Goal: Task Accomplishment & Management: Manage account settings

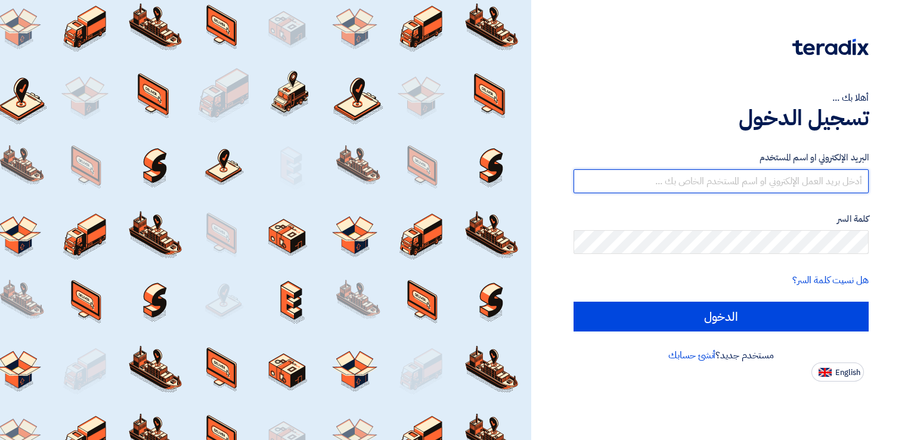
type input "[EMAIL_ADDRESS][DOMAIN_NAME]"
click at [714, 180] on input "[EMAIL_ADDRESS][DOMAIN_NAME]" at bounding box center [721, 181] width 295 height 24
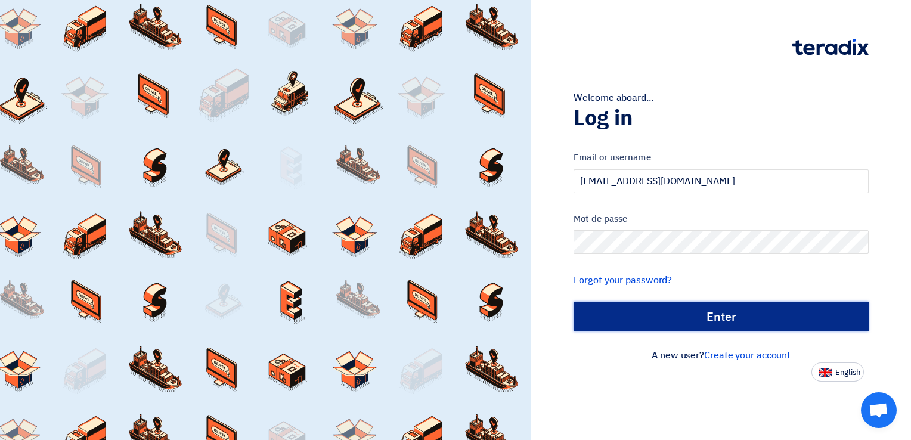
click at [714, 314] on input "الدخول" at bounding box center [721, 317] width 295 height 30
type input "Sign in"
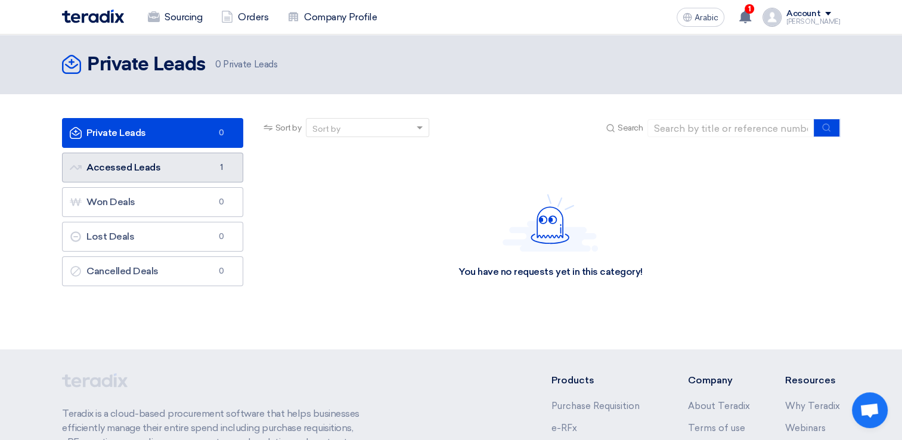
click at [192, 169] on link "Accessed Leads Accessed Leads 1" at bounding box center [152, 168] width 181 height 30
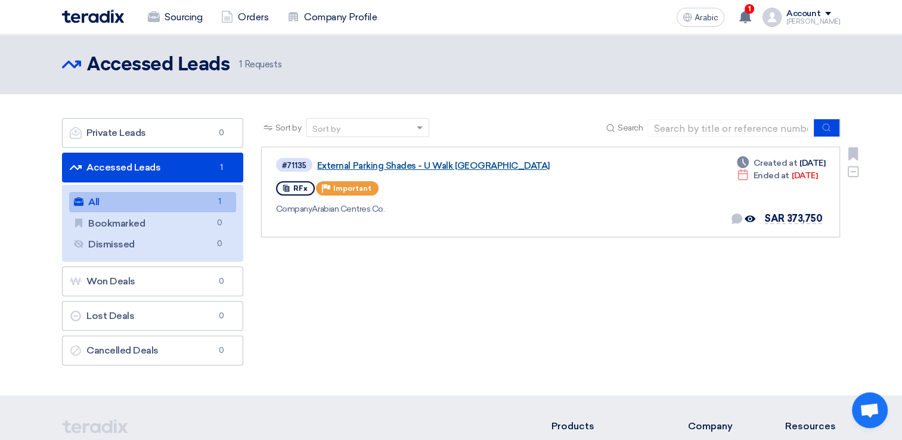
click at [422, 166] on link "External Parking Shades - U Walk [GEOGRAPHIC_DATA]" at bounding box center [466, 165] width 298 height 11
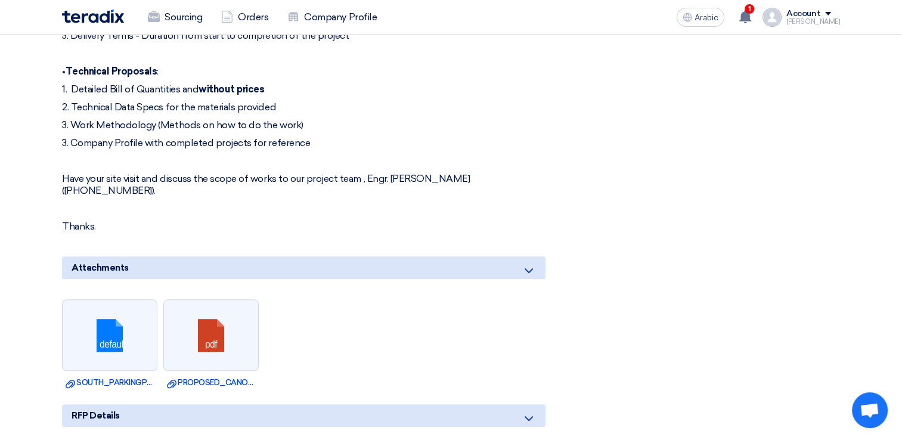
scroll to position [537, 0]
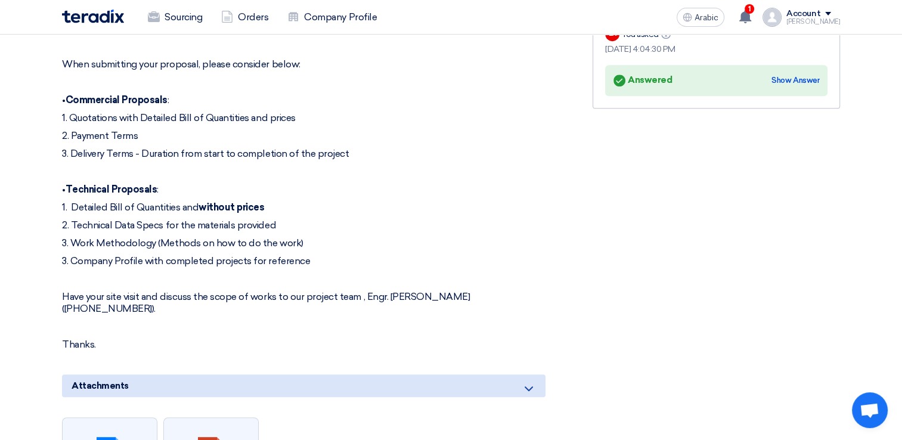
drag, startPoint x: 104, startPoint y: 192, endPoint x: 314, endPoint y: 193, distance: 210.5
click at [314, 202] on p "1. Detailed Bill of Quantities and without prices" at bounding box center [304, 208] width 484 height 12
drag, startPoint x: 314, startPoint y: 193, endPoint x: 267, endPoint y: 256, distance: 79.7
click at [267, 256] on div "Dear All, When submitting your proposal, please consider below: • Commercial Pr…" at bounding box center [304, 187] width 484 height 328
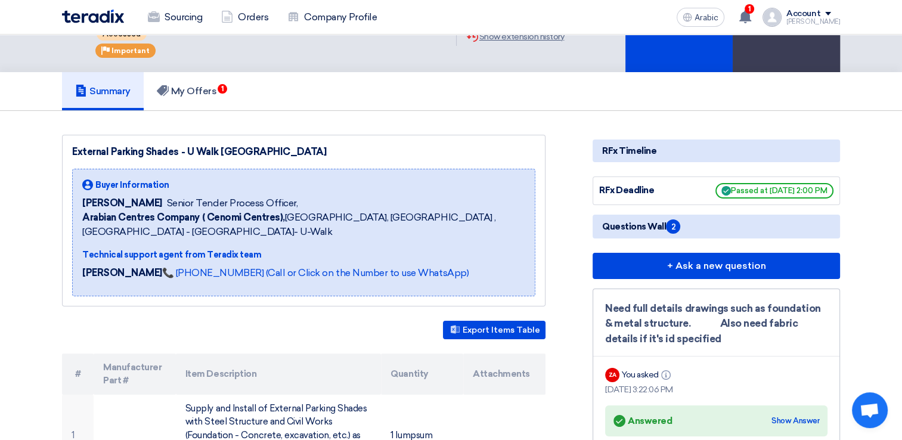
scroll to position [0, 0]
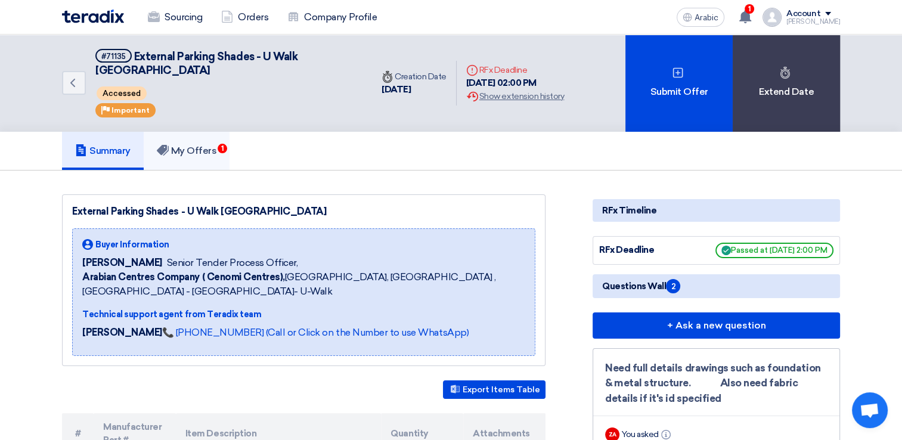
click at [194, 145] on font "My Offers" at bounding box center [194, 150] width 46 height 11
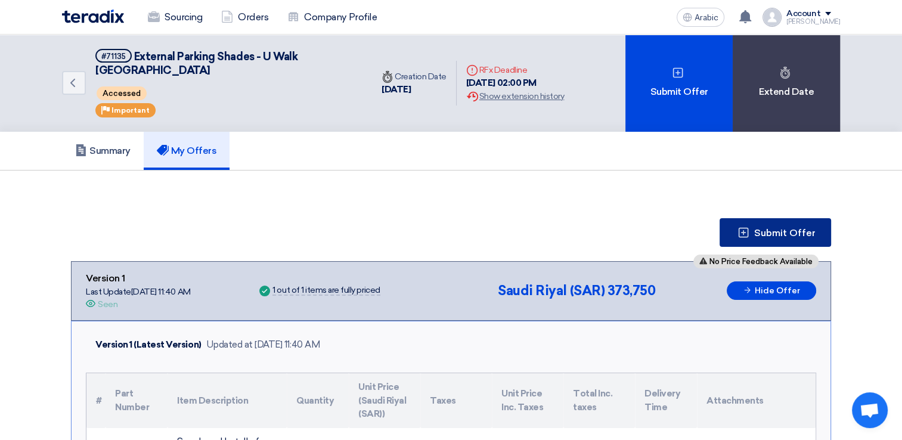
click at [754, 218] on button "Submit Offer" at bounding box center [776, 232] width 112 height 29
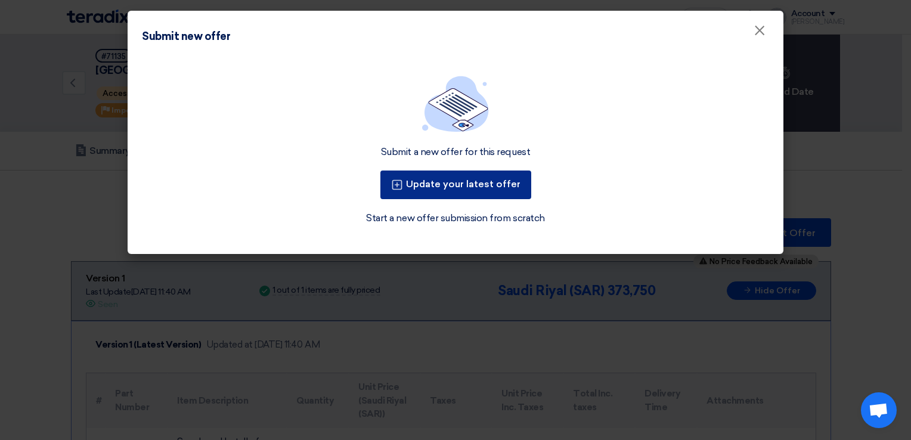
click at [444, 196] on button "Update your latest offer" at bounding box center [455, 185] width 151 height 29
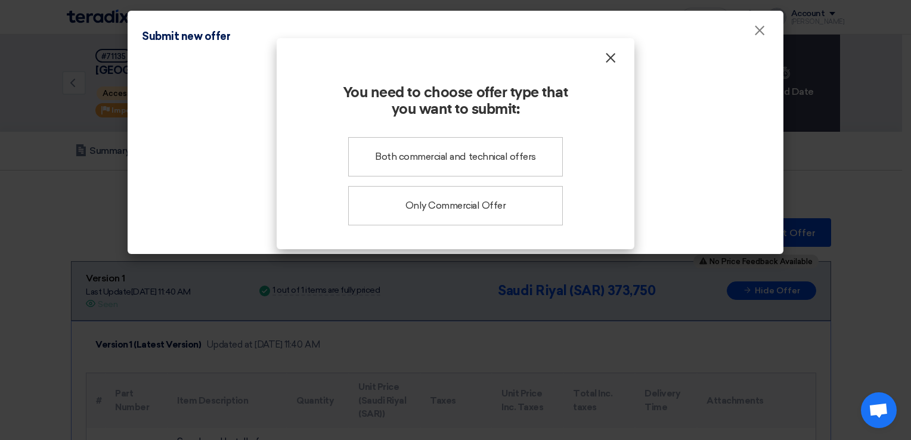
click at [609, 63] on span "×" at bounding box center [611, 61] width 12 height 24
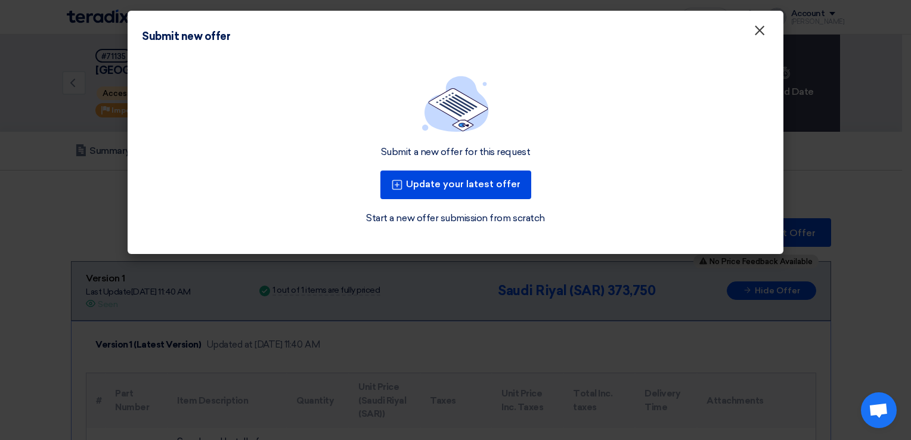
click at [754, 30] on span "×" at bounding box center [760, 33] width 12 height 24
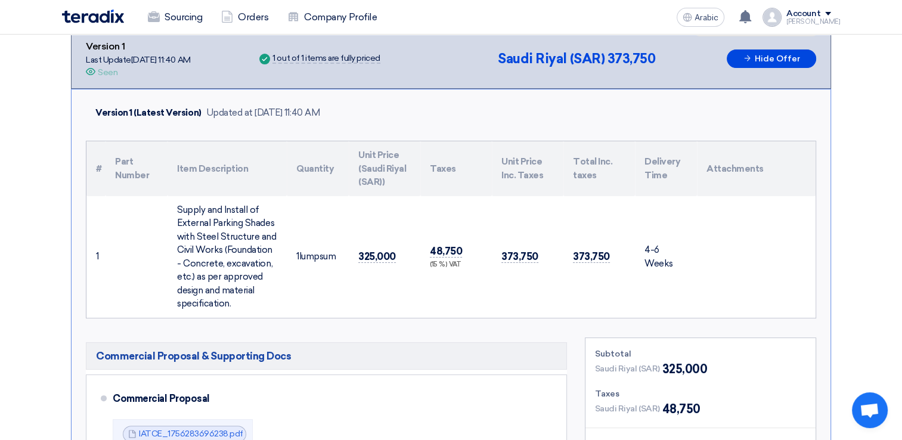
scroll to position [239, 0]
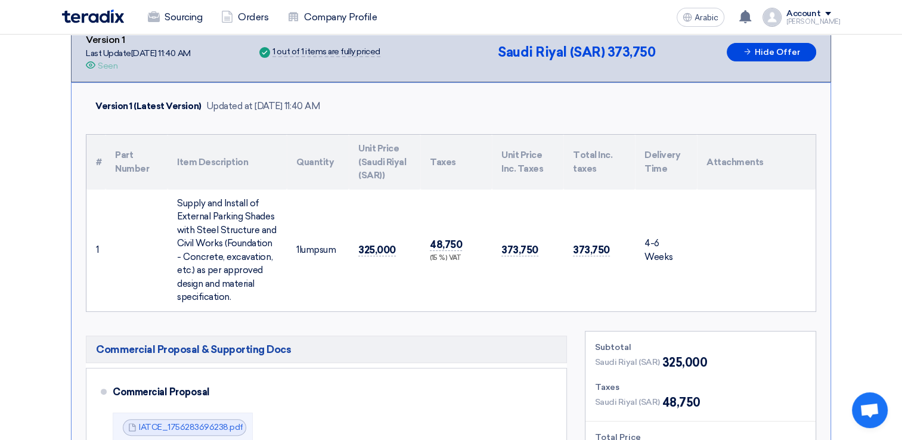
click at [876, 156] on section "Submit Offer No Price Feedback Available Version 1 Last Update [DATE] 11:40 AM …" at bounding box center [451, 427] width 902 height 990
click at [866, 161] on section "Submit Offer No Price Feedback Available Version 1 Last Update [DATE] 11:40 AM …" at bounding box center [451, 427] width 902 height 990
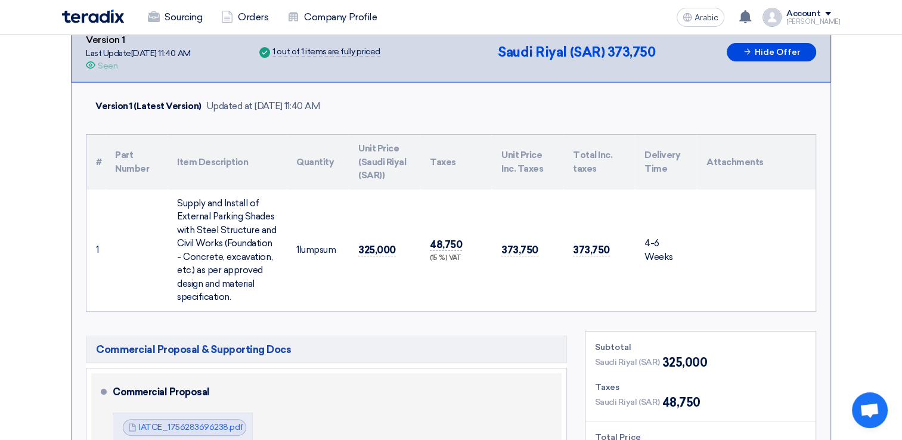
click at [539, 398] on div "Commercial Proposal IATCE_1756283696238.pdf IATCE_1756283696238.pdf" at bounding box center [335, 411] width 444 height 67
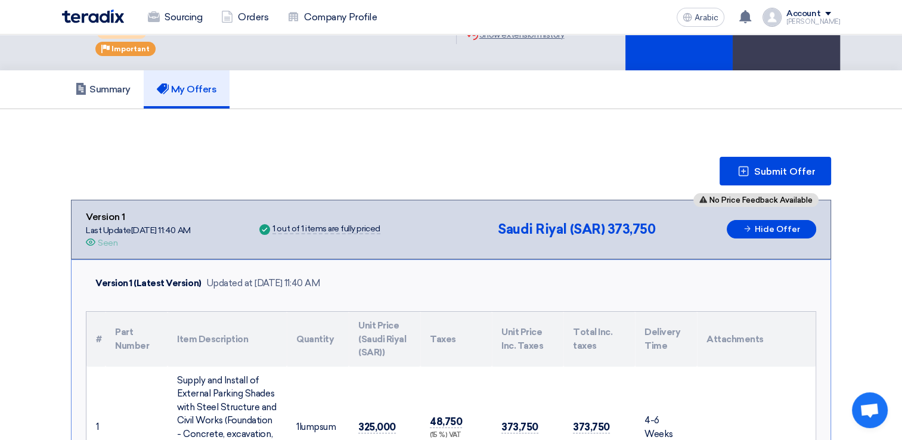
scroll to position [0, 0]
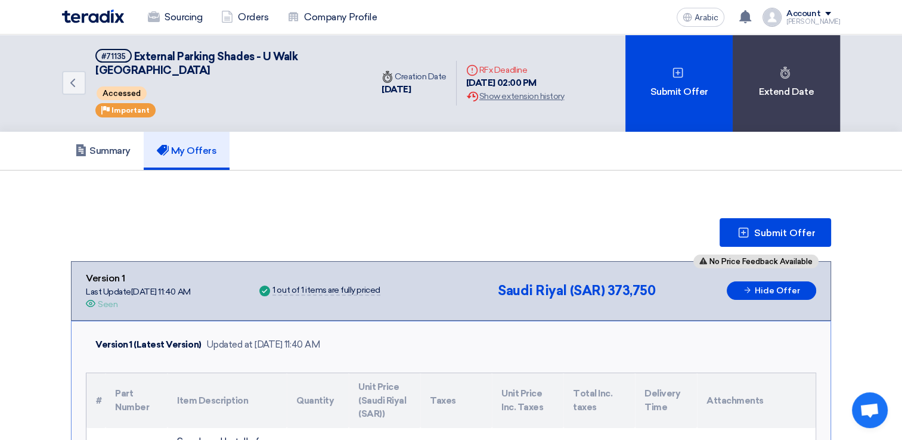
click at [98, 24] on div "Sourcing Orders Company Profile" at bounding box center [295, 17] width 467 height 26
click at [103, 18] on img at bounding box center [93, 17] width 62 height 14
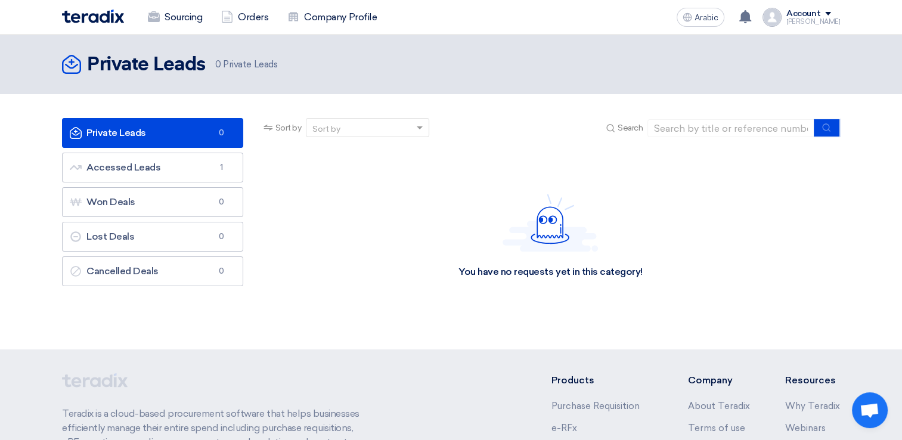
click at [797, 18] on div "[PERSON_NAME]" at bounding box center [814, 21] width 54 height 7
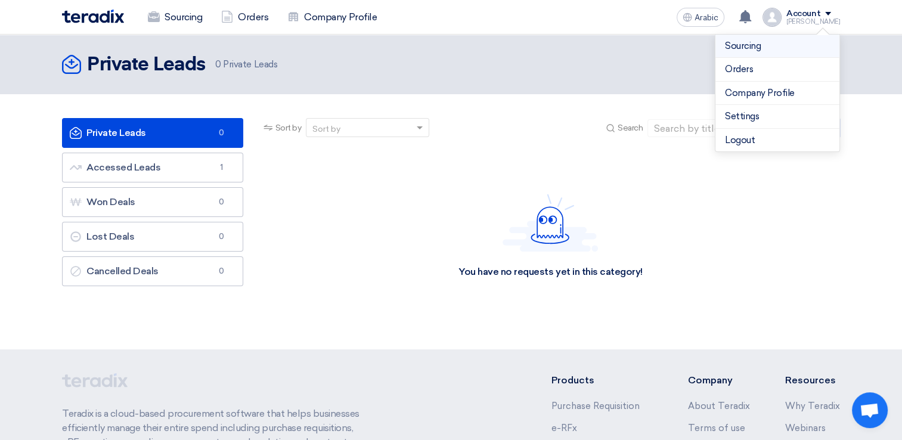
click at [786, 41] on link "Sourcing" at bounding box center [777, 46] width 105 height 14
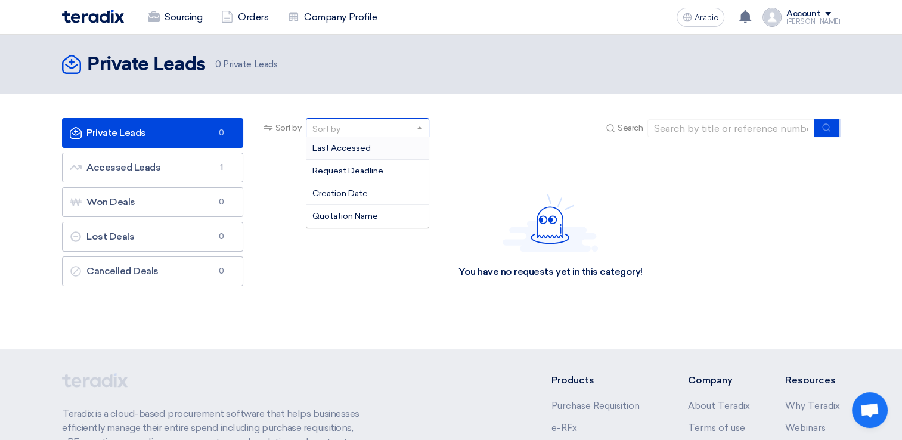
click at [330, 126] on div "Sort by" at bounding box center [326, 129] width 28 height 13
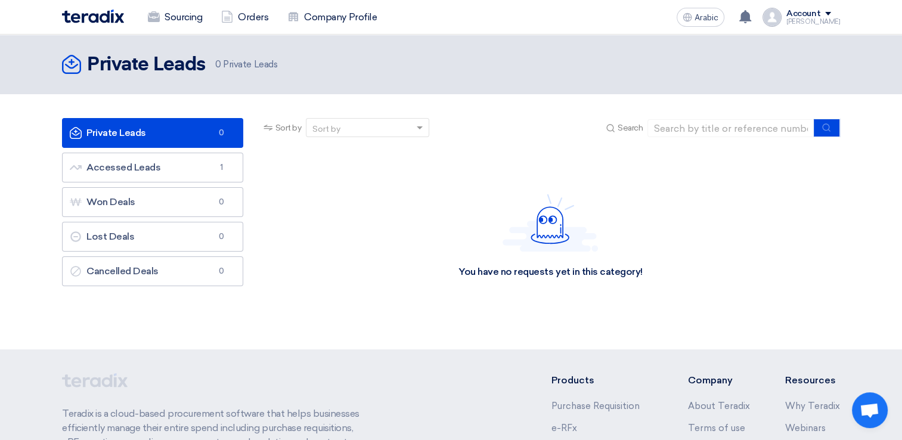
click at [330, 126] on div "Sort by" at bounding box center [326, 129] width 28 height 13
click at [806, 18] on div "[PERSON_NAME]" at bounding box center [814, 21] width 54 height 7
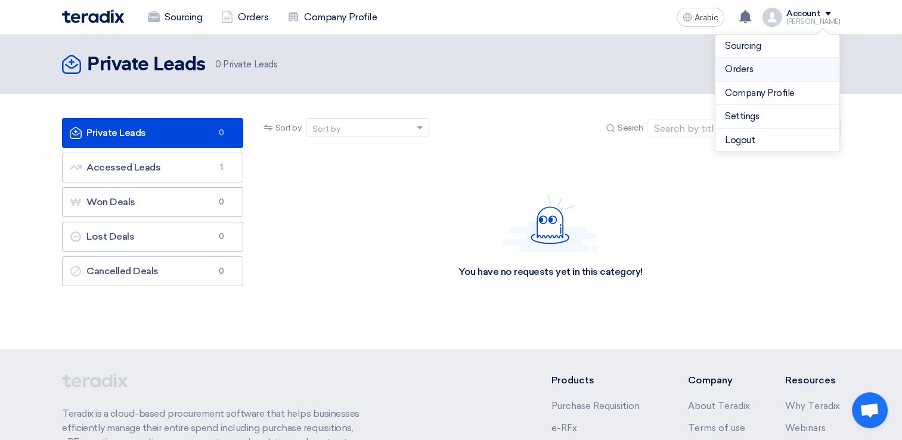
click at [767, 72] on link "Orders" at bounding box center [777, 70] width 105 height 14
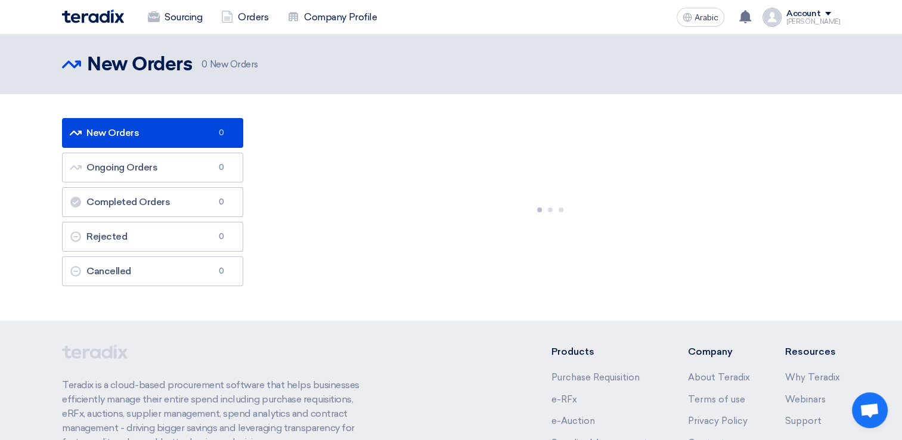
click at [806, 25] on div "[PERSON_NAME]" at bounding box center [814, 21] width 54 height 7
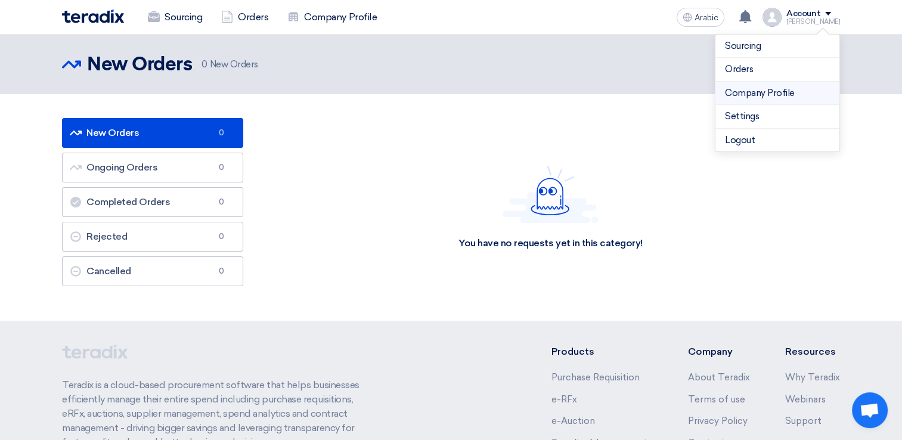
click at [761, 91] on link "Company Profile" at bounding box center [777, 93] width 105 height 14
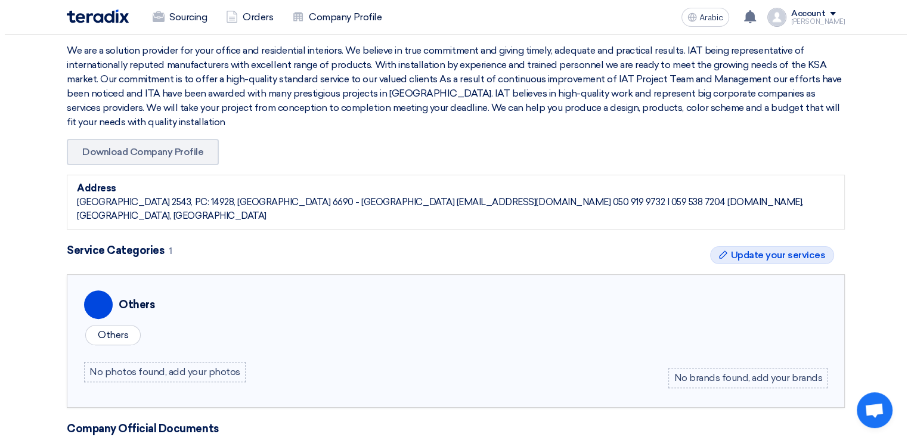
scroll to position [298, 0]
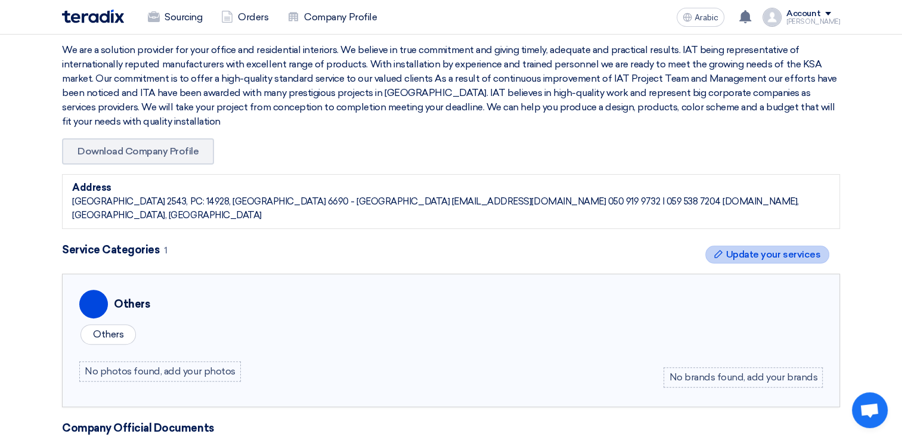
click at [782, 247] on span "Update your services" at bounding box center [773, 254] width 94 height 14
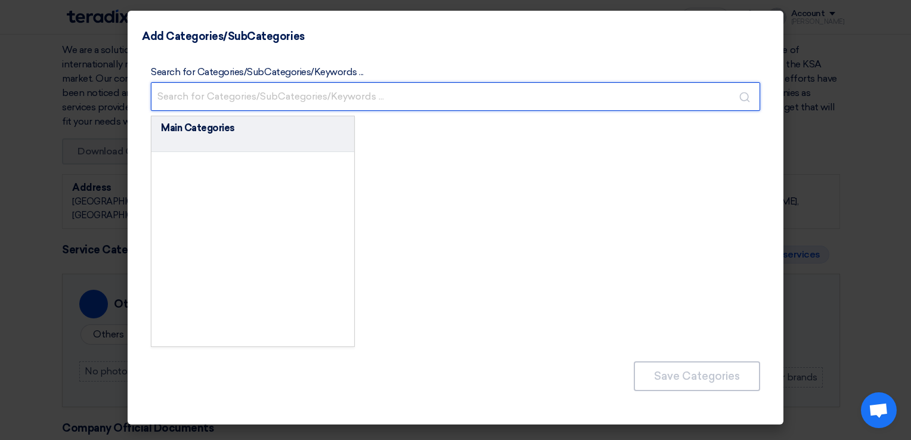
click at [439, 97] on input "text" at bounding box center [455, 96] width 609 height 29
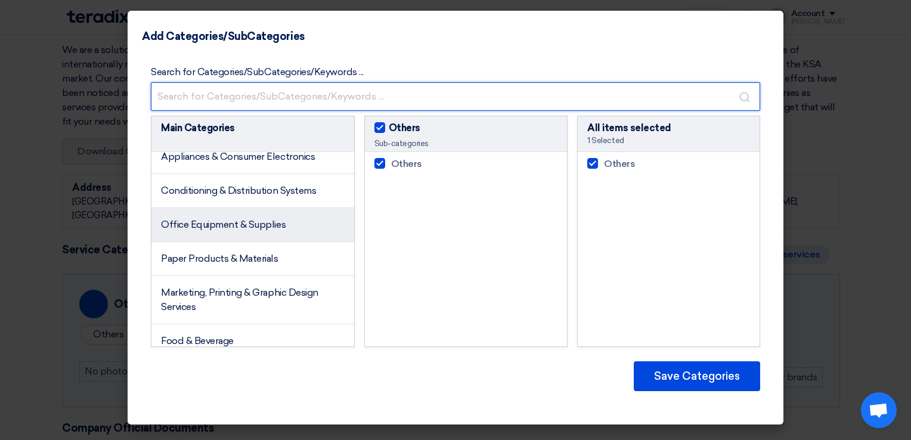
scroll to position [239, 0]
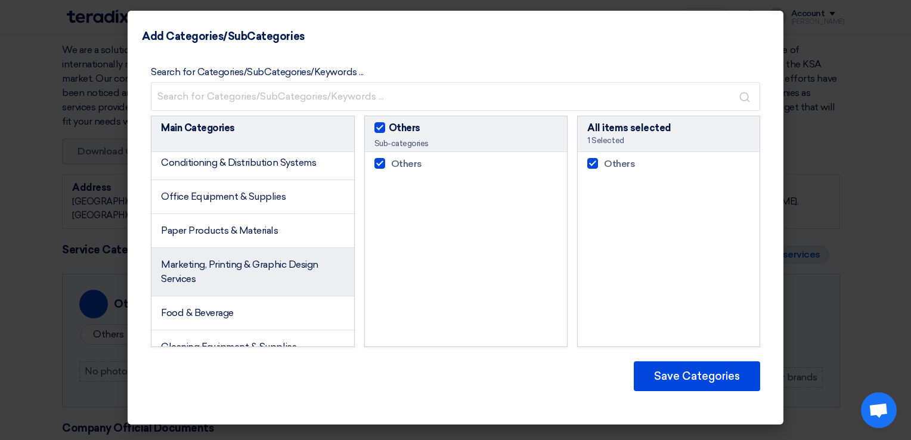
click at [277, 270] on li "Marketing, Printing & Graphic Design Services" at bounding box center [252, 272] width 203 height 48
checkbox input "false"
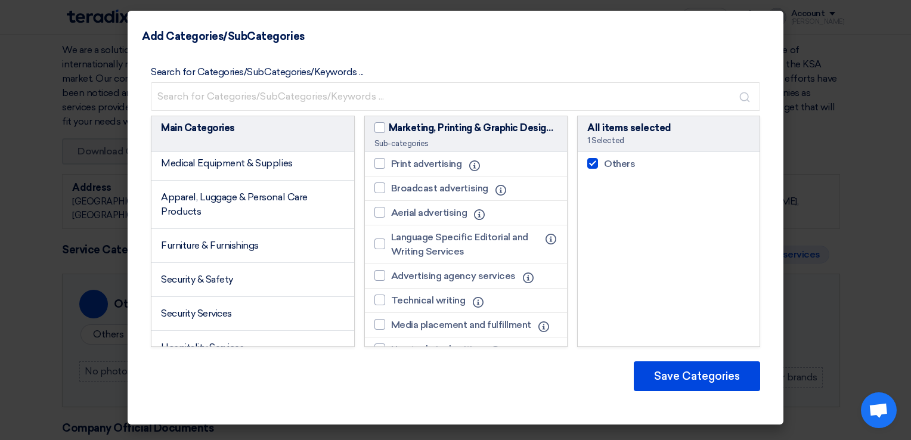
scroll to position [477, 0]
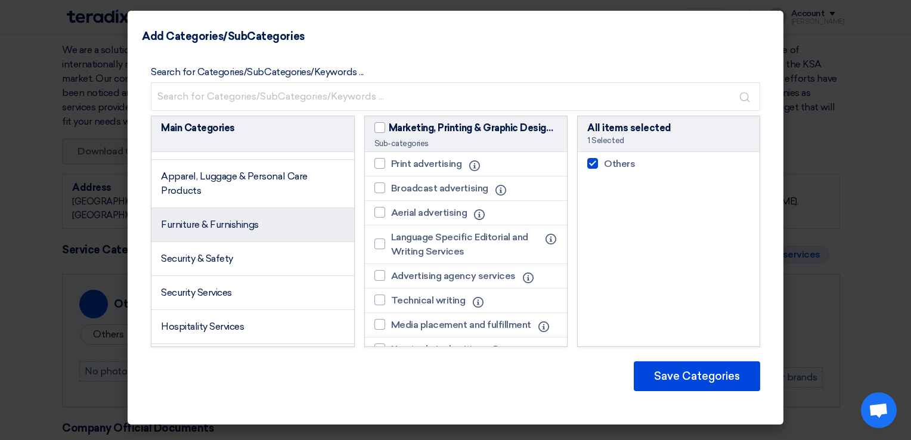
click at [208, 242] on li "Furniture & Furnishings" at bounding box center [252, 225] width 203 height 34
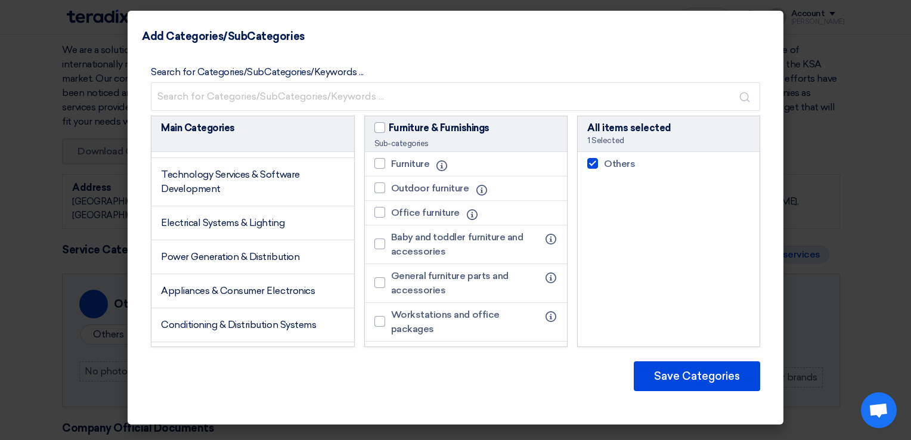
scroll to position [0, 0]
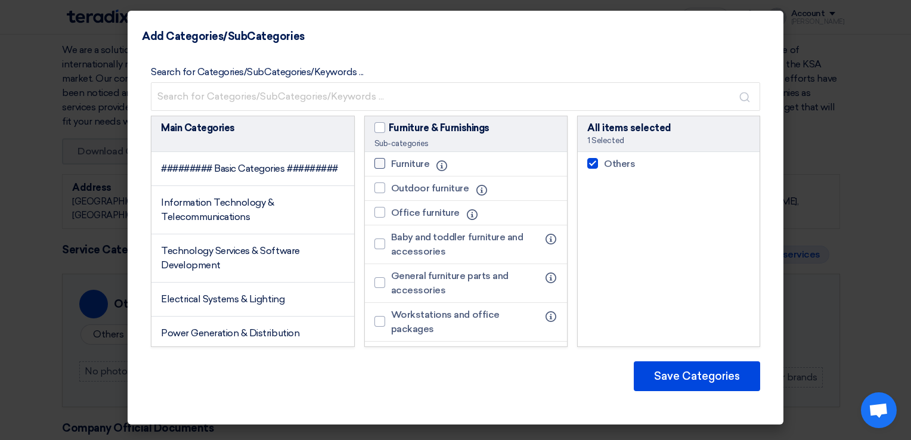
click at [384, 163] on div at bounding box center [379, 163] width 11 height 11
click at [391, 163] on input "Furniture" at bounding box center [395, 164] width 8 height 8
checkbox input "true"
click at [382, 187] on div at bounding box center [379, 187] width 11 height 11
click at [391, 187] on input "Outdoor furniture" at bounding box center [395, 188] width 8 height 8
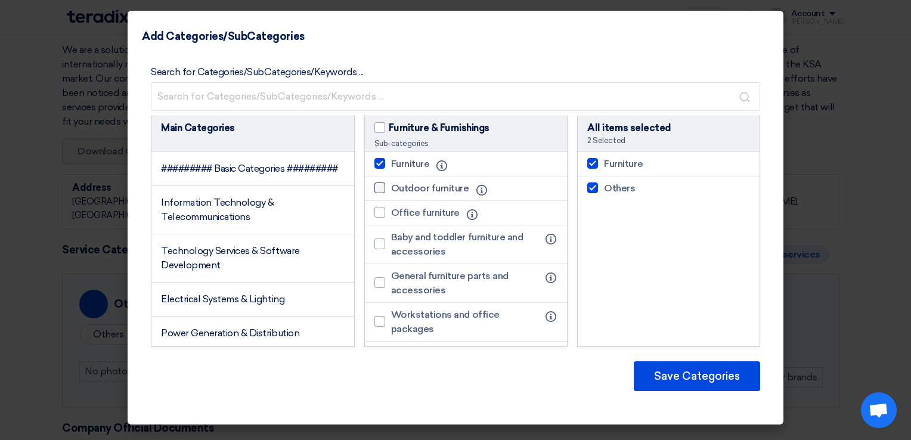
checkbox input "true"
click at [380, 218] on label "Office furniture" at bounding box center [419, 213] width 91 height 14
click at [391, 216] on input "Office furniture" at bounding box center [395, 213] width 8 height 8
checkbox input "true"
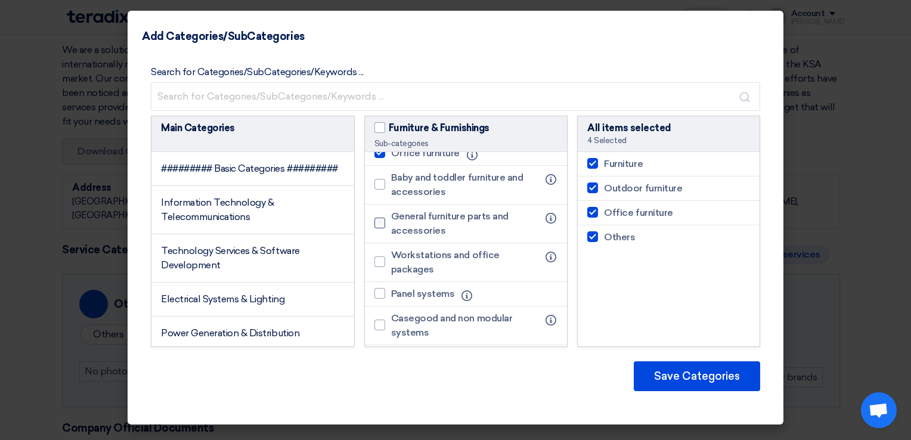
click at [378, 227] on div at bounding box center [379, 223] width 11 height 11
click at [391, 227] on input "General furniture parts and accessories" at bounding box center [395, 223] width 8 height 8
checkbox input "true"
click at [377, 264] on div at bounding box center [379, 261] width 11 height 11
click at [391, 264] on input "Workstations and office packages" at bounding box center [395, 262] width 8 height 8
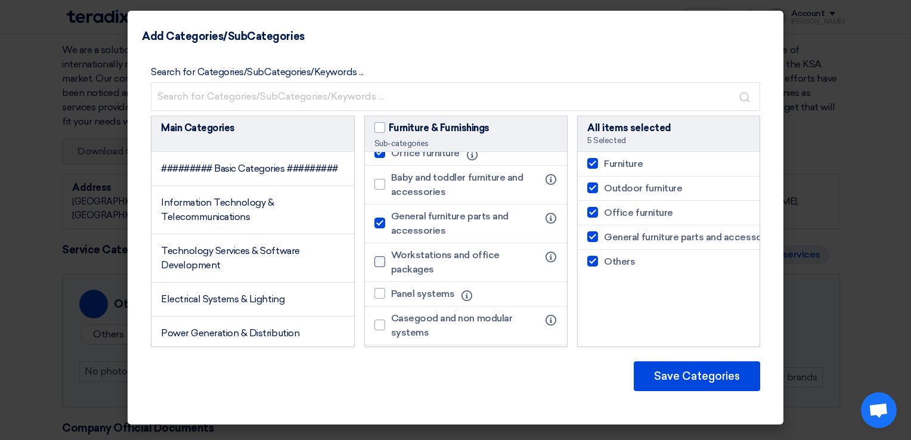
checkbox input "true"
click at [377, 293] on div at bounding box center [379, 293] width 11 height 11
click at [391, 293] on input "Panel systems" at bounding box center [395, 294] width 8 height 8
checkbox input "true"
click at [382, 323] on div at bounding box center [379, 325] width 11 height 11
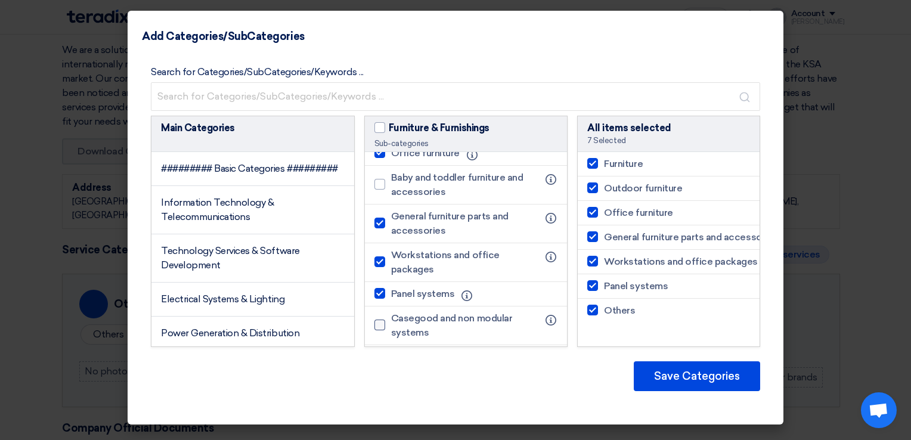
click at [391, 323] on input "Casegood and non modular systems" at bounding box center [395, 325] width 8 height 8
checkbox input "true"
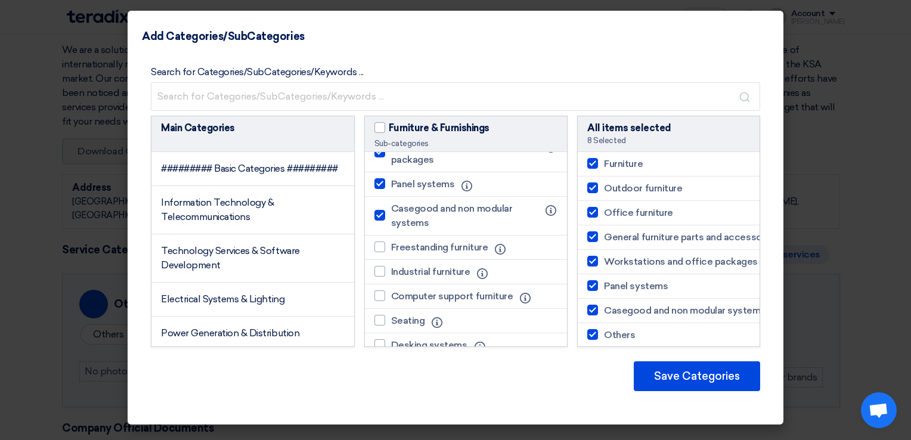
scroll to position [179, 0]
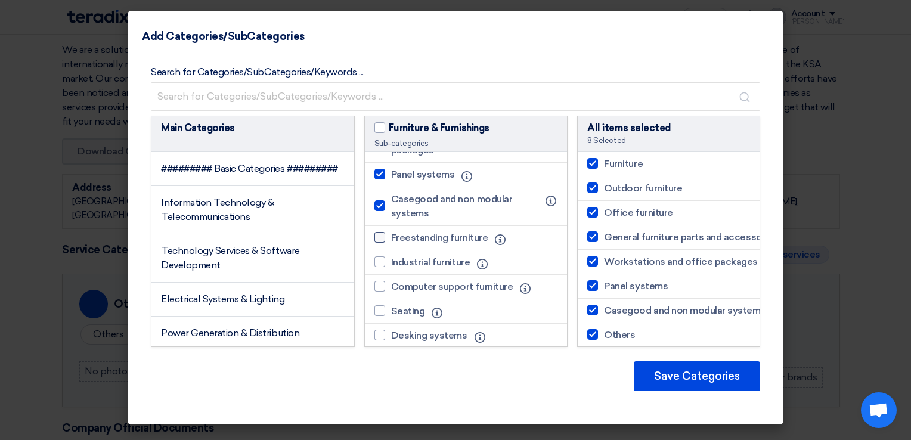
click at [382, 235] on div at bounding box center [379, 237] width 11 height 11
click at [391, 235] on input "Freestanding furniture" at bounding box center [395, 238] width 8 height 8
checkbox input "true"
click at [375, 258] on div at bounding box center [379, 261] width 11 height 11
click at [391, 258] on input "Industrial furniture" at bounding box center [395, 262] width 8 height 8
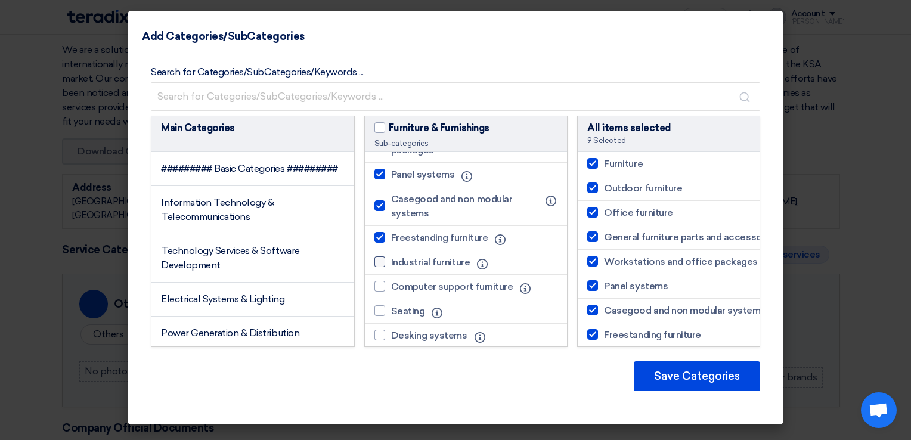
checkbox input "true"
click at [376, 280] on label "Computer support furniture" at bounding box center [446, 287] width 145 height 14
click at [391, 283] on input "Computer support furniture" at bounding box center [395, 287] width 8 height 8
checkbox input "true"
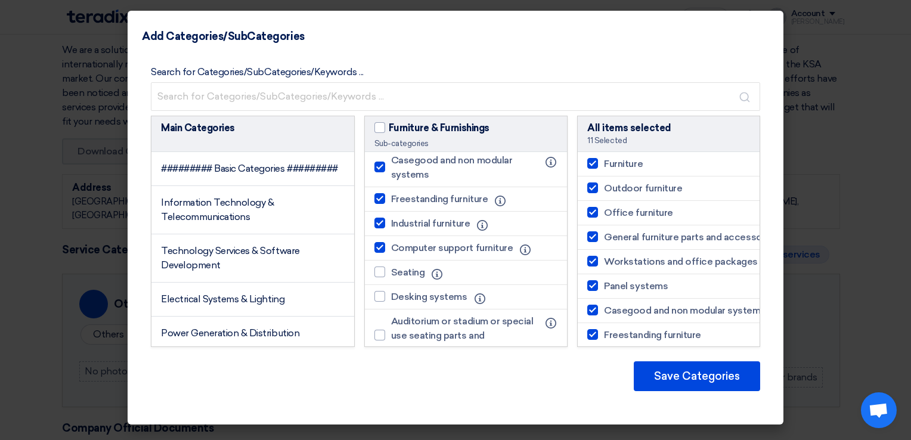
scroll to position [239, 0]
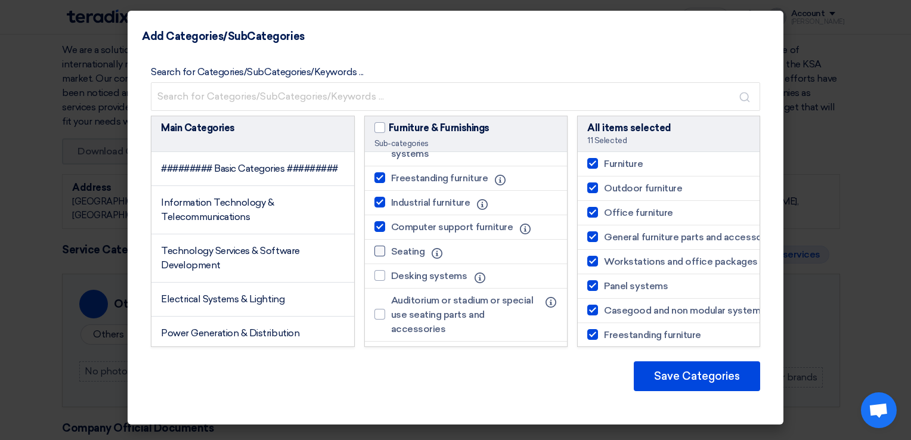
click at [376, 250] on div at bounding box center [379, 251] width 11 height 11
click at [391, 250] on input "Seating" at bounding box center [395, 251] width 8 height 8
checkbox input "true"
click at [382, 284] on li "Desking systems Info" at bounding box center [466, 276] width 203 height 24
click at [381, 269] on label "Desking systems" at bounding box center [423, 276] width 99 height 14
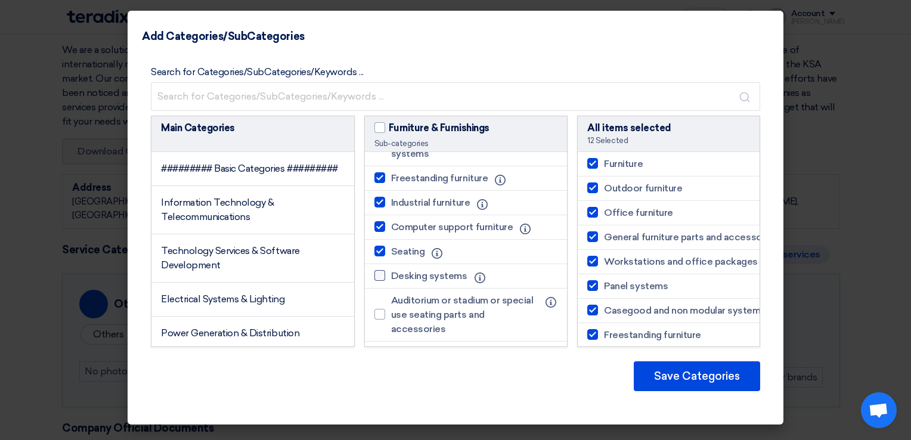
click at [391, 272] on input "Desking systems" at bounding box center [395, 276] width 8 height 8
checkbox input "true"
click at [380, 311] on div at bounding box center [379, 314] width 11 height 11
click at [391, 311] on input "Auditorium or stadium or special use seating parts and accessories" at bounding box center [395, 315] width 8 height 8
checkbox input "true"
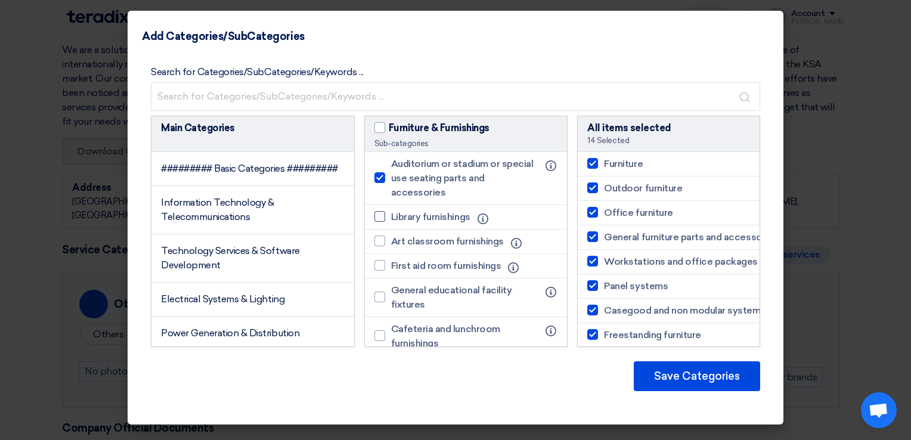
scroll to position [358, 0]
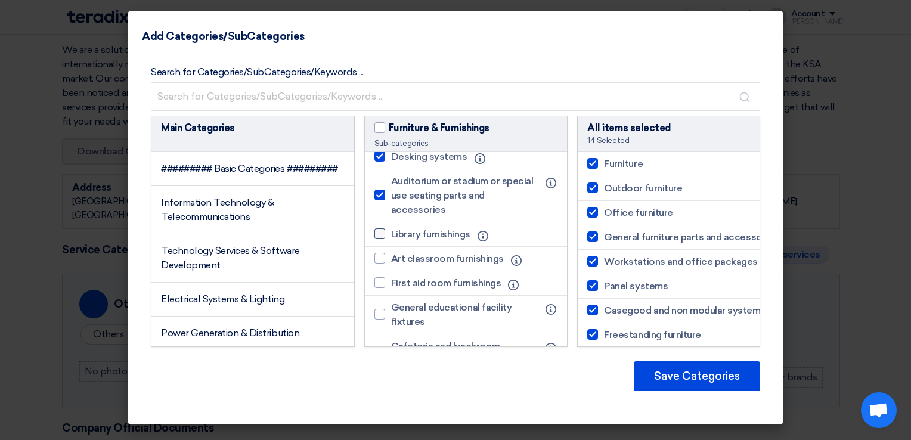
click at [374, 228] on div at bounding box center [379, 233] width 11 height 11
click at [391, 230] on input "Library furnishings" at bounding box center [395, 234] width 8 height 8
checkbox input "true"
click at [381, 254] on div at bounding box center [379, 258] width 11 height 11
click at [391, 255] on input "Art classroom furnishings" at bounding box center [395, 259] width 8 height 8
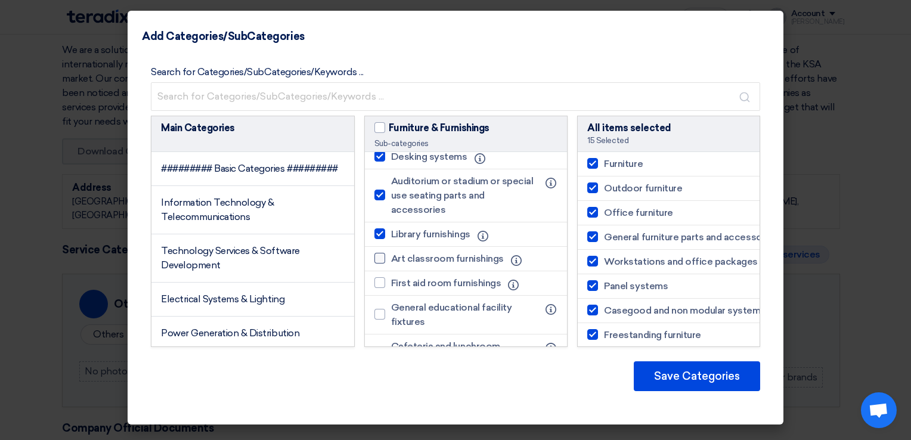
checkbox input "true"
click at [382, 283] on div at bounding box center [379, 282] width 11 height 11
click at [391, 283] on input "First aid room furnishings" at bounding box center [395, 283] width 8 height 8
checkbox input "true"
click at [382, 316] on div at bounding box center [379, 314] width 11 height 11
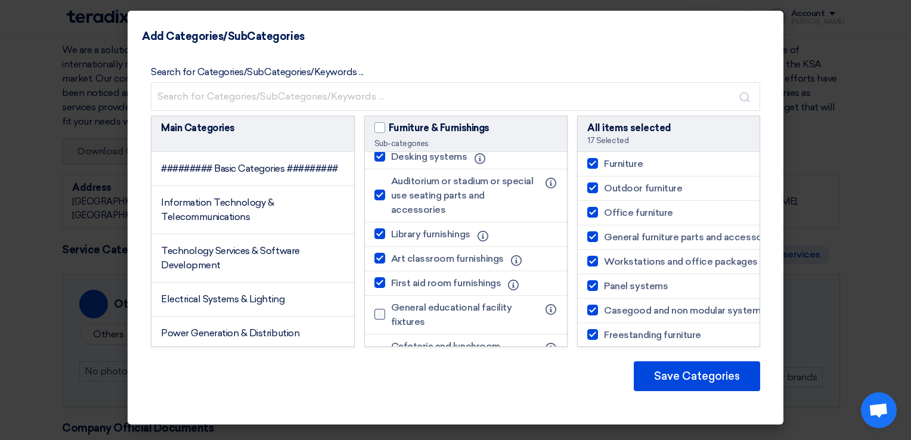
click at [391, 316] on input "General educational facility fixtures" at bounding box center [395, 315] width 8 height 8
checkbox input "true"
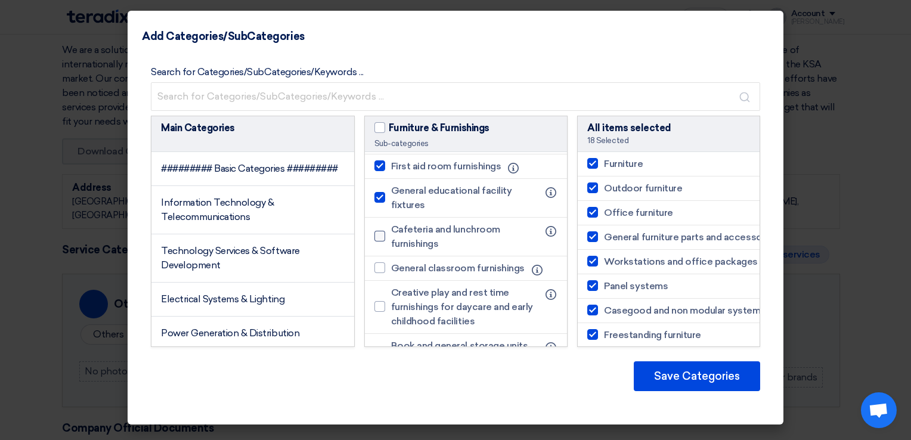
scroll to position [477, 0]
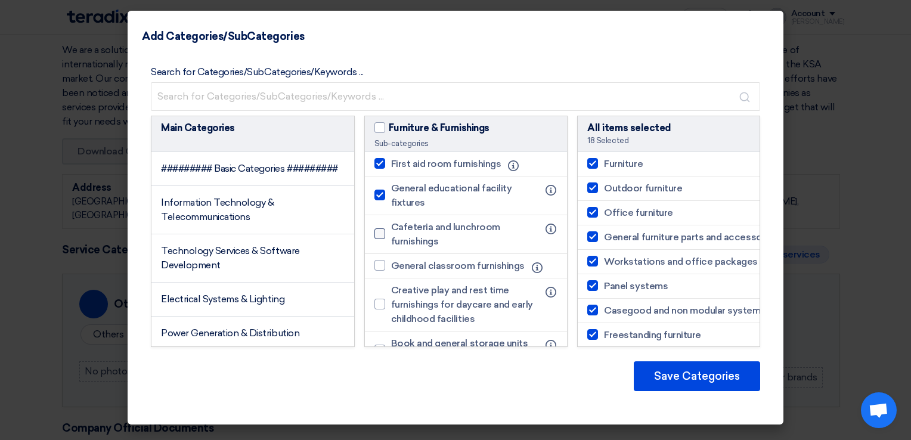
click at [377, 228] on div at bounding box center [379, 233] width 11 height 11
click at [391, 230] on input "Cafeteria and lunchroom furnishings" at bounding box center [395, 234] width 8 height 8
checkbox input "true"
click at [377, 260] on div at bounding box center [379, 265] width 11 height 11
click at [391, 262] on input "General classroom furnishings" at bounding box center [395, 266] width 8 height 8
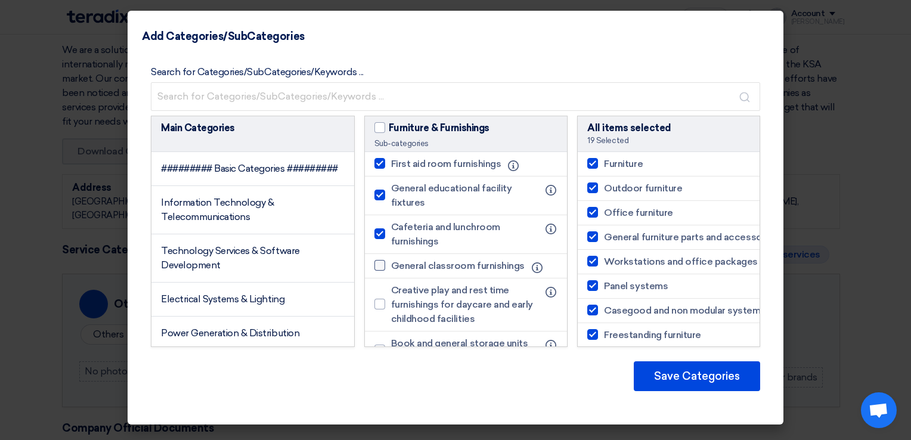
checkbox input "true"
click at [373, 297] on li "Creative play and rest time furnishings for daycare and early childhood facilit…" at bounding box center [466, 304] width 203 height 53
drag, startPoint x: 376, startPoint y: 301, endPoint x: 388, endPoint y: 326, distance: 26.9
click at [376, 302] on div at bounding box center [379, 304] width 11 height 11
click at [391, 302] on input "Creative play and rest time furnishings for daycare and early childhood facilit…" at bounding box center [395, 305] width 8 height 8
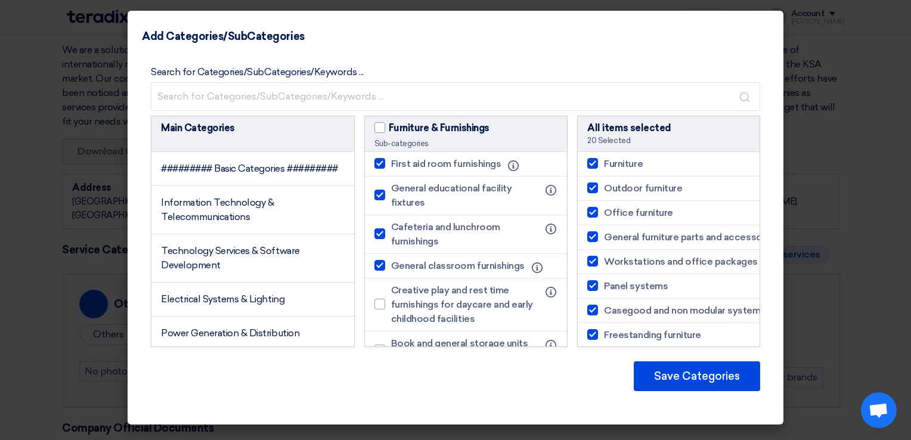
checkbox input "true"
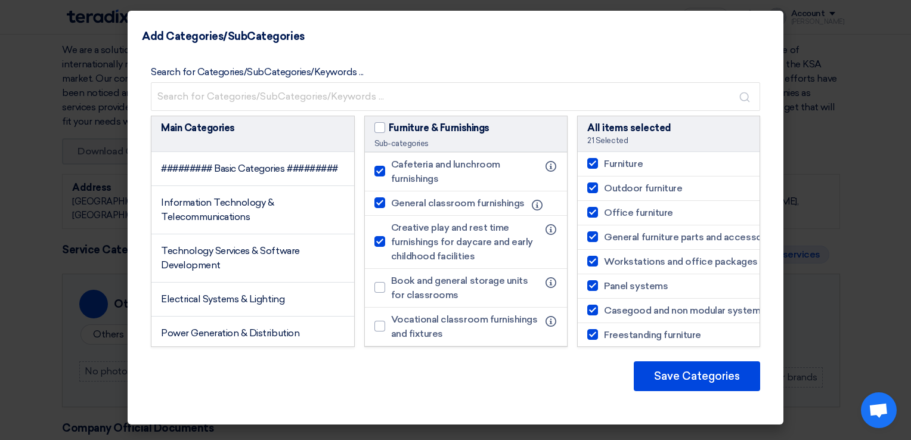
scroll to position [596, 0]
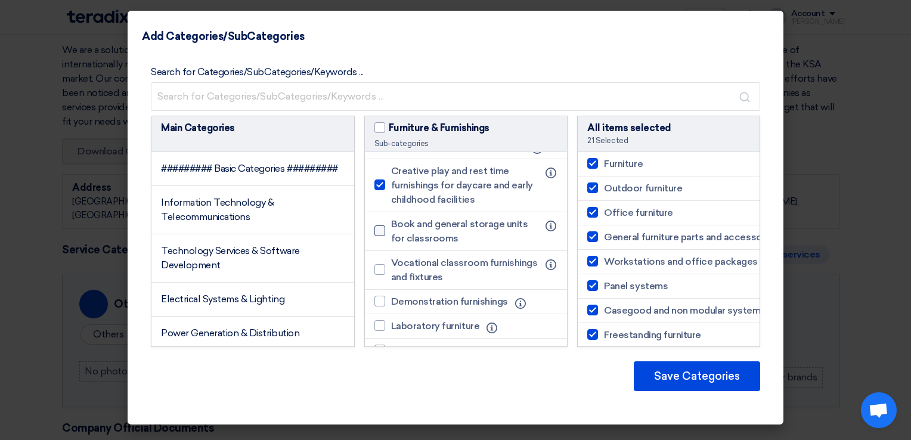
click at [374, 225] on div at bounding box center [379, 230] width 11 height 11
click at [391, 227] on input "Book and general storage units for classrooms" at bounding box center [395, 231] width 8 height 8
checkbox input "true"
click at [377, 271] on div at bounding box center [379, 269] width 11 height 11
click at [391, 271] on input "Vocational classroom furnishings and fixtures" at bounding box center [395, 270] width 8 height 8
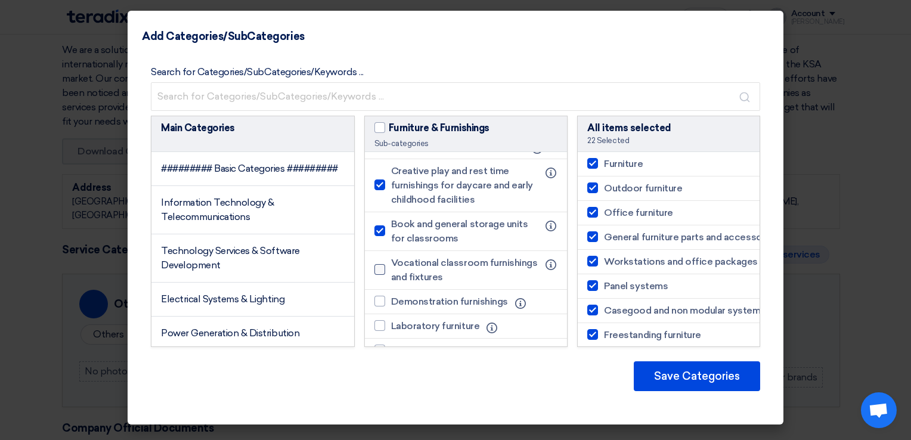
checkbox input "true"
click at [377, 302] on div at bounding box center [379, 301] width 11 height 11
click at [391, 302] on input "Demonstration furnishings" at bounding box center [395, 302] width 8 height 8
checkbox input "true"
click at [379, 326] on div at bounding box center [379, 325] width 11 height 11
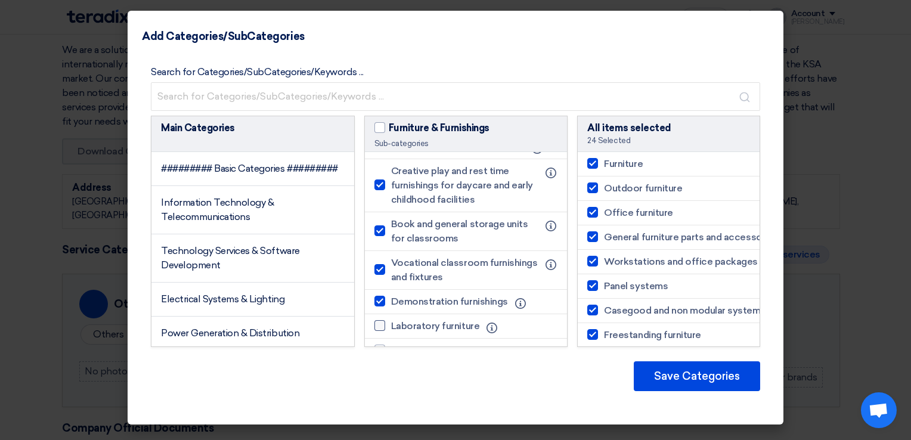
click at [391, 326] on input "Laboratory furniture" at bounding box center [395, 326] width 8 height 8
checkbox input "true"
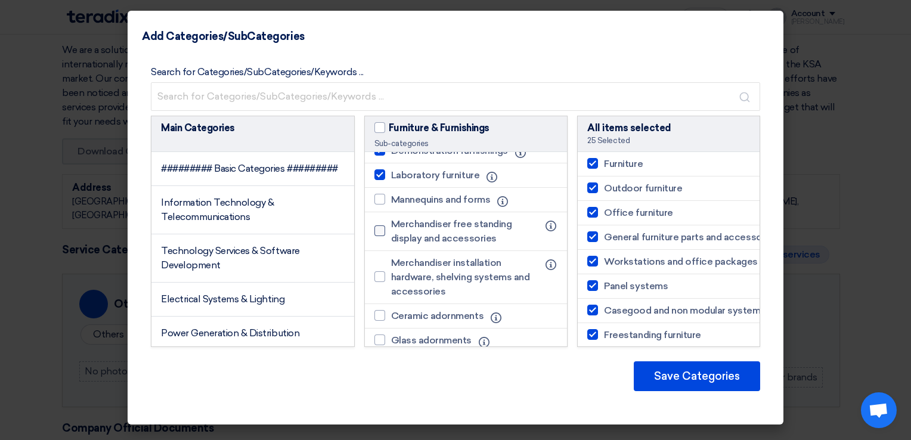
scroll to position [775, 0]
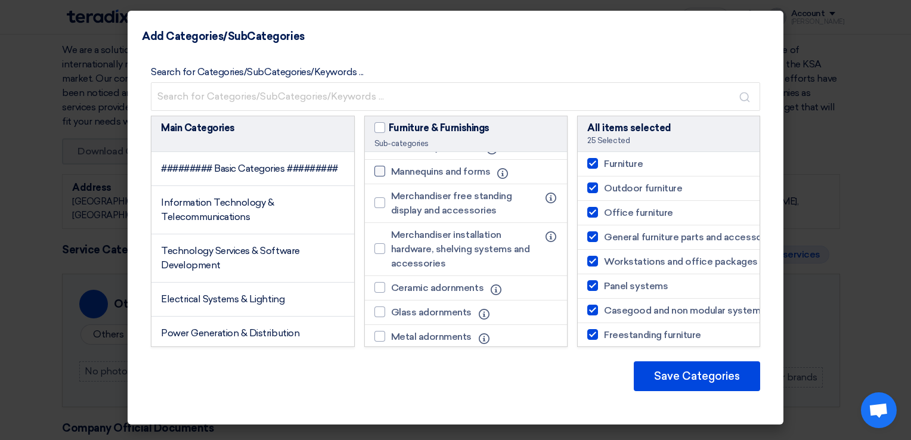
click at [389, 172] on label "Mannequins and forms" at bounding box center [435, 172] width 122 height 14
click at [391, 172] on input "Mannequins and forms" at bounding box center [395, 172] width 8 height 8
checkbox input "true"
click at [386, 206] on label "Merchandiser free standing display and accessories" at bounding box center [459, 203] width 171 height 29
click at [391, 206] on input "Merchandiser free standing display and accessories" at bounding box center [395, 203] width 8 height 8
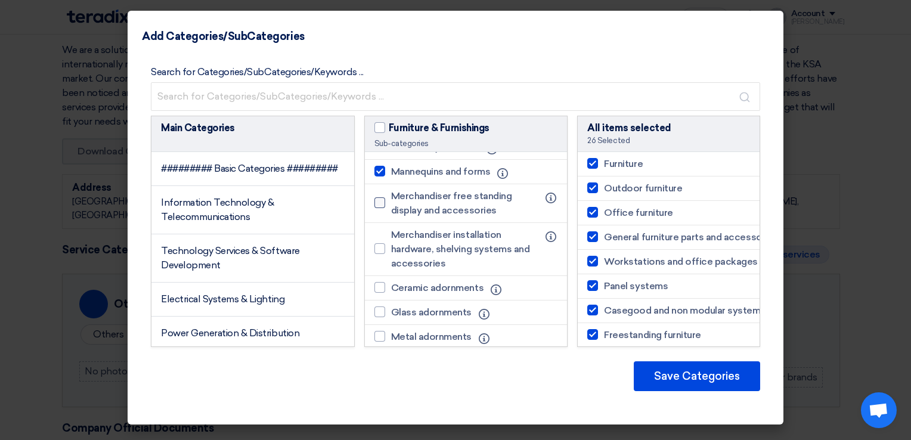
checkbox input "true"
click at [386, 244] on label "Merchandiser installation hardware, shelving systems and accessories" at bounding box center [459, 249] width 171 height 43
click at [391, 245] on input "Merchandiser installation hardware, shelving systems and accessories" at bounding box center [395, 249] width 8 height 8
checkbox input "true"
click at [374, 283] on div at bounding box center [379, 287] width 11 height 11
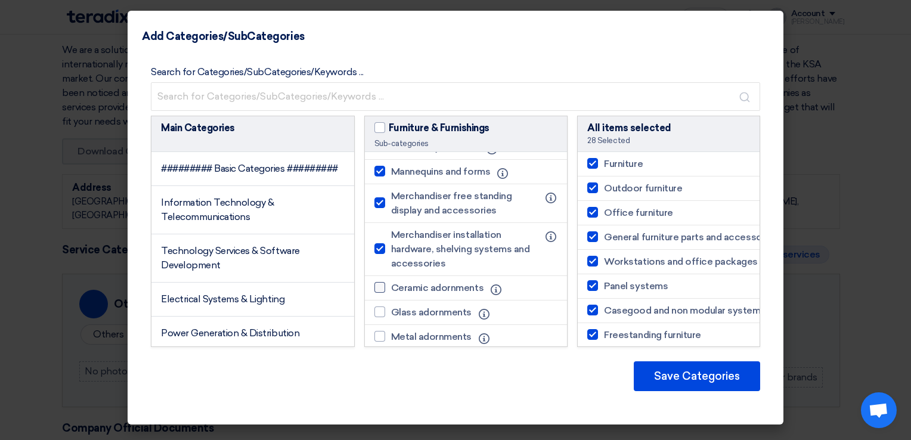
click at [391, 284] on input "Ceramic adornments" at bounding box center [395, 288] width 8 height 8
checkbox input "true"
click at [377, 307] on div at bounding box center [379, 312] width 11 height 11
click at [391, 308] on input "Glass adornments" at bounding box center [395, 312] width 8 height 8
checkbox input "true"
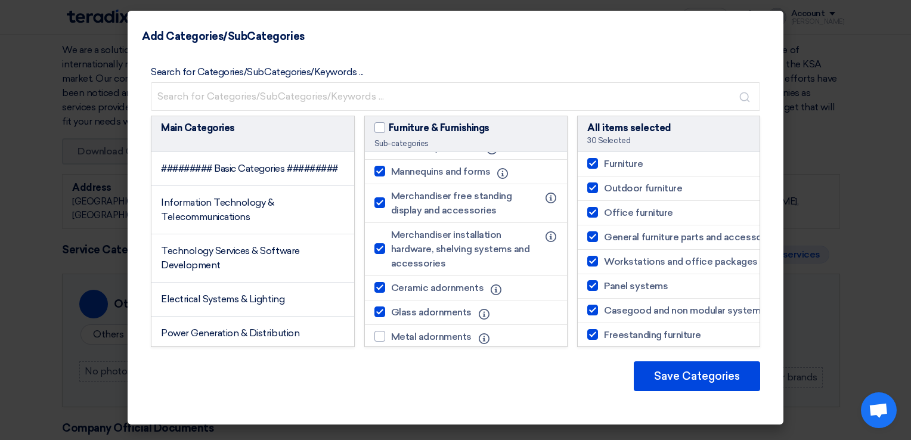
scroll to position [807, 0]
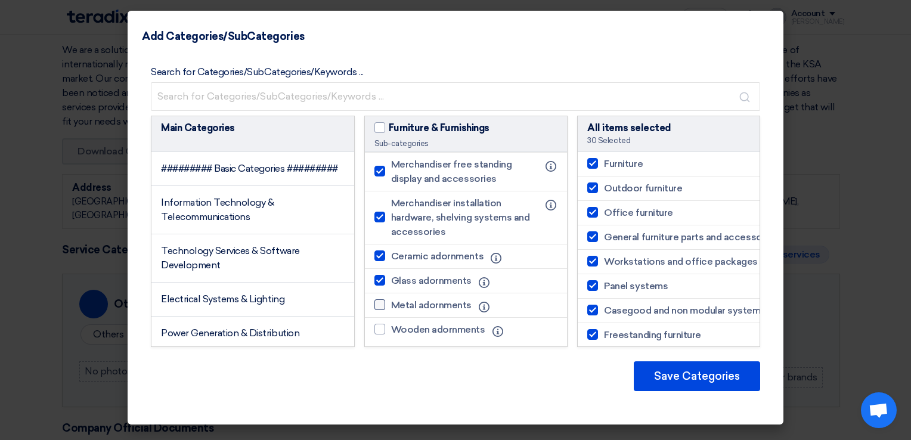
click at [375, 299] on div at bounding box center [379, 304] width 11 height 11
click at [391, 301] on input "Metal adornments" at bounding box center [395, 305] width 8 height 8
checkbox input "true"
click at [376, 327] on div at bounding box center [379, 329] width 11 height 11
click at [391, 327] on input "Wooden adornments" at bounding box center [395, 330] width 8 height 8
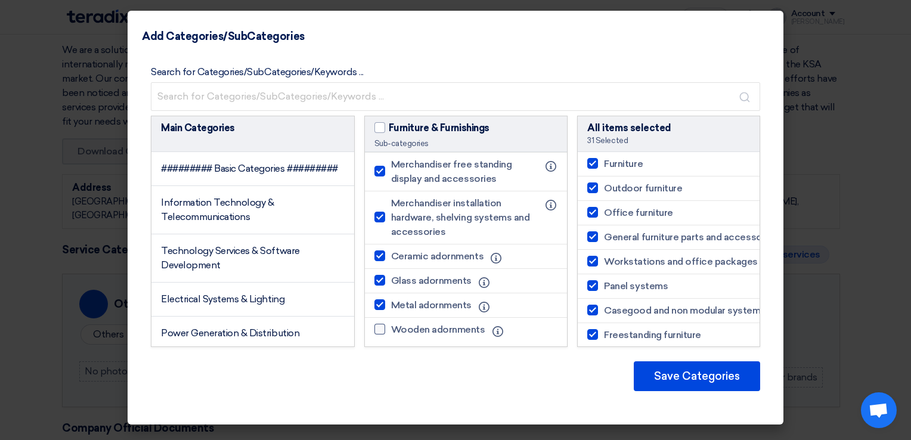
checkbox input "true"
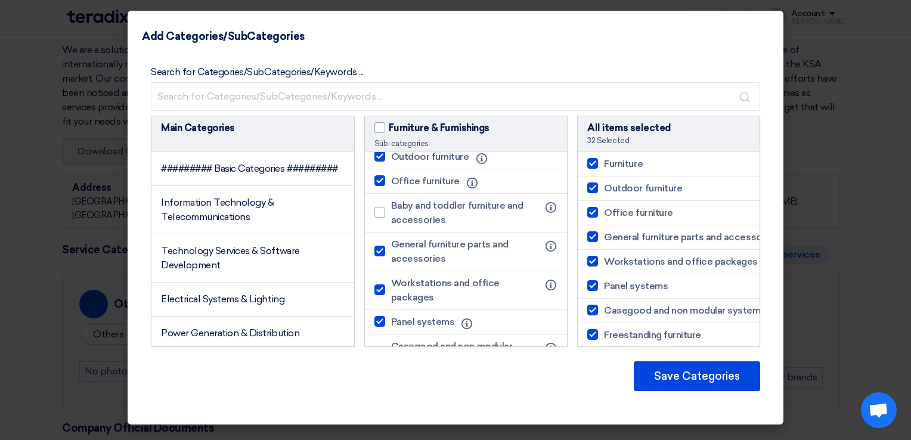
scroll to position [0, 0]
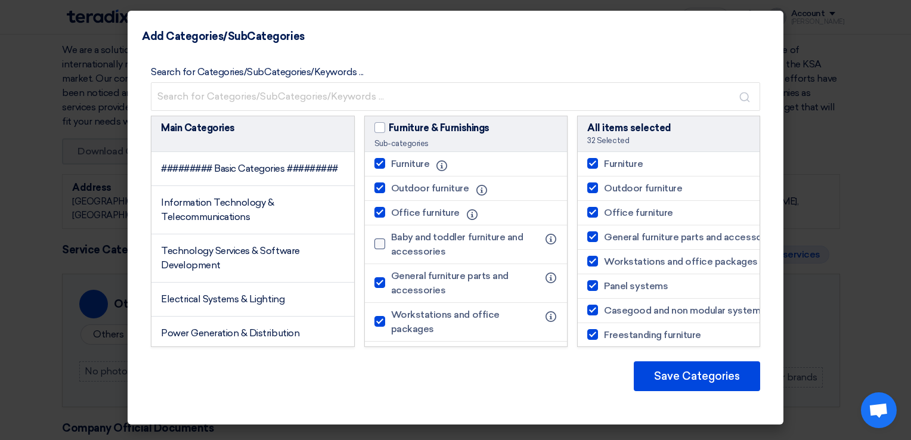
click at [386, 240] on label "Baby and toddler furniture and accessories" at bounding box center [459, 244] width 171 height 29
click at [391, 240] on input "Baby and toddler furniture and accessories" at bounding box center [395, 244] width 8 height 8
checkbox input "true"
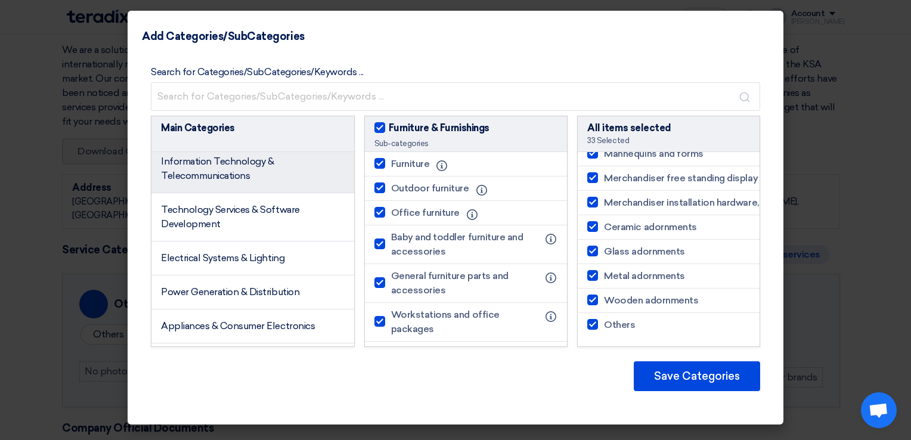
scroll to position [60, 0]
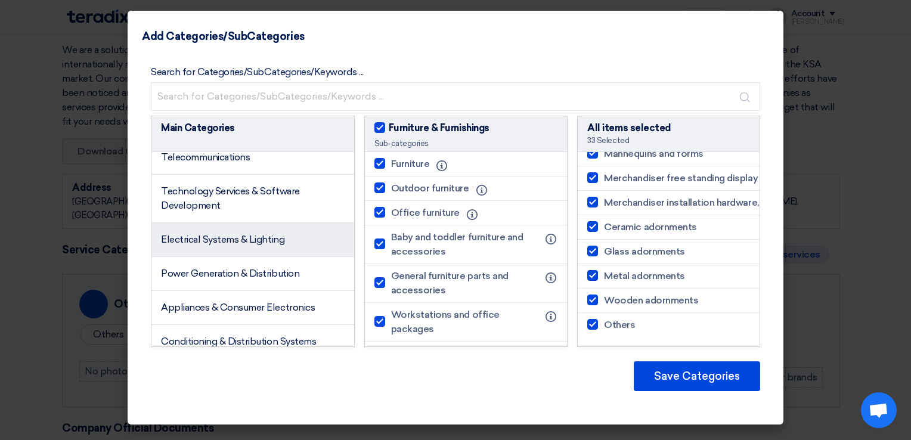
click at [265, 245] on span "Electrical Systems & Lighting" at bounding box center [222, 239] width 123 height 11
checkbox input "false"
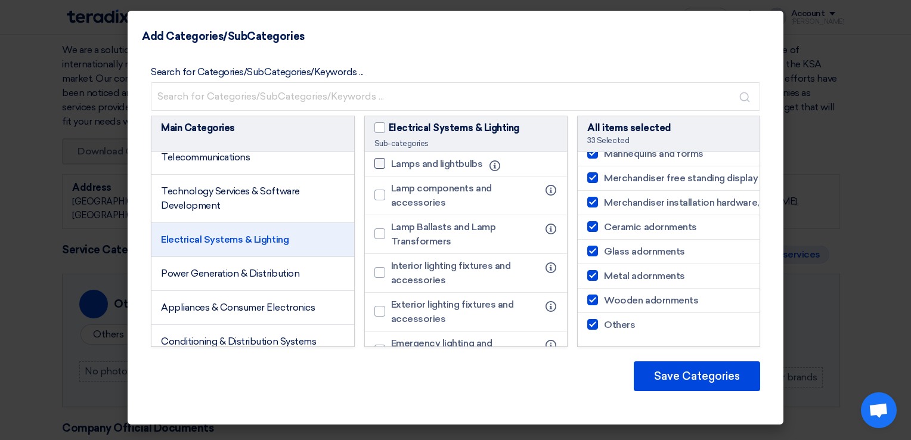
click at [374, 161] on div at bounding box center [379, 163] width 11 height 11
click at [391, 161] on input "Lamps and lightbulbs" at bounding box center [395, 164] width 8 height 8
checkbox input "true"
click at [382, 209] on li "Lamp components and accessories Info" at bounding box center [466, 196] width 203 height 39
drag, startPoint x: 377, startPoint y: 191, endPoint x: 382, endPoint y: 234, distance: 43.2
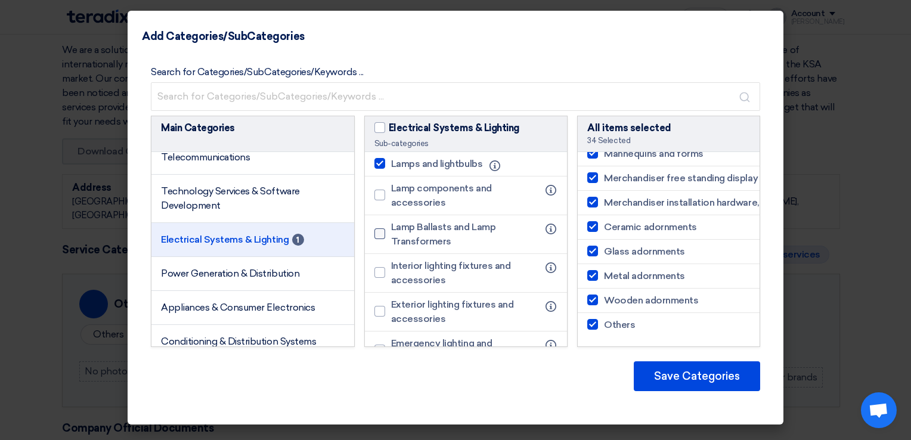
click at [377, 193] on div at bounding box center [379, 195] width 11 height 11
click at [391, 193] on input "Lamp components and accessories" at bounding box center [395, 195] width 8 height 8
checkbox input "true"
click at [383, 237] on div at bounding box center [379, 233] width 11 height 11
click at [391, 237] on input "Lamp Ballasts and Lamp Transformers" at bounding box center [395, 234] width 8 height 8
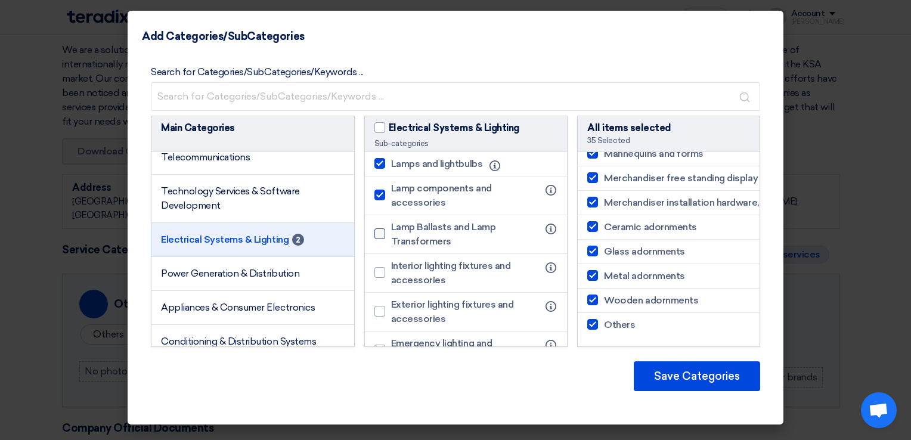
checkbox input "true"
drag, startPoint x: 377, startPoint y: 268, endPoint x: 379, endPoint y: 279, distance: 11.0
click at [377, 270] on div at bounding box center [379, 272] width 11 height 11
click at [391, 270] on input "Interior lighting fixtures and accessories" at bounding box center [395, 273] width 8 height 8
checkbox input "true"
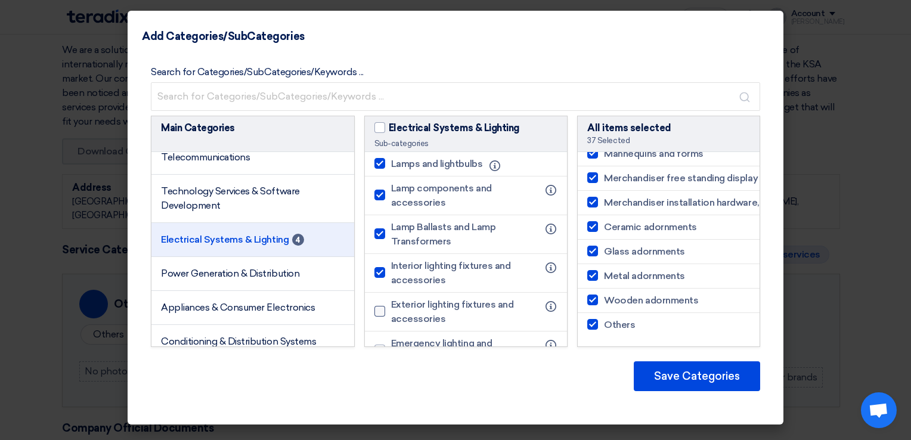
click at [377, 311] on div at bounding box center [379, 311] width 11 height 11
click at [391, 311] on input "Exterior lighting fixtures and accessories" at bounding box center [395, 312] width 8 height 8
checkbox input "true"
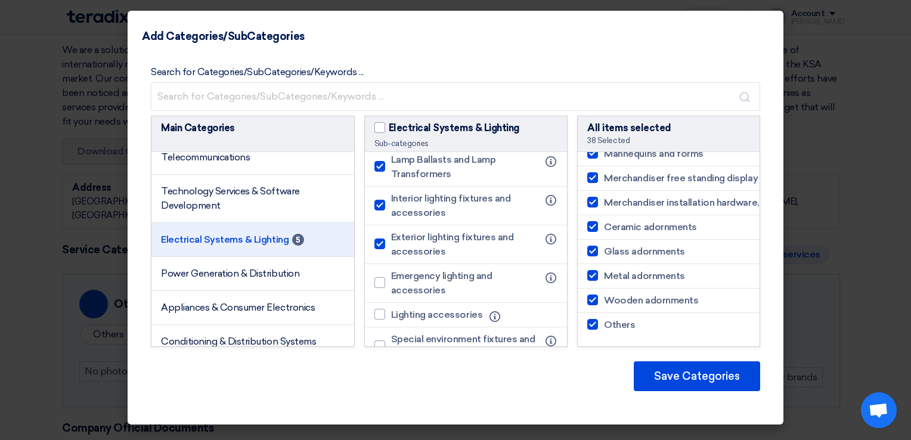
scroll to position [119, 0]
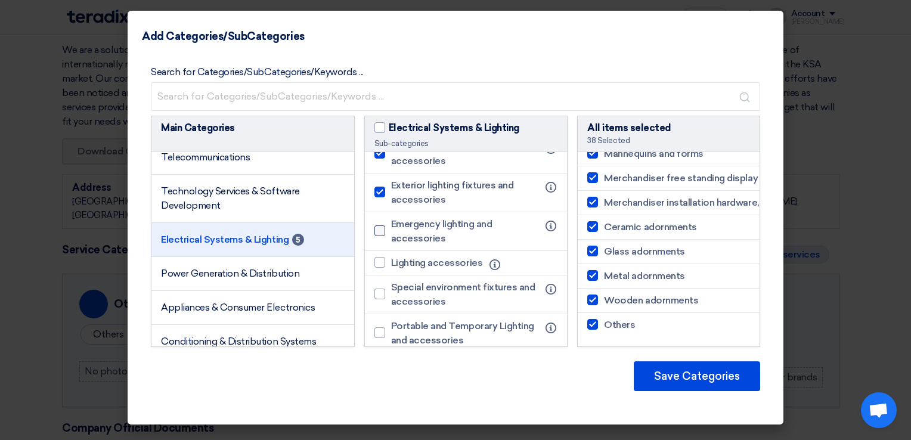
click at [381, 228] on div at bounding box center [379, 230] width 11 height 11
click at [391, 228] on input "Emergency lighting and accessories" at bounding box center [395, 231] width 8 height 8
checkbox input "true"
click at [374, 267] on label "Lighting accessories" at bounding box center [431, 263] width 114 height 14
click at [391, 267] on input "Lighting accessories" at bounding box center [395, 263] width 8 height 8
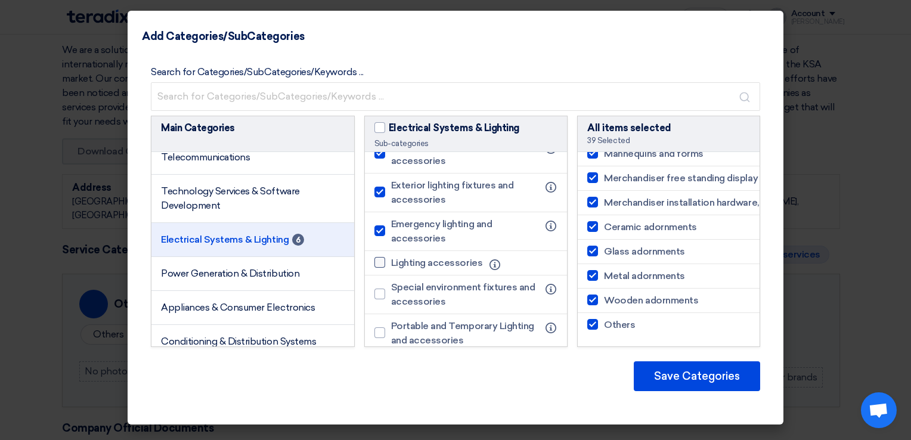
checkbox input "true"
click at [382, 293] on div at bounding box center [379, 294] width 11 height 11
click at [391, 293] on input "Special environment fixtures and accessories" at bounding box center [395, 294] width 8 height 8
checkbox input "true"
click at [377, 335] on div at bounding box center [379, 332] width 11 height 11
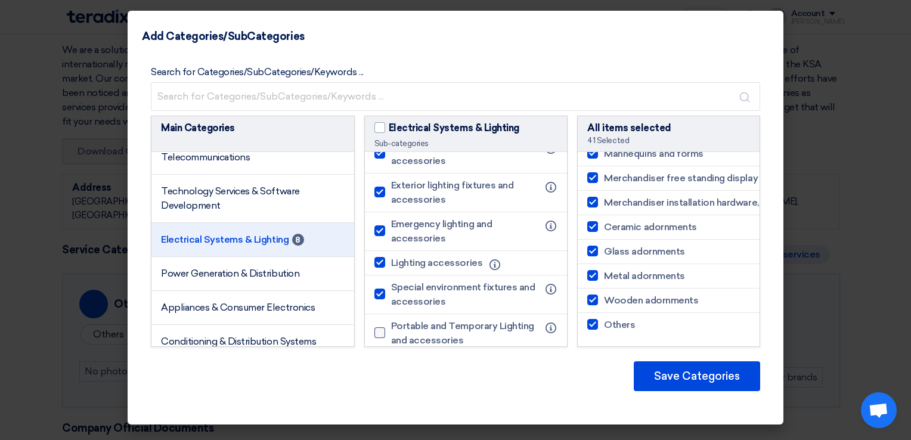
click at [391, 335] on input "Portable and Temporary Lighting and accessories" at bounding box center [395, 333] width 8 height 8
checkbox input "true"
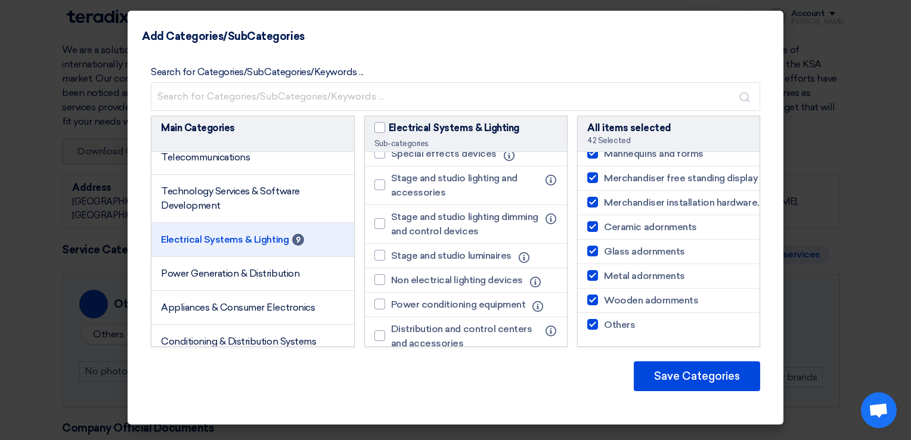
scroll to position [358, 0]
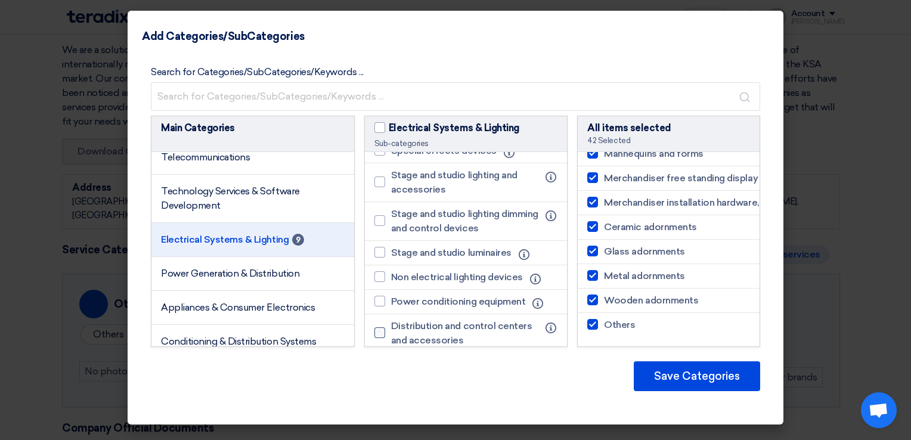
click at [382, 323] on label "Distribution and control centers and accessories" at bounding box center [459, 333] width 171 height 29
click at [391, 329] on input "Distribution and control centers and accessories" at bounding box center [395, 333] width 8 height 8
checkbox input "true"
click at [382, 299] on div at bounding box center [379, 301] width 11 height 11
click at [391, 299] on input "Power conditioning equipment" at bounding box center [395, 302] width 8 height 8
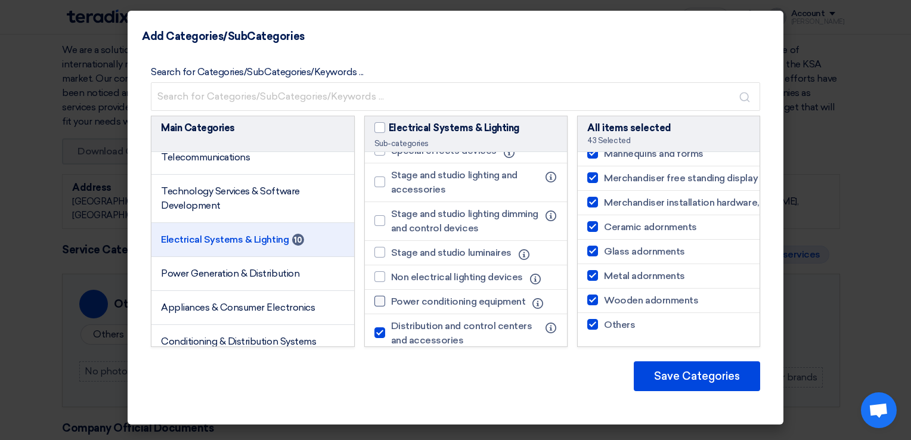
checkbox input "true"
click at [373, 265] on li "Non electrical lighting devices Info" at bounding box center [466, 277] width 203 height 24
click at [374, 273] on div at bounding box center [379, 276] width 11 height 11
click at [391, 273] on input "Non electrical lighting devices" at bounding box center [395, 277] width 8 height 8
checkbox input "true"
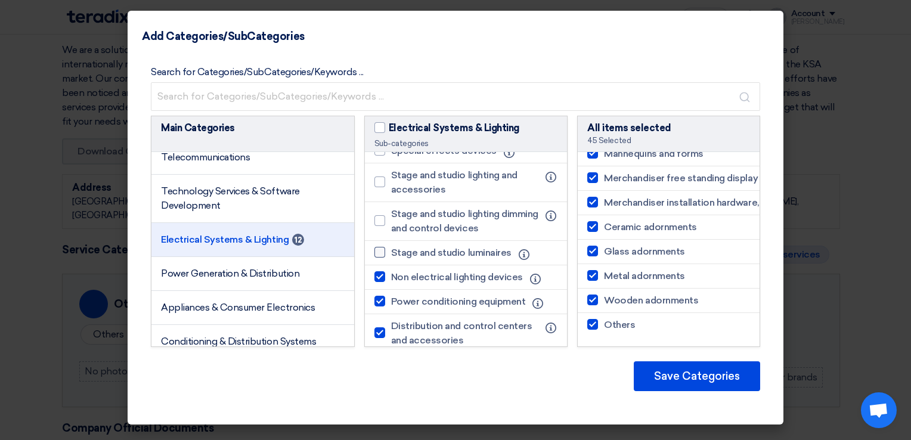
click at [379, 251] on div at bounding box center [379, 252] width 11 height 11
click at [391, 251] on input "Stage and studio luminaires" at bounding box center [395, 253] width 8 height 8
checkbox input "true"
click at [378, 216] on div at bounding box center [379, 220] width 11 height 11
click at [391, 217] on input "Stage and studio lighting dimming and control devices" at bounding box center [395, 221] width 8 height 8
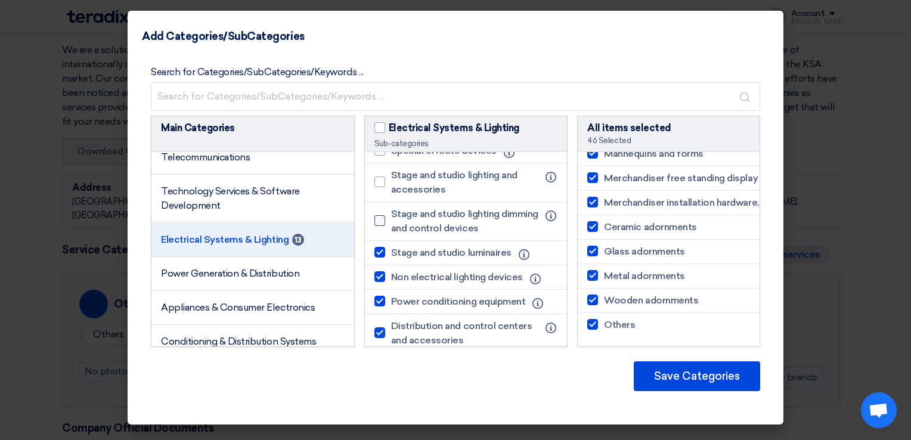
checkbox input "true"
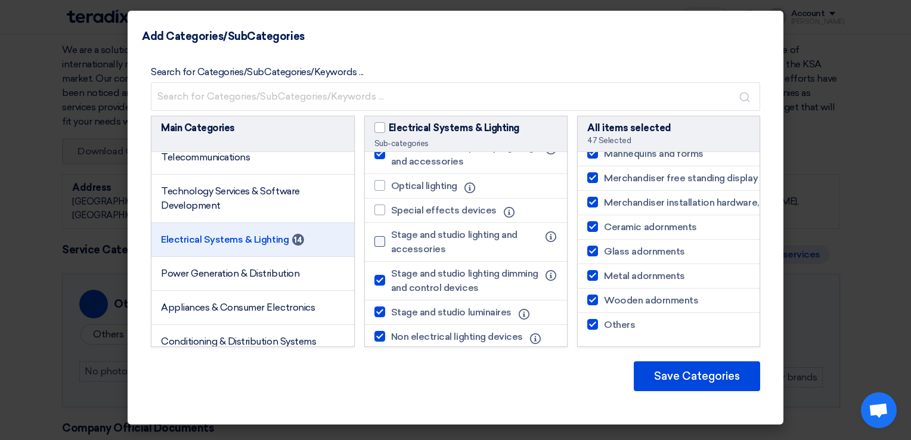
click at [379, 233] on label "Stage and studio lighting and accessories" at bounding box center [459, 242] width 171 height 29
click at [391, 238] on input "Stage and studio lighting and accessories" at bounding box center [395, 242] width 8 height 8
checkbox input "true"
click at [378, 210] on div at bounding box center [379, 210] width 11 height 11
click at [391, 210] on input "Special effects devices" at bounding box center [395, 210] width 8 height 8
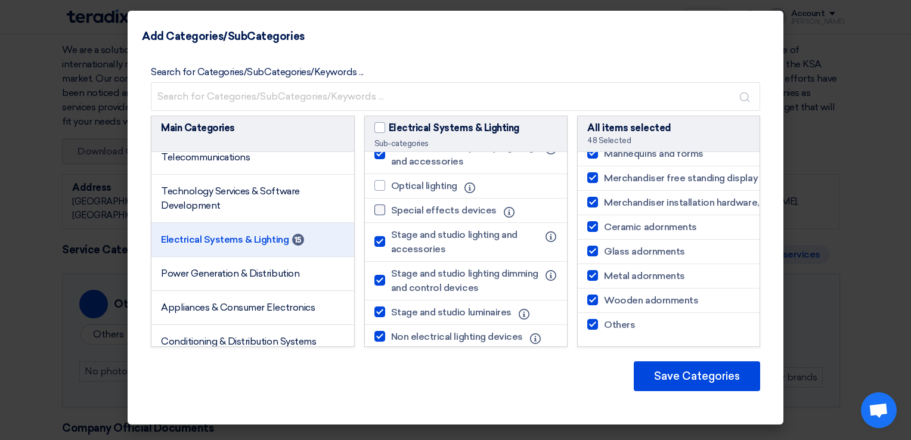
checkbox input "true"
click at [386, 180] on label "Optical lighting" at bounding box center [418, 186] width 89 height 14
click at [391, 182] on input "Optical lighting" at bounding box center [395, 186] width 8 height 8
checkbox input "true"
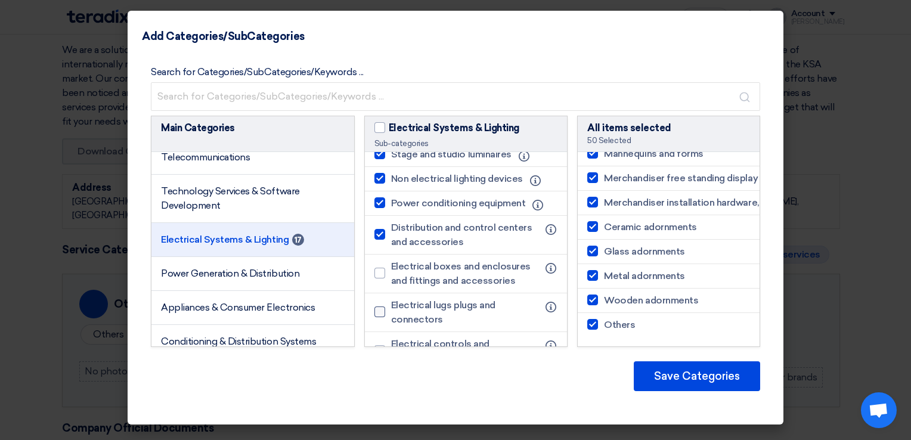
scroll to position [477, 0]
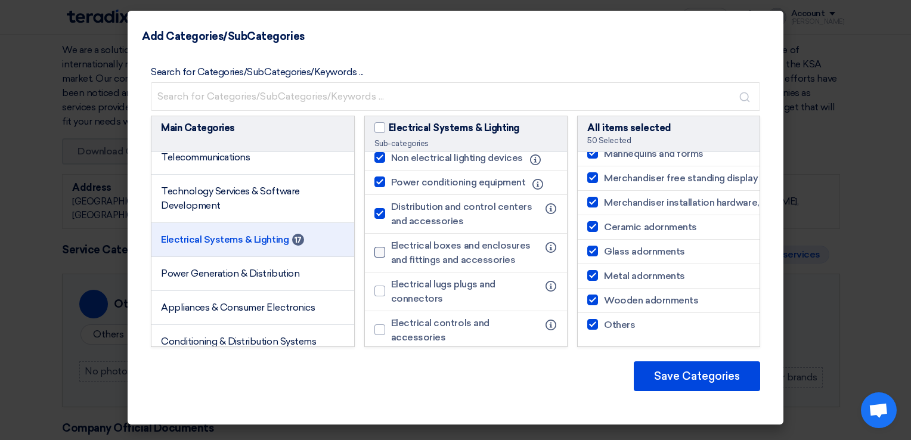
drag, startPoint x: 378, startPoint y: 244, endPoint x: 380, endPoint y: 286, distance: 41.2
click at [378, 248] on div at bounding box center [379, 252] width 11 height 11
click at [391, 249] on input "Electrical boxes and enclosures and fittings and accessories" at bounding box center [395, 253] width 8 height 8
checkbox input "true"
click at [380, 290] on div at bounding box center [379, 291] width 11 height 11
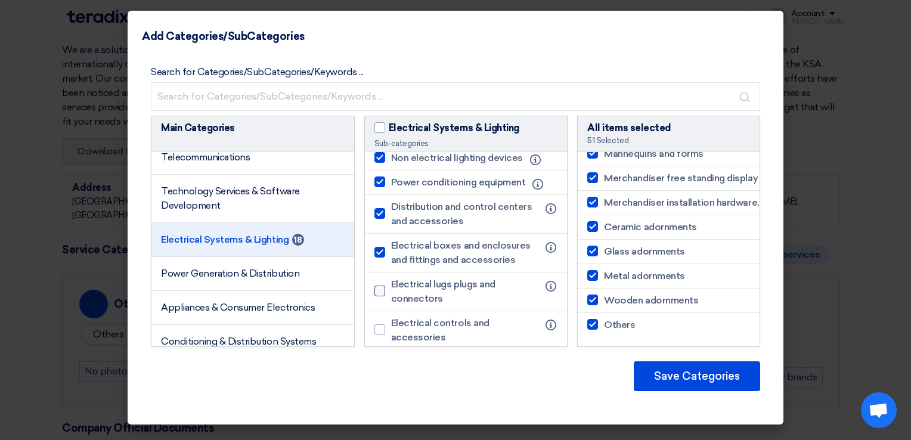
click at [391, 290] on input "Electrical lugs plugs and connectors" at bounding box center [395, 291] width 8 height 8
checkbox input "true"
click at [383, 329] on div at bounding box center [379, 329] width 11 height 11
click at [391, 329] on input "Electrical controls and accessories" at bounding box center [395, 330] width 8 height 8
checkbox input "true"
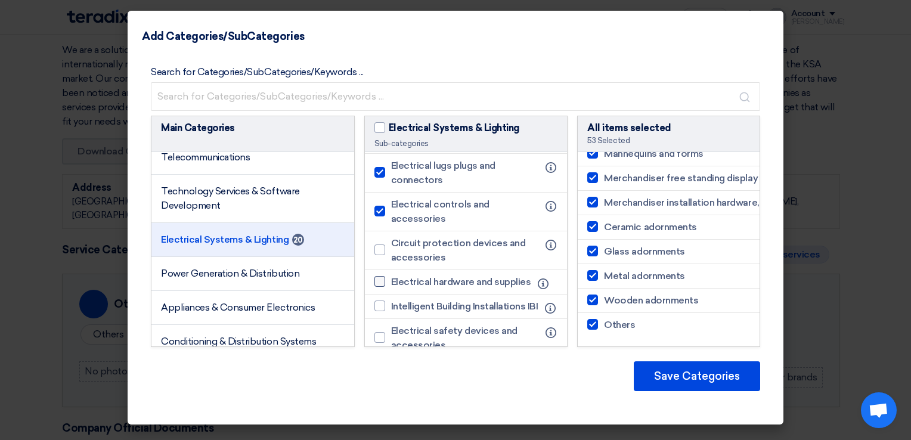
scroll to position [596, 0]
click at [380, 246] on div at bounding box center [379, 249] width 11 height 11
click at [391, 246] on input "Circuit protection devices and accessories" at bounding box center [395, 250] width 8 height 8
checkbox input "true"
click at [377, 287] on li "Electrical hardware and supplies Info" at bounding box center [466, 282] width 203 height 24
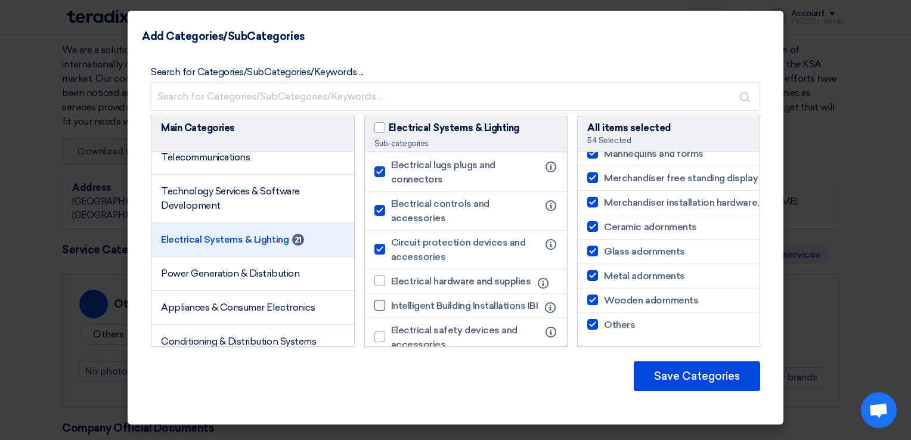
click at [382, 311] on div at bounding box center [379, 305] width 11 height 11
click at [391, 309] on input "Intelligent Building Installations IBI" at bounding box center [395, 306] width 8 height 8
checkbox input "true"
click at [380, 264] on li "Circuit protection devices and accessories Info" at bounding box center [466, 250] width 203 height 39
click at [374, 275] on div at bounding box center [379, 280] width 11 height 11
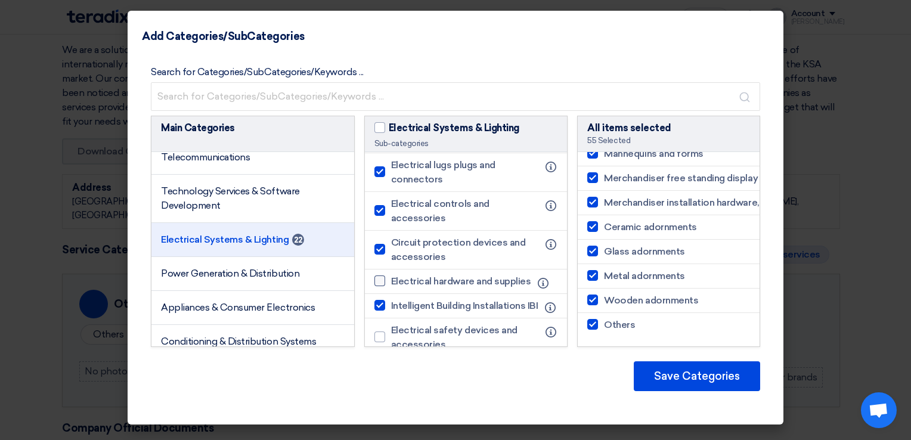
click at [391, 277] on input "Electrical hardware and supplies" at bounding box center [395, 281] width 8 height 8
checkbox input "true"
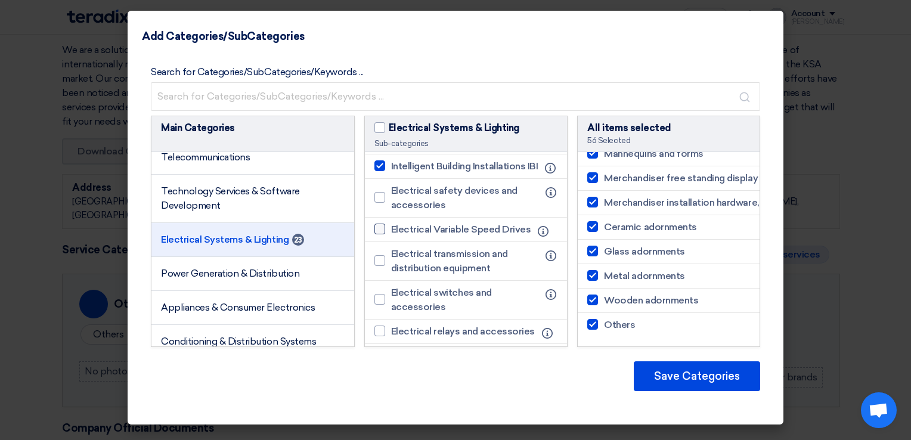
scroll to position [716, 0]
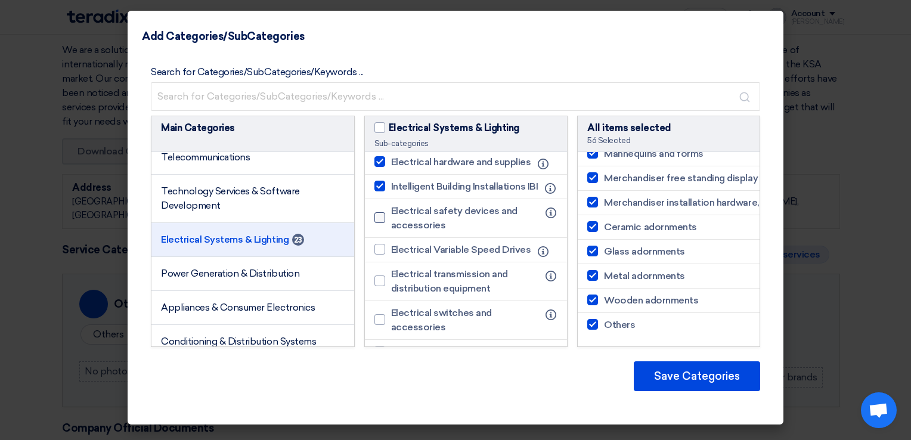
drag, startPoint x: 379, startPoint y: 228, endPoint x: 375, endPoint y: 261, distance: 33.7
click at [379, 223] on div at bounding box center [379, 217] width 11 height 11
click at [391, 222] on input "Electrical safety devices and accessories" at bounding box center [395, 218] width 8 height 8
checkbox input "true"
click at [375, 255] on div at bounding box center [379, 249] width 11 height 11
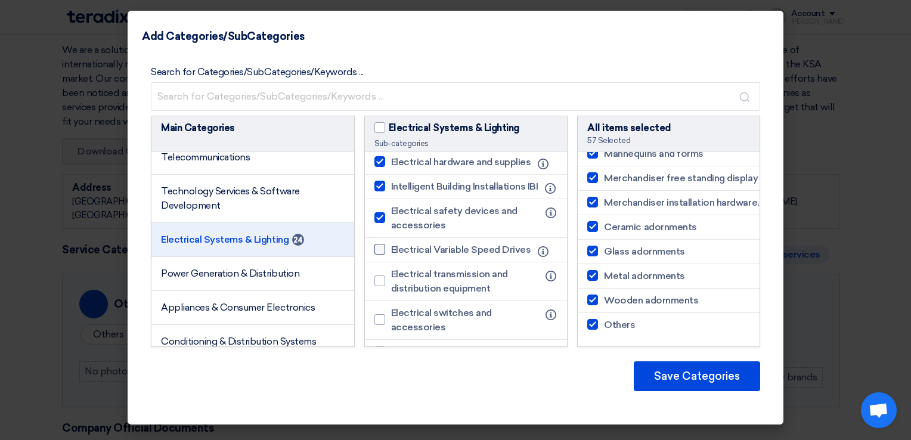
click at [391, 253] on input "Electrical Variable Speed Drives" at bounding box center [395, 250] width 8 height 8
checkbox input "true"
click at [381, 301] on li "Electrical transmission and distribution equipment Info" at bounding box center [466, 281] width 203 height 39
click at [381, 286] on div at bounding box center [379, 280] width 11 height 11
click at [391, 285] on input "Electrical transmission and distribution equipment" at bounding box center [395, 281] width 8 height 8
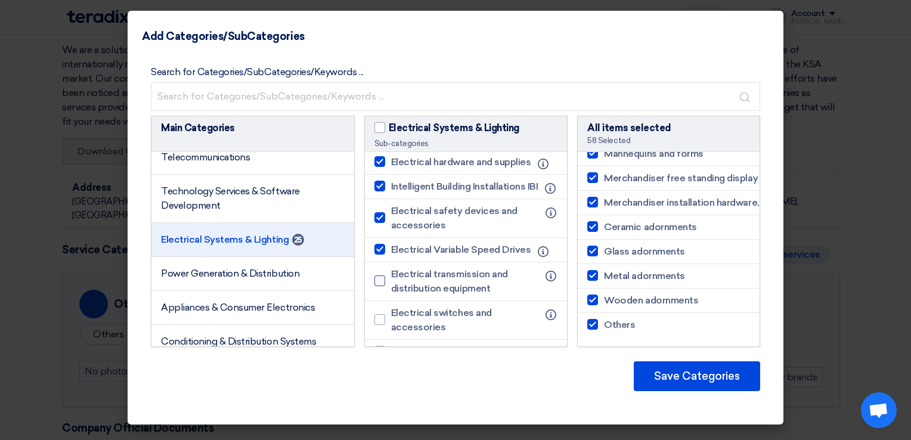
checkbox input "true"
click at [379, 325] on div at bounding box center [379, 319] width 11 height 11
click at [391, 324] on input "Electrical switches and accessories" at bounding box center [395, 320] width 8 height 8
checkbox input "true"
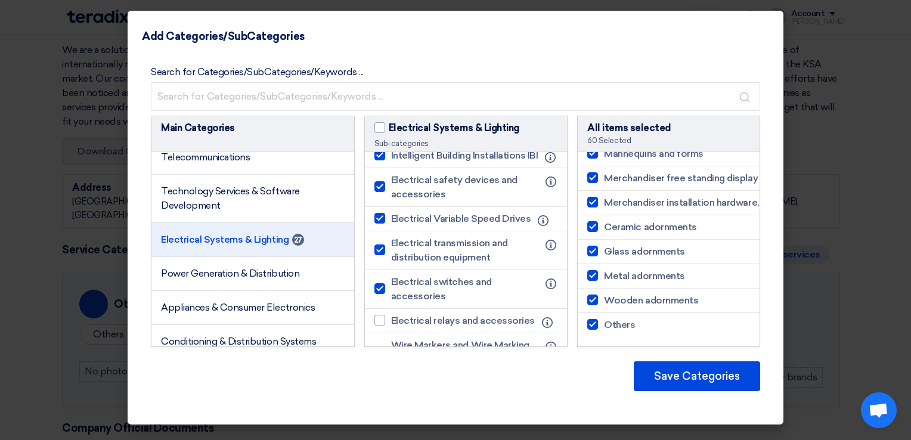
scroll to position [775, 0]
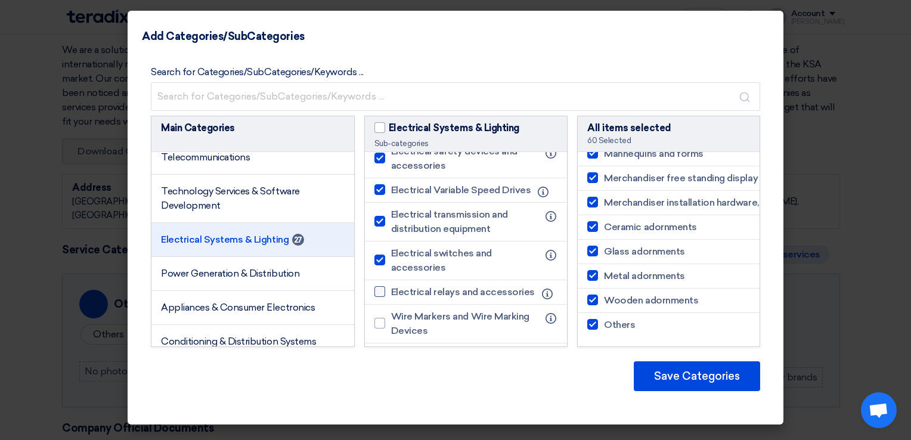
drag, startPoint x: 380, startPoint y: 304, endPoint x: 377, endPoint y: 329, distance: 25.2
click at [380, 297] on div at bounding box center [379, 291] width 11 height 11
click at [391, 296] on input "Electrical relays and accessories" at bounding box center [395, 292] width 8 height 8
checkbox input "true"
click at [376, 338] on label "Wire Markers and Wire Marking Devices" at bounding box center [459, 323] width 171 height 29
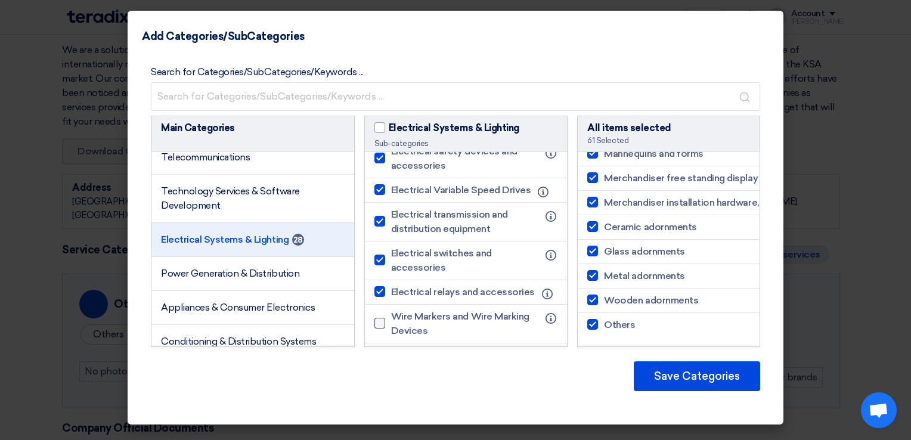
click at [391, 327] on input "Wire Markers and Wire Marking Devices" at bounding box center [395, 324] width 8 height 8
checkbox input "true"
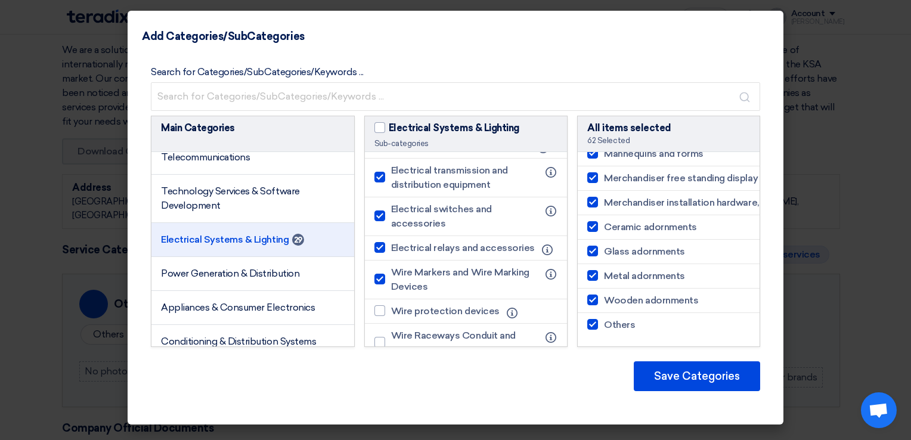
scroll to position [854, 0]
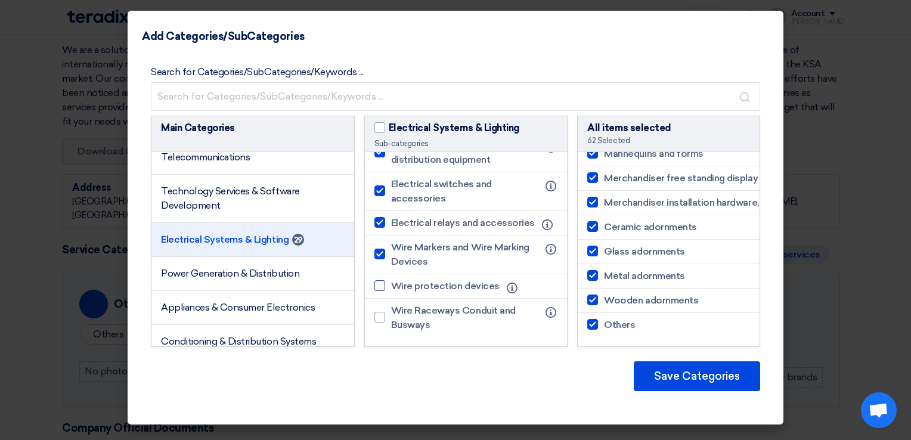
click at [375, 283] on div at bounding box center [379, 285] width 11 height 11
click at [391, 283] on input "Wire protection devices" at bounding box center [395, 286] width 8 height 8
checkbox input "true"
click at [376, 305] on label "Wire Raceways Conduit and Busways" at bounding box center [459, 318] width 171 height 29
click at [391, 314] on input "Wire Raceways Conduit and Busways" at bounding box center [395, 318] width 8 height 8
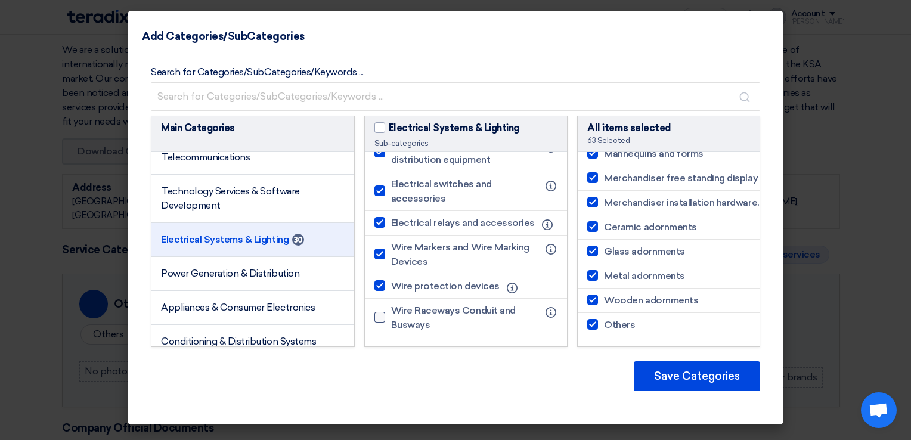
checkbox input "true"
click at [381, 316] on div at bounding box center [379, 317] width 11 height 11
click at [391, 316] on input "Wire Raceways Conduit and Busways" at bounding box center [395, 318] width 8 height 8
checkbox input "false"
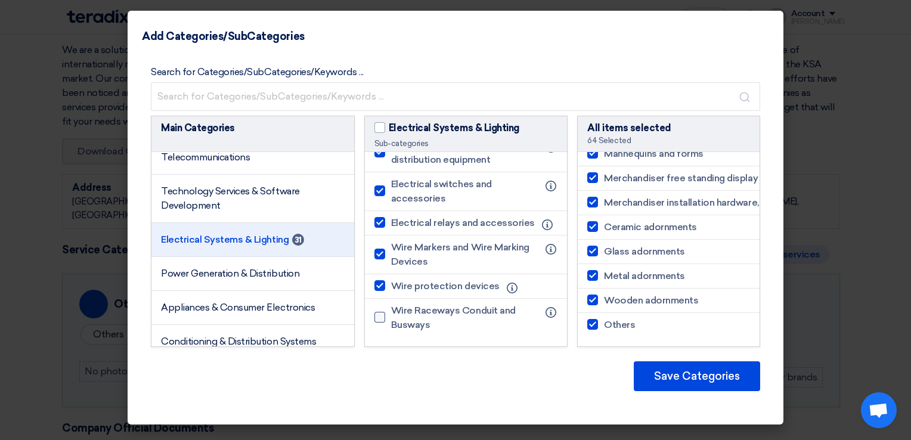
checkbox input "false"
click at [380, 312] on div at bounding box center [379, 317] width 11 height 11
click at [391, 314] on input "Wire Raceways Conduit and Busways" at bounding box center [395, 318] width 8 height 8
checkbox input "true"
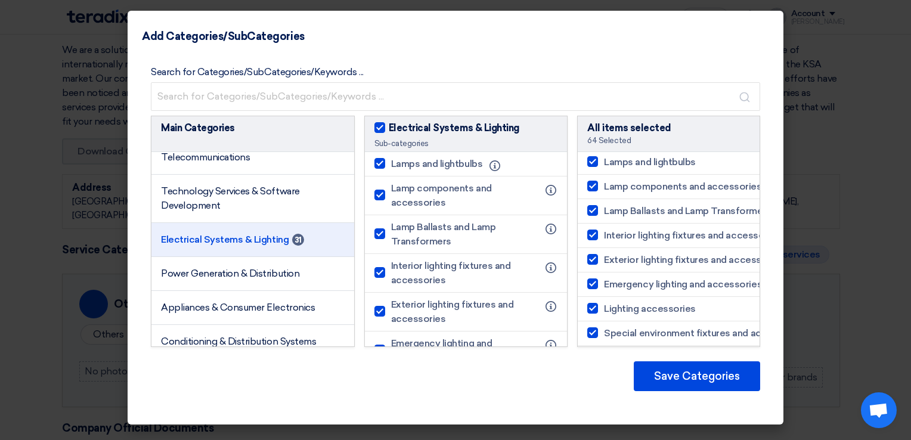
scroll to position [0, 0]
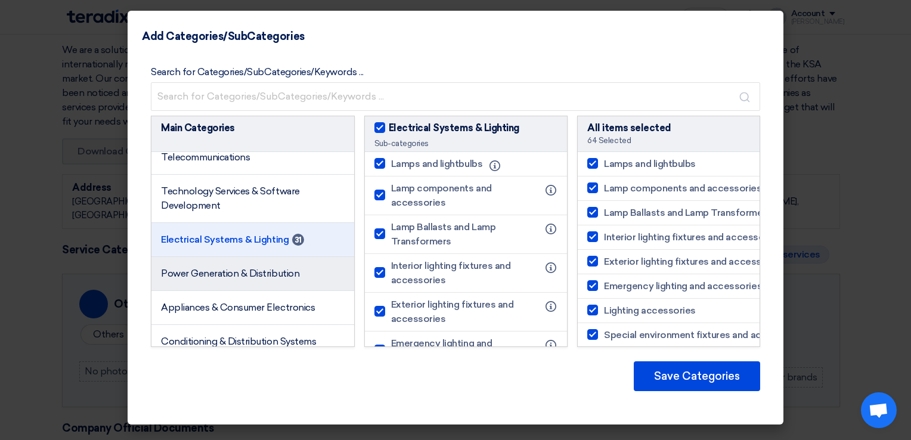
click at [270, 279] on span "Power Generation & Distribution" at bounding box center [230, 273] width 138 height 11
checkbox input "false"
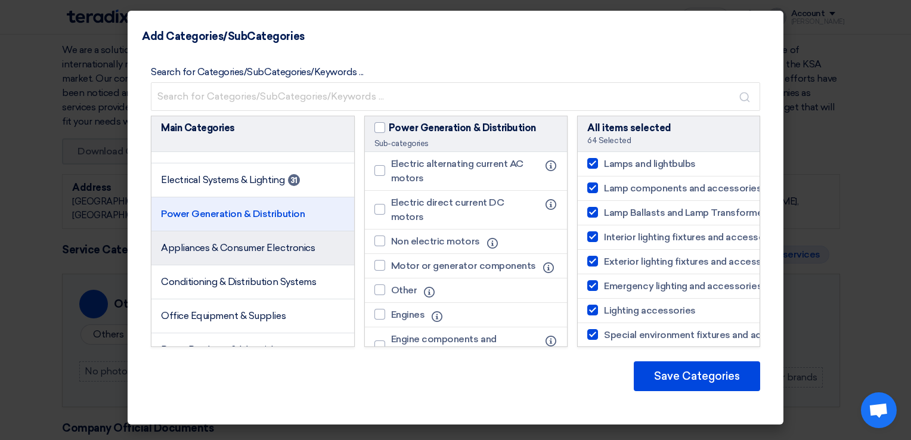
click at [239, 265] on li "Appliances & Consumer Electronics" at bounding box center [252, 248] width 203 height 34
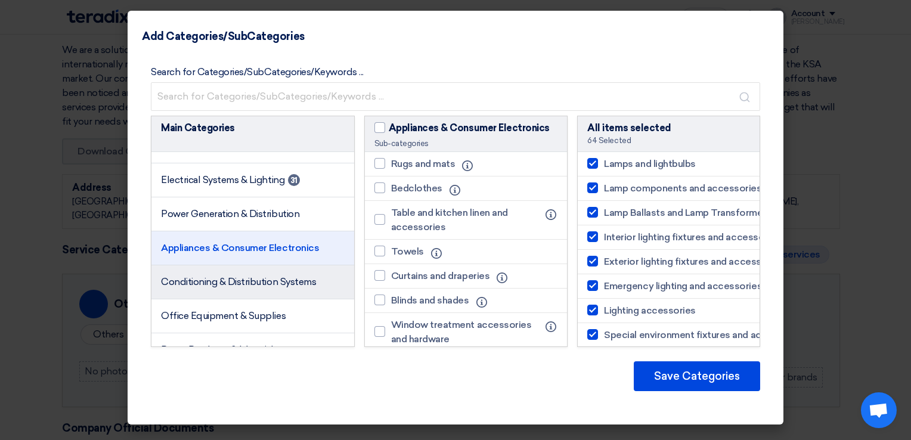
click at [244, 287] on span "Conditioning & Distribution Systems" at bounding box center [238, 281] width 155 height 11
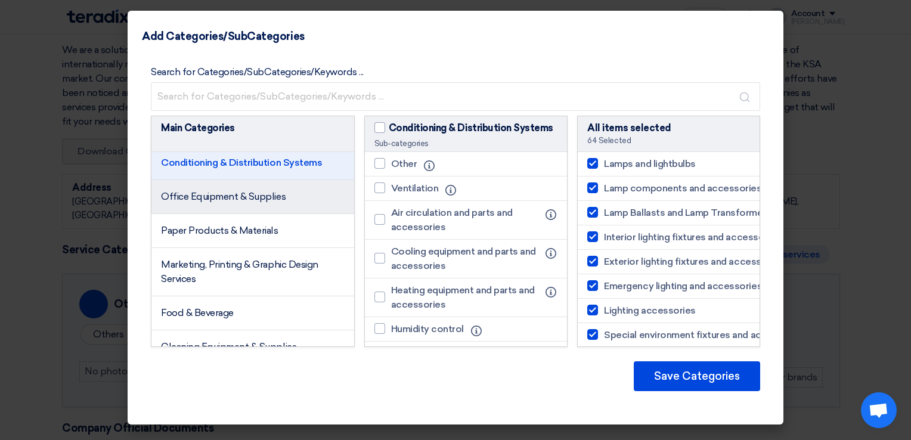
click at [246, 202] on span "Office Equipment & Supplies" at bounding box center [223, 196] width 125 height 11
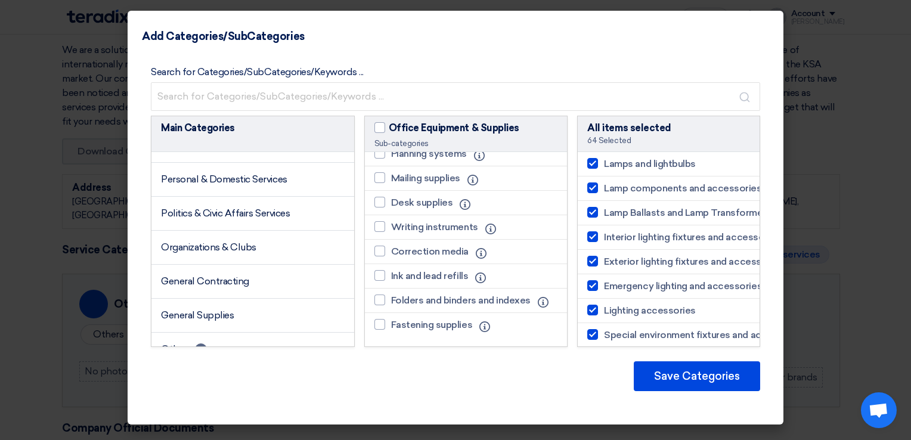
scroll to position [2187, 0]
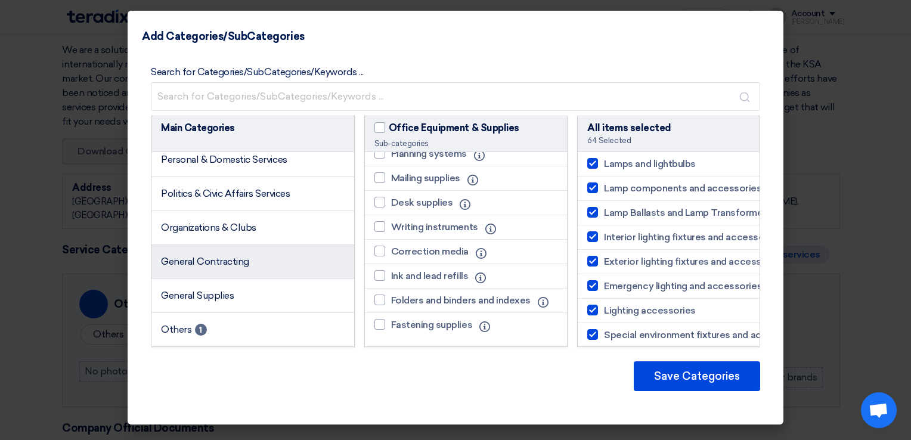
click at [243, 260] on span "General Contracting" at bounding box center [205, 261] width 88 height 11
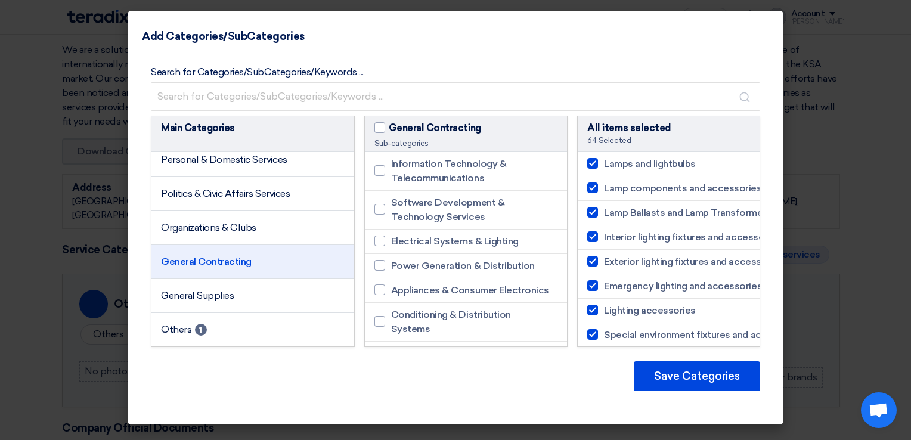
scroll to position [0, 0]
click at [381, 241] on div at bounding box center [379, 241] width 11 height 11
click at [391, 241] on input "Electrical Systems & Lighting" at bounding box center [395, 241] width 8 height 8
checkbox input "true"
click at [380, 204] on div at bounding box center [379, 209] width 11 height 11
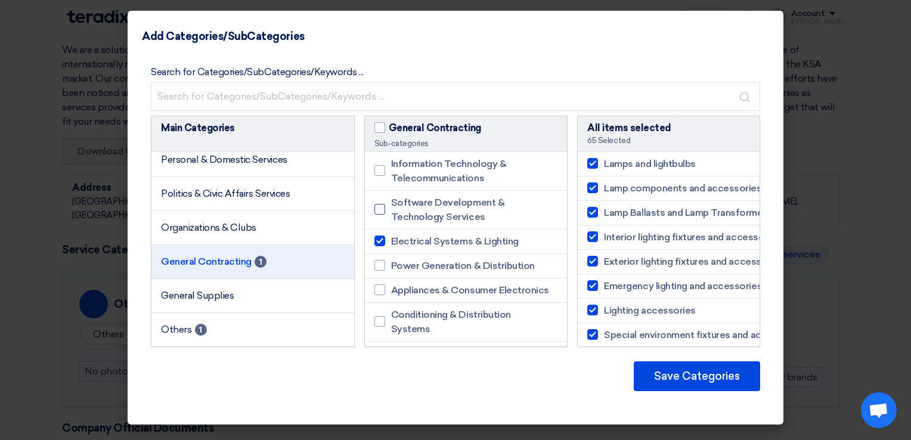
click at [391, 206] on input "Software Development & Technology Services" at bounding box center [395, 210] width 8 height 8
checkbox input "true"
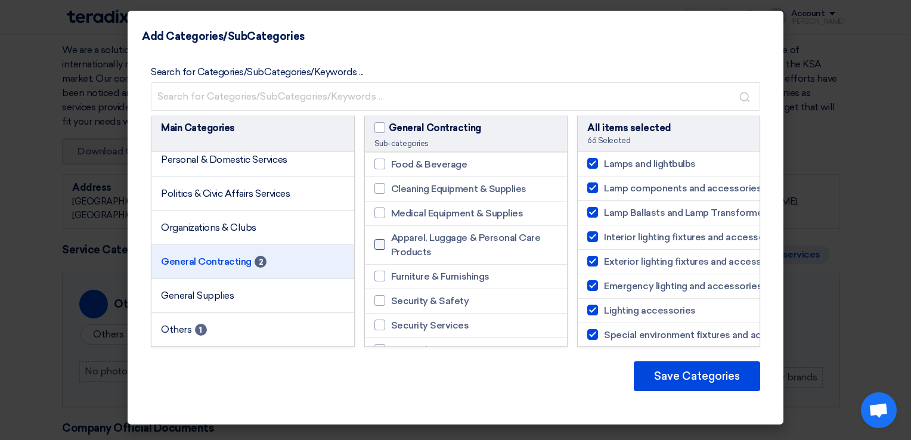
scroll to position [358, 0]
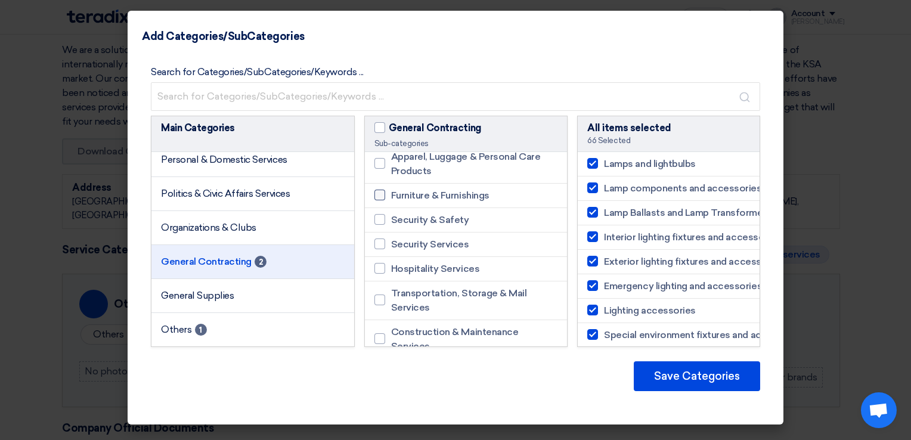
click at [378, 200] on div at bounding box center [379, 195] width 11 height 11
click at [391, 199] on input "Furniture & Furnishings" at bounding box center [395, 195] width 8 height 8
checkbox input "true"
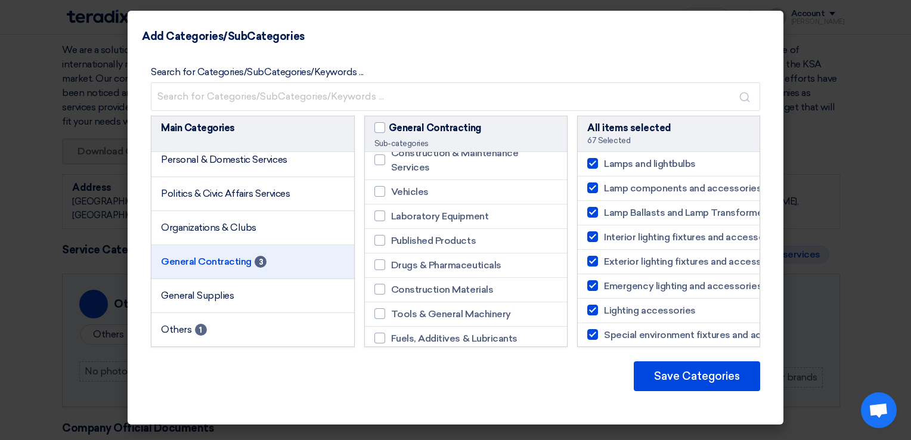
scroll to position [596, 0]
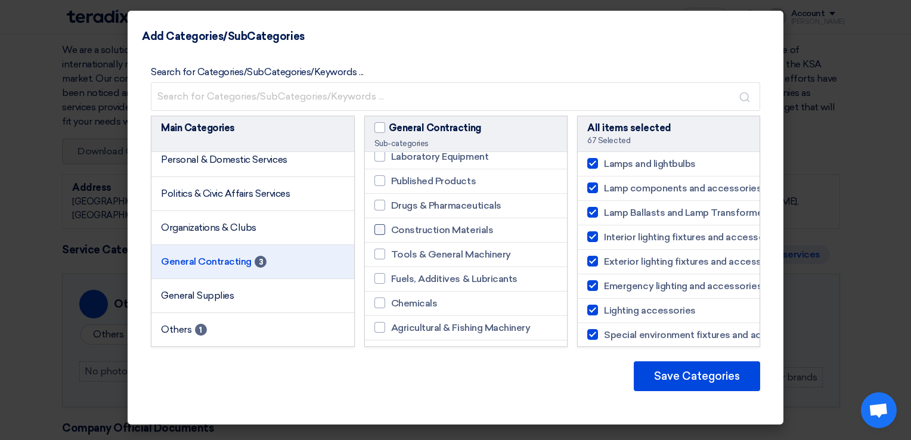
click at [377, 235] on div at bounding box center [379, 229] width 11 height 11
click at [391, 234] on input "Construction Materials" at bounding box center [395, 230] width 8 height 8
checkbox input "true"
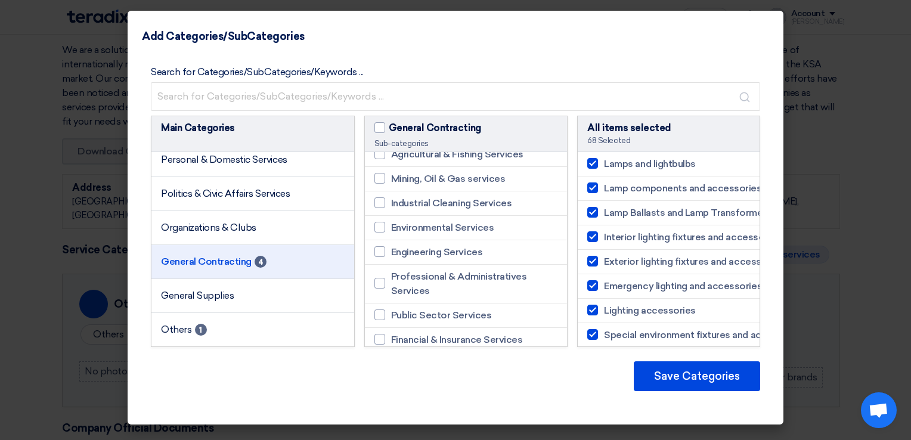
scroll to position [1431, 0]
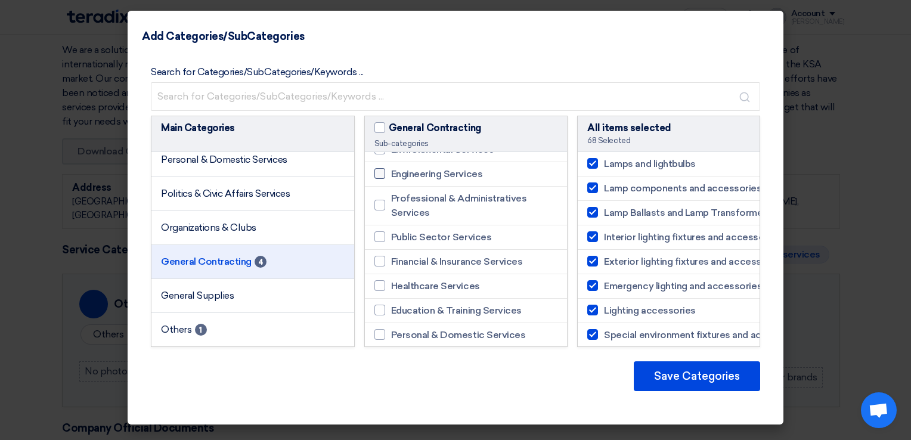
click at [383, 179] on div at bounding box center [379, 173] width 11 height 11
click at [391, 178] on input "Engineering Services" at bounding box center [395, 174] width 8 height 8
checkbox input "true"
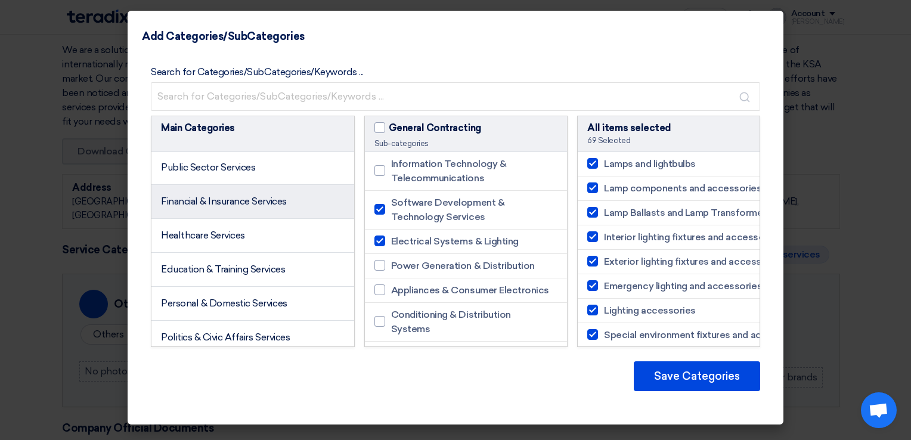
scroll to position [1949, 0]
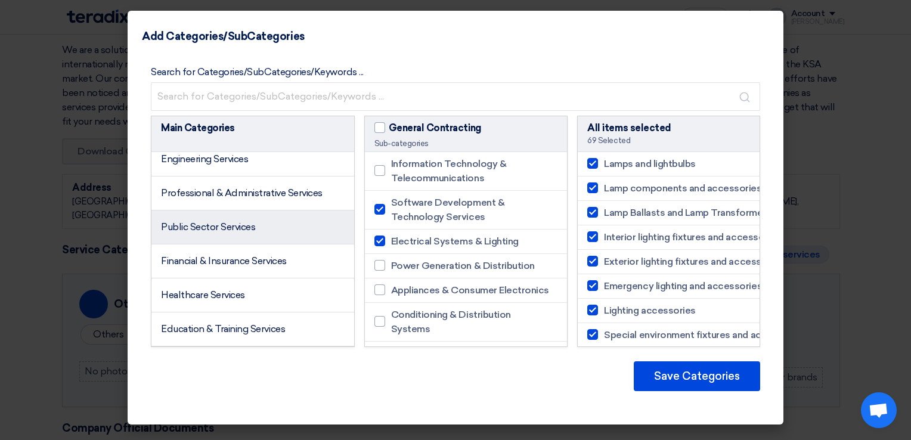
click at [278, 244] on li "Public Sector Services" at bounding box center [252, 227] width 203 height 34
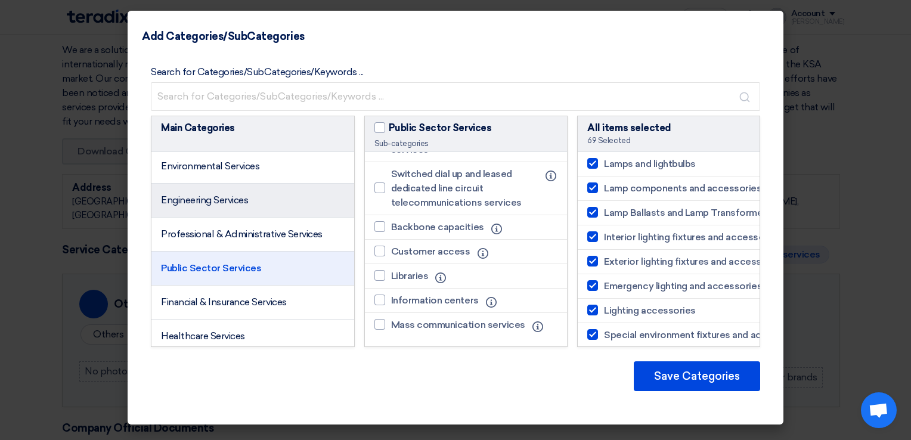
scroll to position [1889, 0]
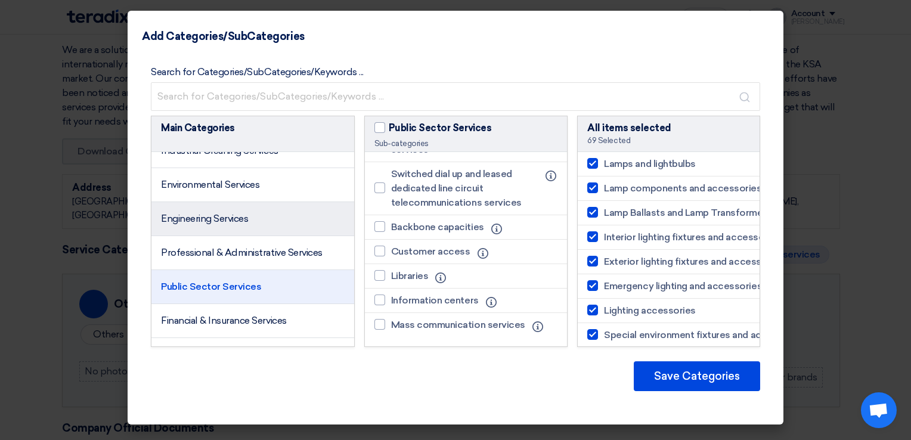
click at [259, 236] on li "Engineering Services" at bounding box center [252, 219] width 203 height 34
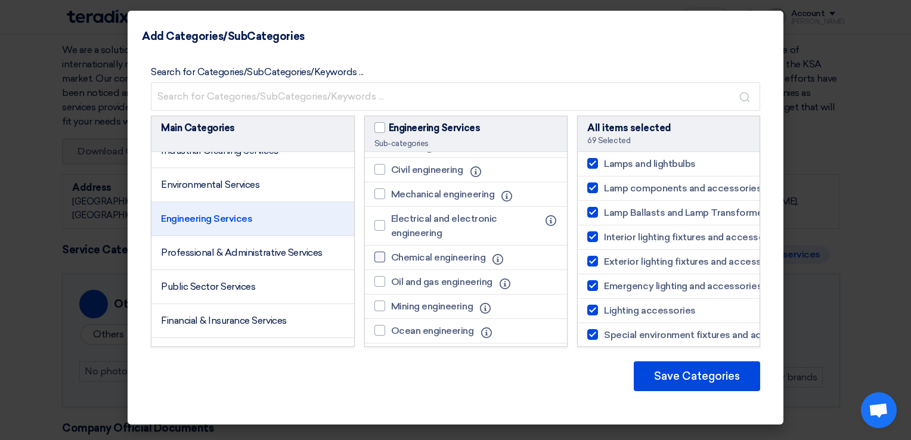
scroll to position [0, 0]
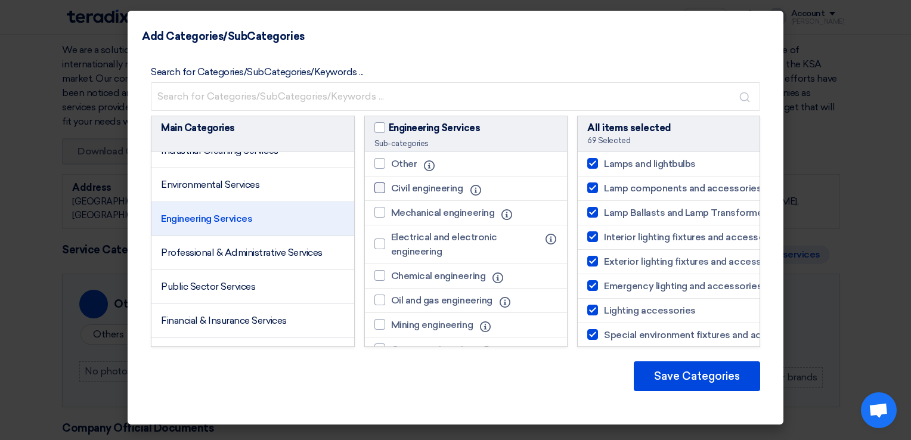
click at [380, 188] on div at bounding box center [379, 187] width 11 height 11
click at [391, 188] on input "Civil engineering" at bounding box center [395, 188] width 8 height 8
checkbox input "true"
click at [379, 246] on div at bounding box center [379, 244] width 11 height 11
click at [391, 246] on input "Electrical and electronic engineering" at bounding box center [395, 244] width 8 height 8
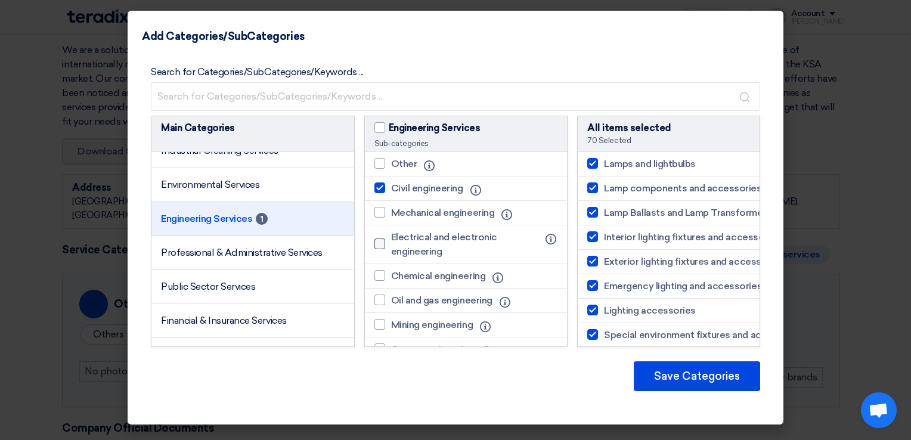
checkbox input "true"
click at [379, 214] on div at bounding box center [379, 212] width 11 height 11
click at [391, 214] on input "Mechanical engineering" at bounding box center [395, 213] width 8 height 8
checkbox input "true"
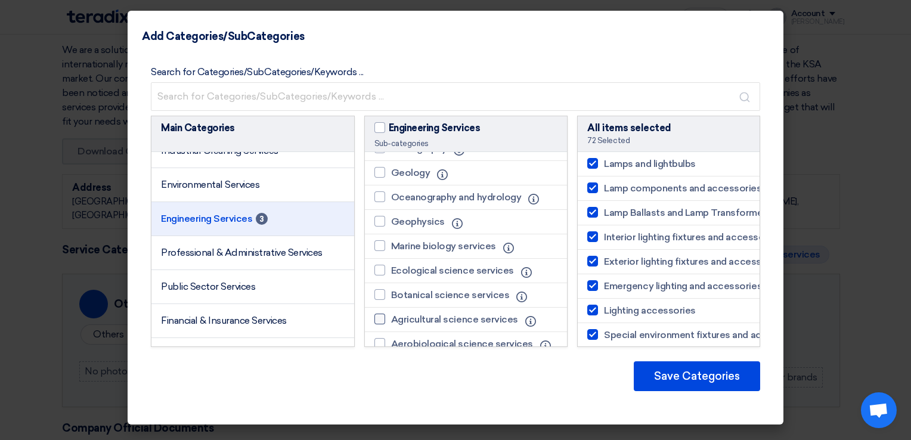
scroll to position [809, 0]
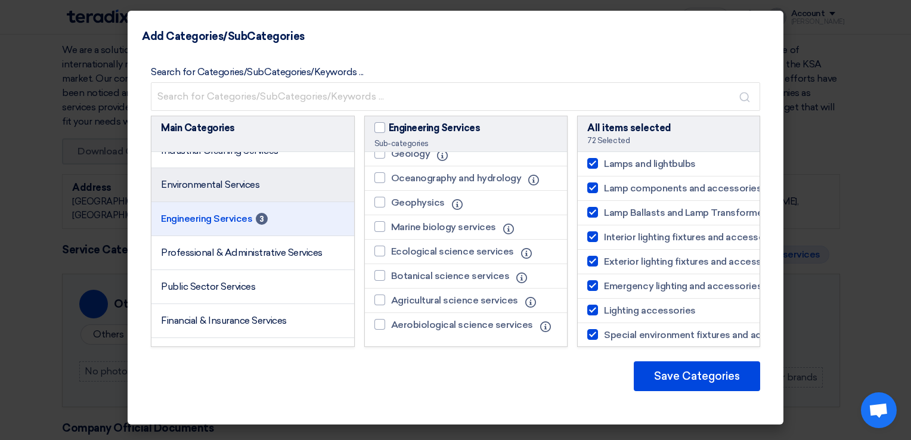
click at [210, 190] on span "Environmental Services" at bounding box center [210, 184] width 98 height 11
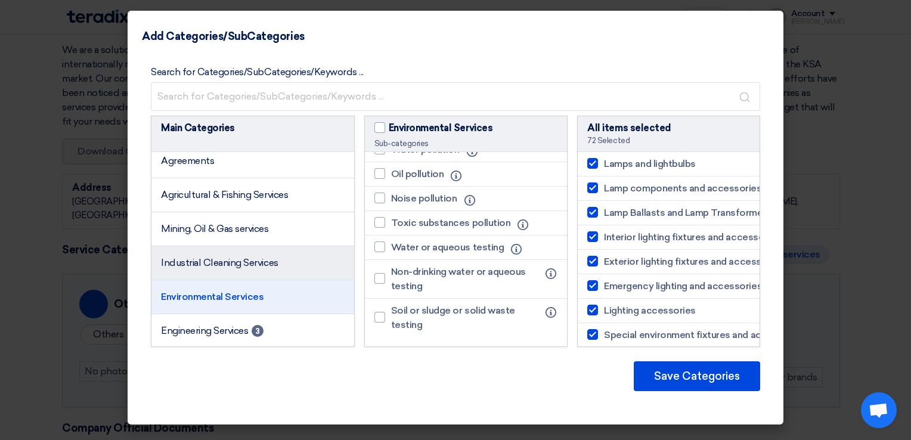
scroll to position [1770, 0]
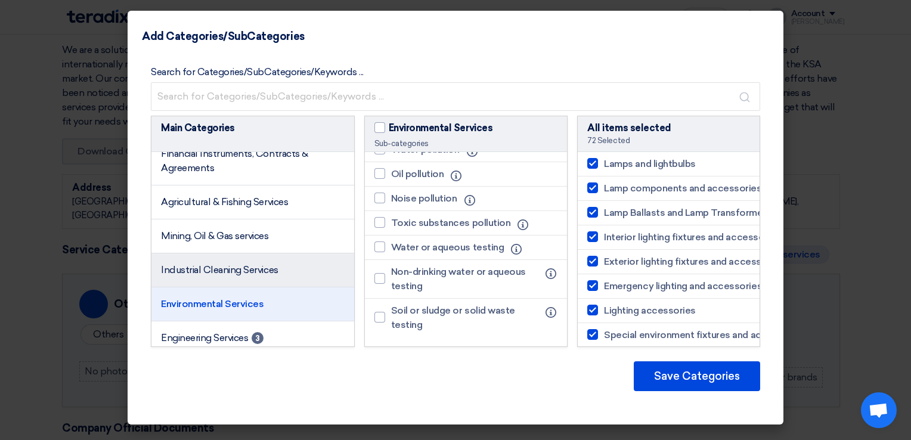
drag, startPoint x: 239, startPoint y: 299, endPoint x: 227, endPoint y: 291, distance: 14.2
click at [239, 287] on li "Industrial Cleaning Services" at bounding box center [252, 270] width 203 height 34
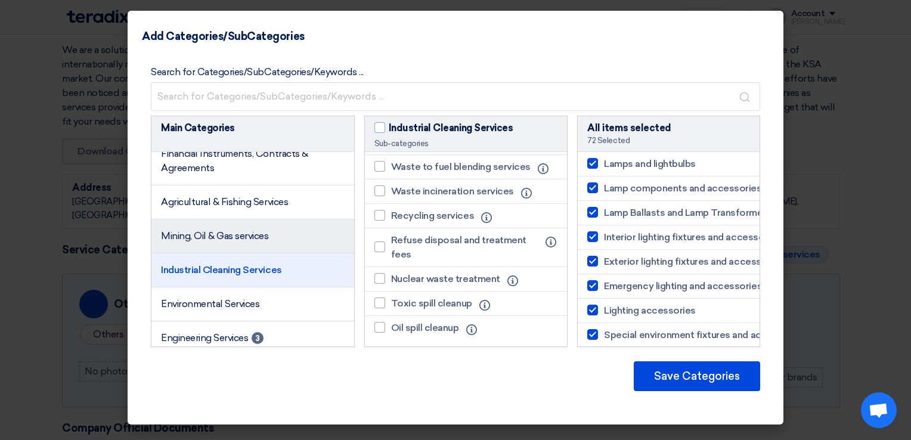
click at [215, 242] on span "Mining, Oil & Gas services" at bounding box center [215, 235] width 108 height 11
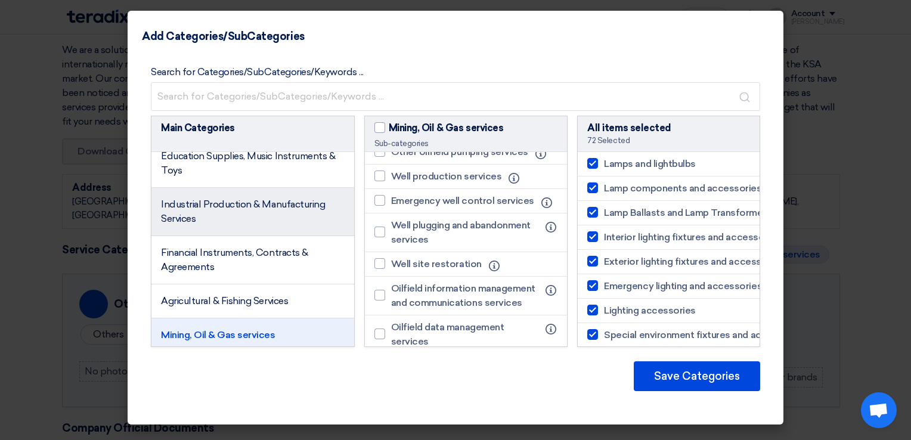
scroll to position [1651, 0]
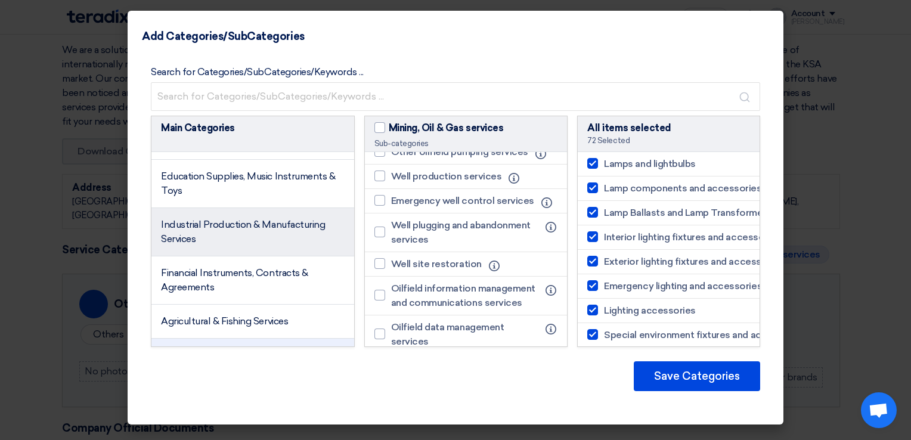
click at [268, 244] on span "Industrial Production & Manufacturing Services" at bounding box center [243, 232] width 164 height 26
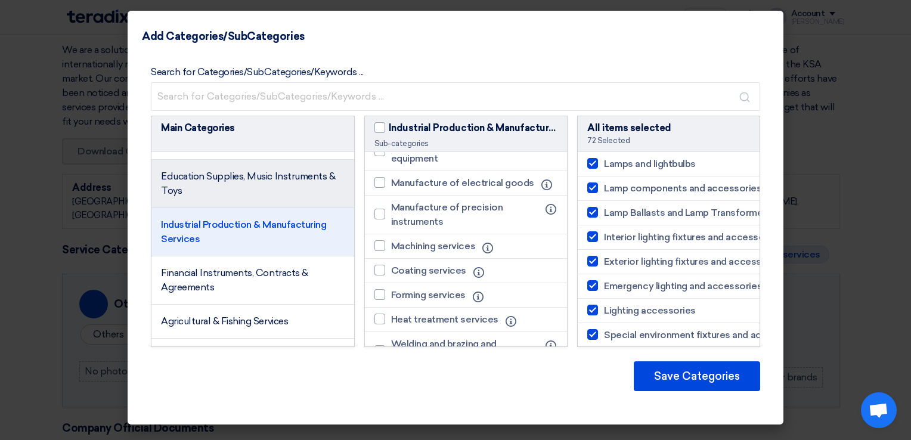
click at [256, 208] on li "Education Supplies, Music Instruments & Toys" at bounding box center [252, 184] width 203 height 48
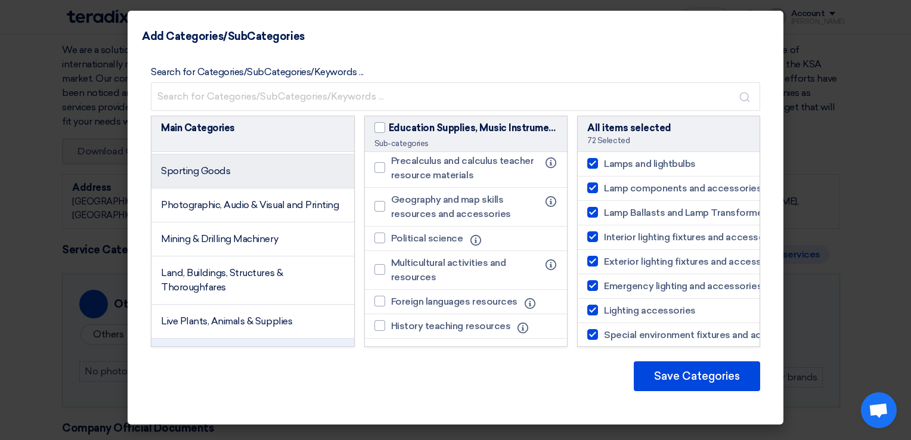
scroll to position [1531, 0]
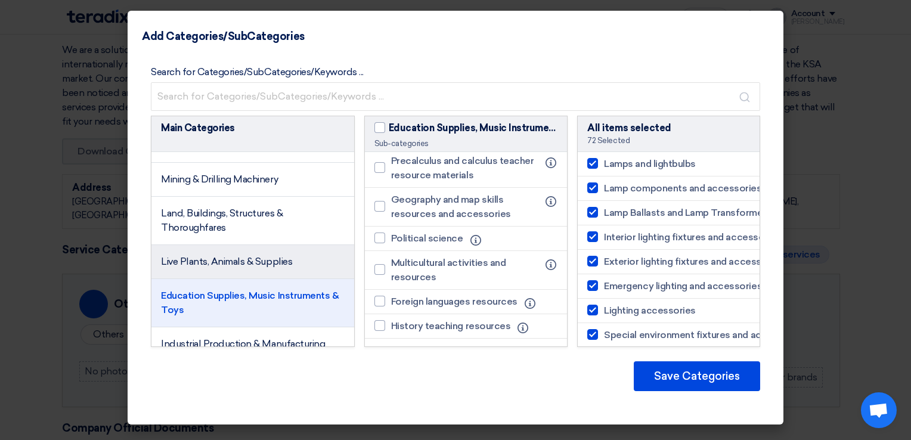
click at [242, 267] on span "Live Plants, Animals & Supplies" at bounding box center [226, 261] width 131 height 11
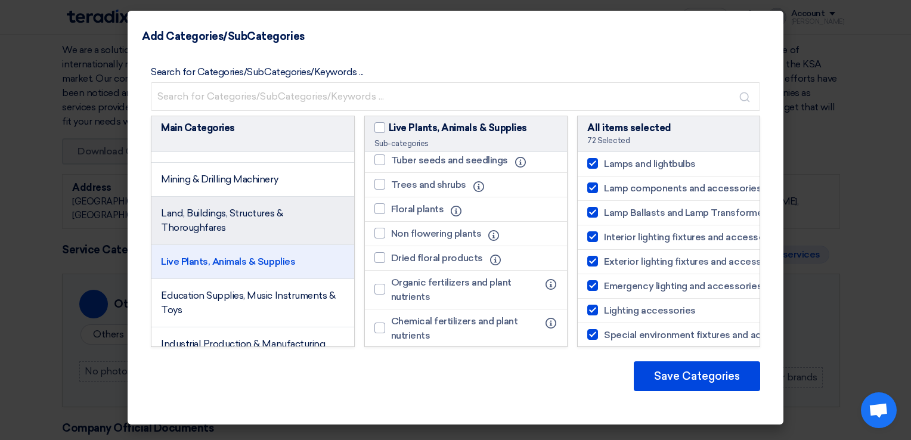
click at [231, 233] on span "Land, Buildings, Structures & Thoroughfares" at bounding box center [222, 221] width 122 height 26
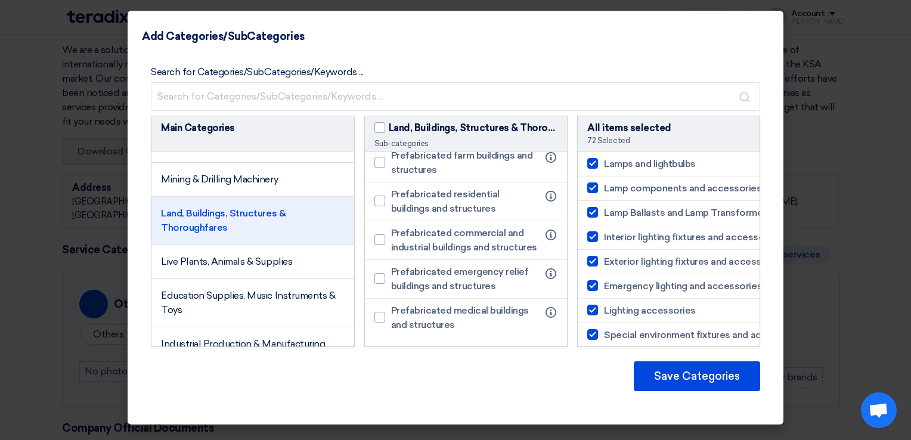
scroll to position [753, 0]
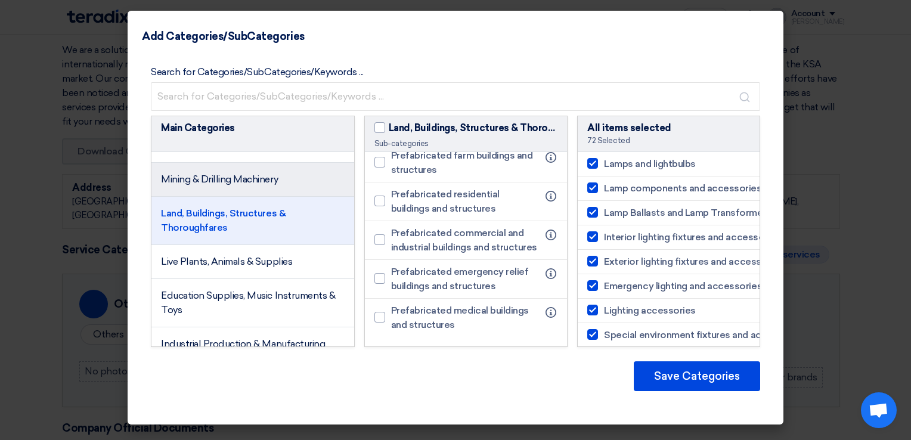
click at [224, 185] on span "Mining & Drilling Machinery" at bounding box center [219, 179] width 117 height 11
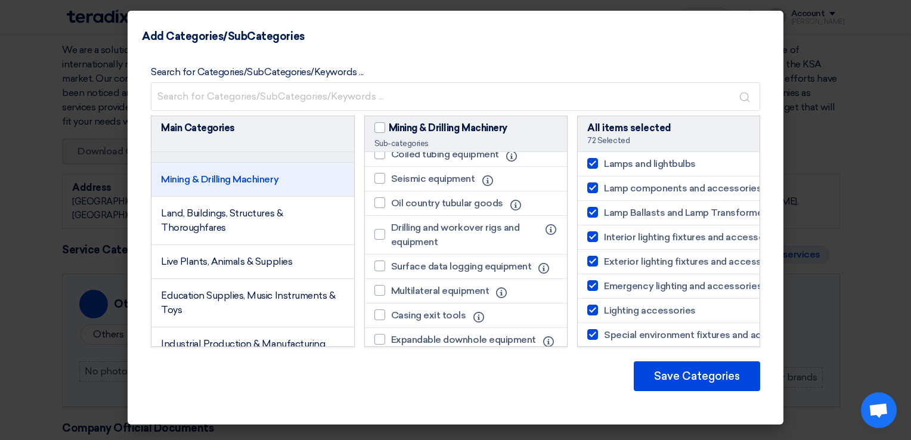
click at [200, 163] on li "Photographic, Audio & Visual and Printing" at bounding box center [252, 146] width 203 height 34
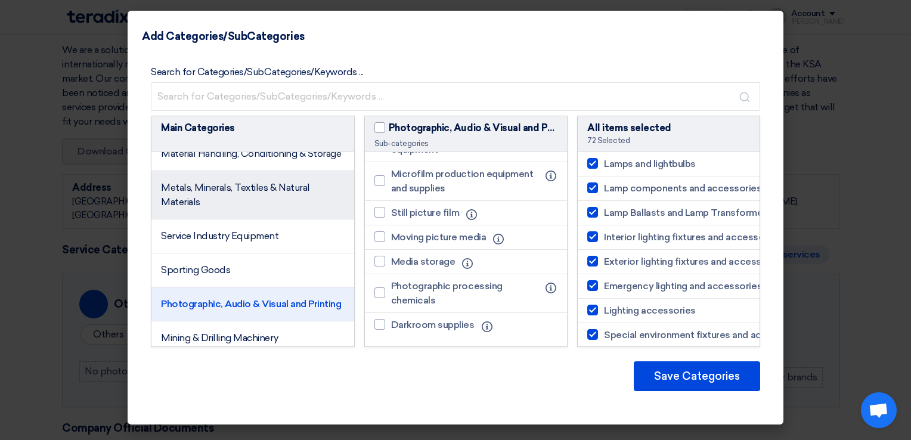
scroll to position [1352, 0]
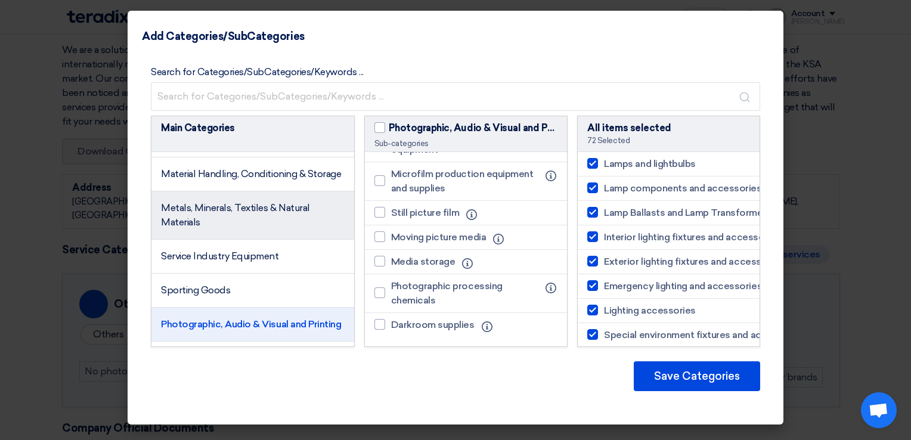
click at [220, 240] on li "Metals, Minerals, Textiles & Natural Materials" at bounding box center [252, 215] width 203 height 48
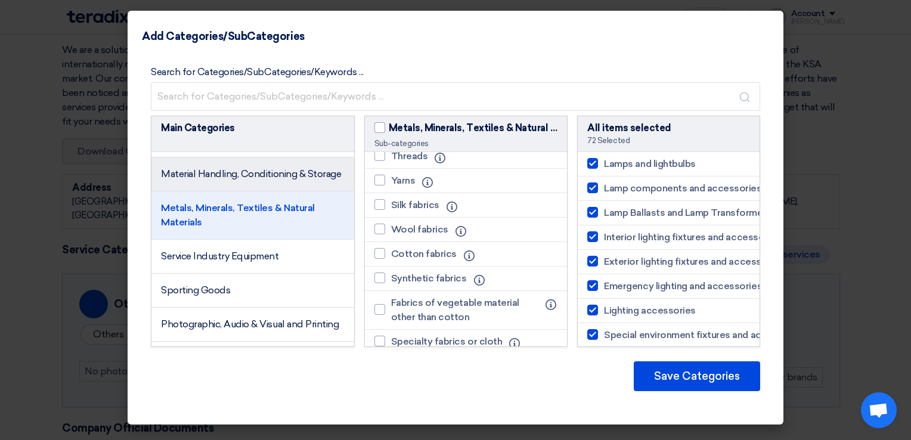
click at [210, 191] on li "Material Handling, Conditioning & Storage" at bounding box center [252, 174] width 203 height 34
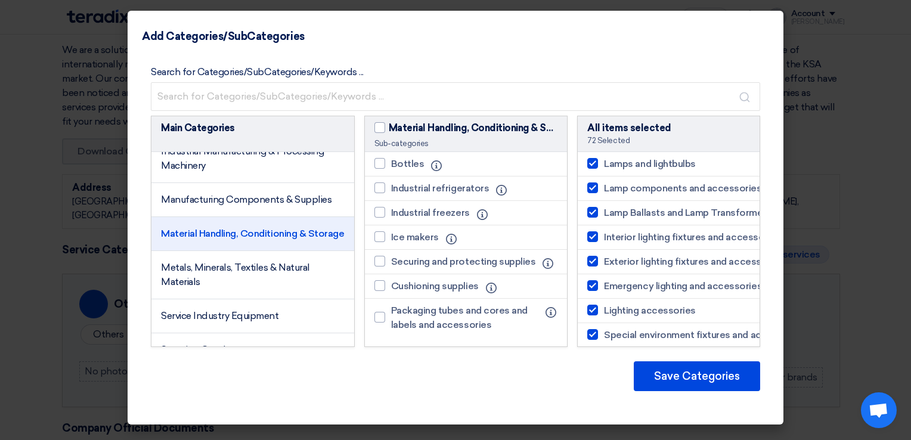
scroll to position [1233, 0]
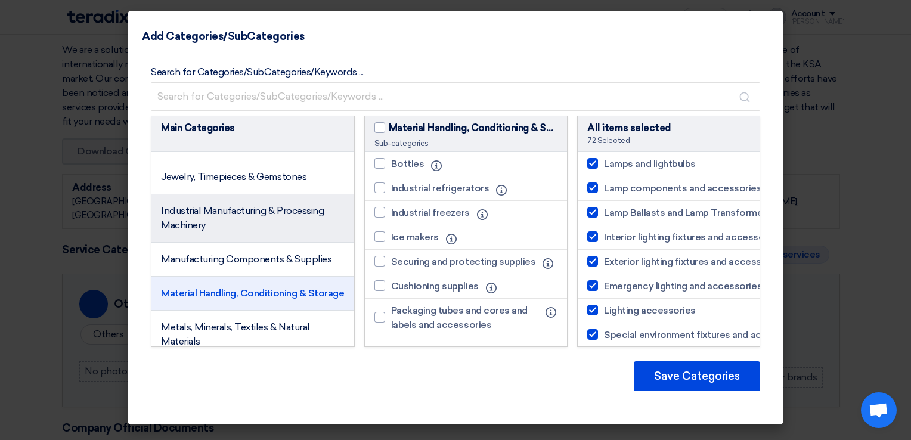
click at [237, 231] on li "Industrial Manufacturing & Processing Machinery" at bounding box center [252, 218] width 203 height 48
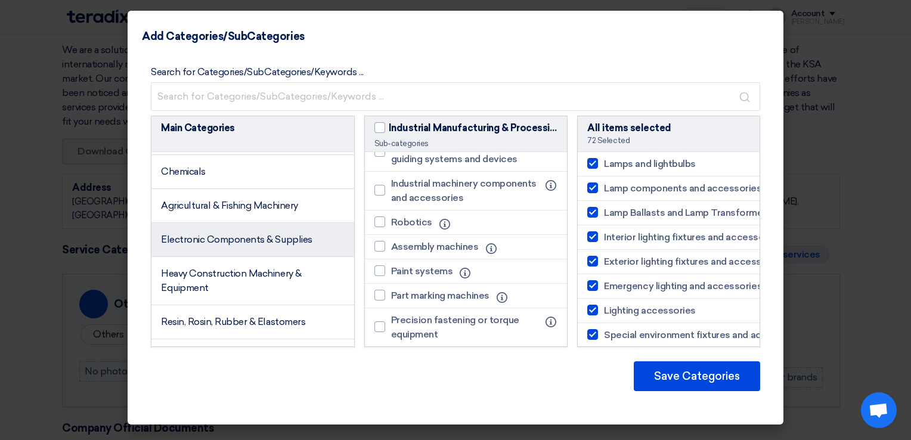
scroll to position [1054, 0]
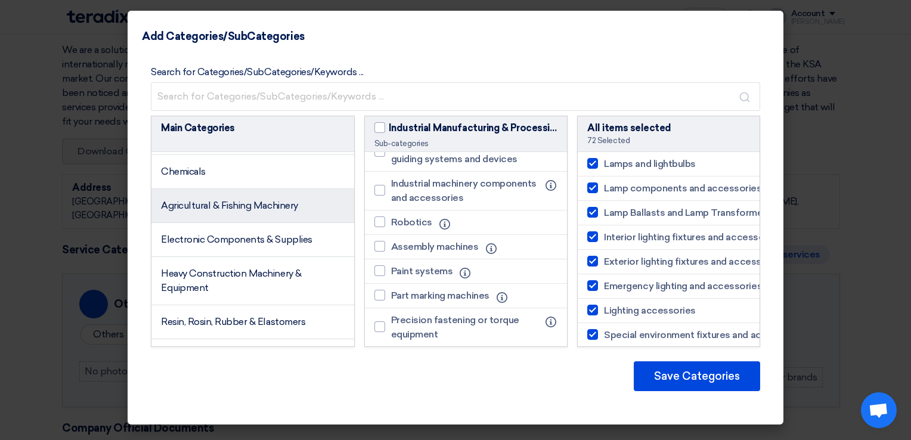
click at [213, 211] on span "Agricultural & Fishing Machinery" at bounding box center [229, 205] width 137 height 11
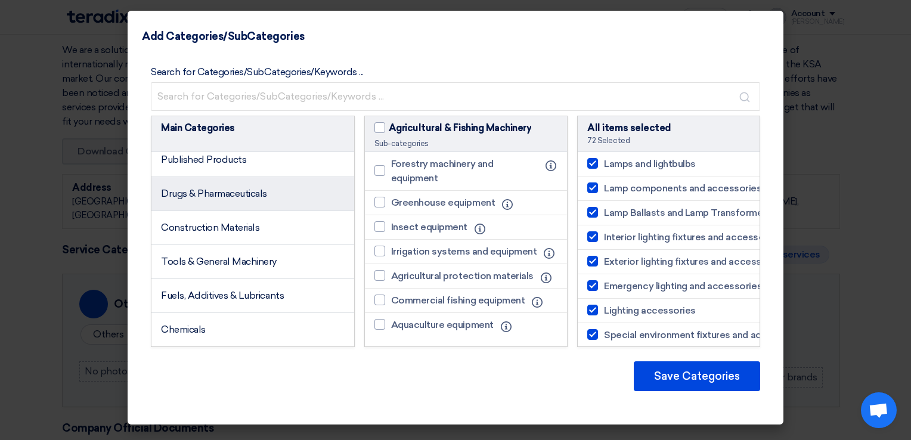
scroll to position [875, 0]
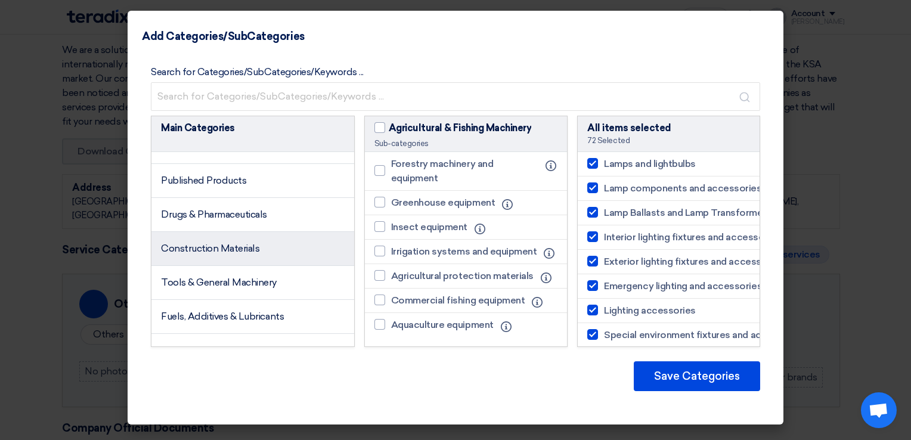
click at [241, 254] on span "Construction Materials" at bounding box center [210, 248] width 98 height 11
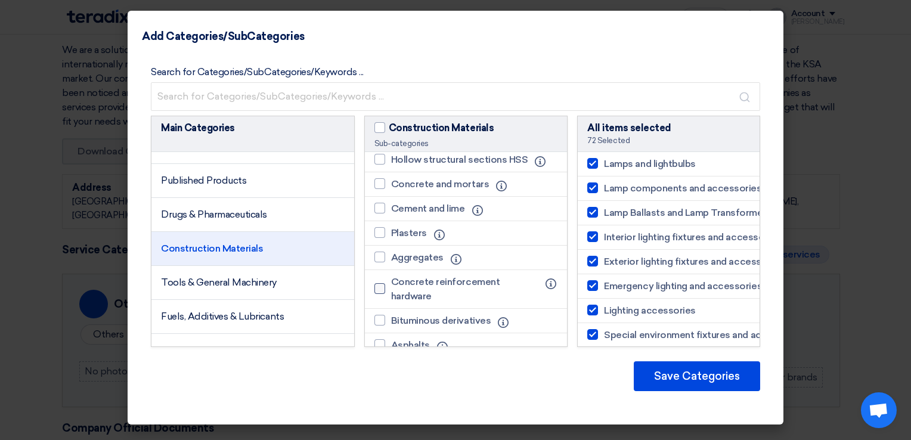
scroll to position [537, 0]
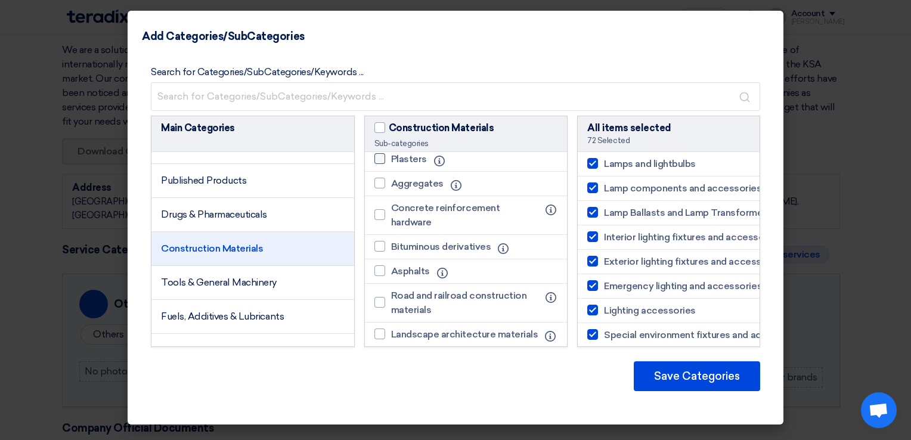
click at [382, 157] on div at bounding box center [379, 158] width 11 height 11
click at [391, 157] on input "Plasters" at bounding box center [395, 159] width 8 height 8
checkbox input "true"
click at [377, 219] on label "Concrete reinforcement hardware" at bounding box center [459, 215] width 171 height 29
click at [391, 219] on input "Concrete reinforcement hardware" at bounding box center [395, 215] width 8 height 8
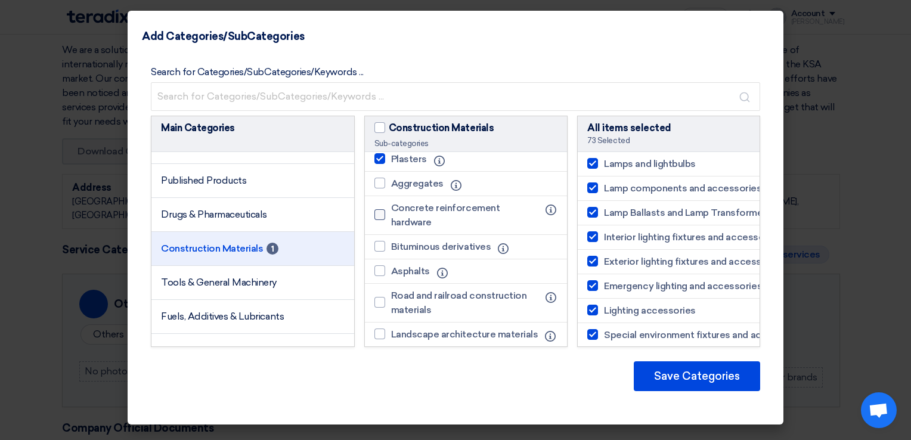
checkbox input "true"
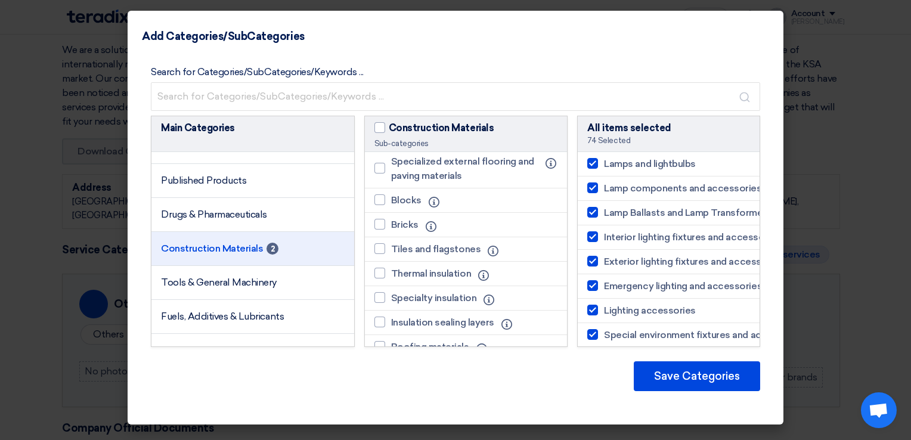
scroll to position [775, 0]
click at [377, 203] on div at bounding box center [379, 197] width 11 height 11
click at [391, 202] on input "Blocks" at bounding box center [395, 198] width 8 height 8
checkbox input "true"
click at [384, 235] on li "Bricks Info" at bounding box center [466, 222] width 203 height 24
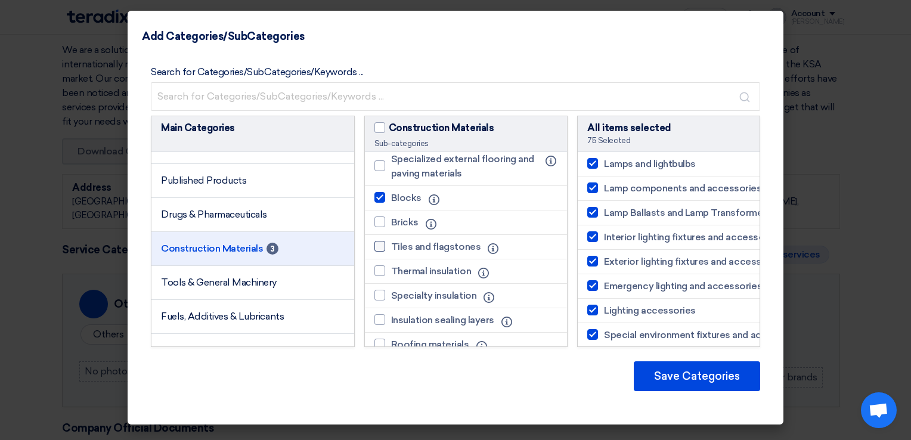
click at [376, 250] on label "Tiles and flagstones" at bounding box center [430, 247] width 112 height 14
click at [391, 250] on input "Tiles and flagstones" at bounding box center [395, 247] width 8 height 8
checkbox input "true"
click at [374, 227] on div at bounding box center [379, 221] width 11 height 11
click at [391, 226] on input "Bricks" at bounding box center [395, 222] width 8 height 8
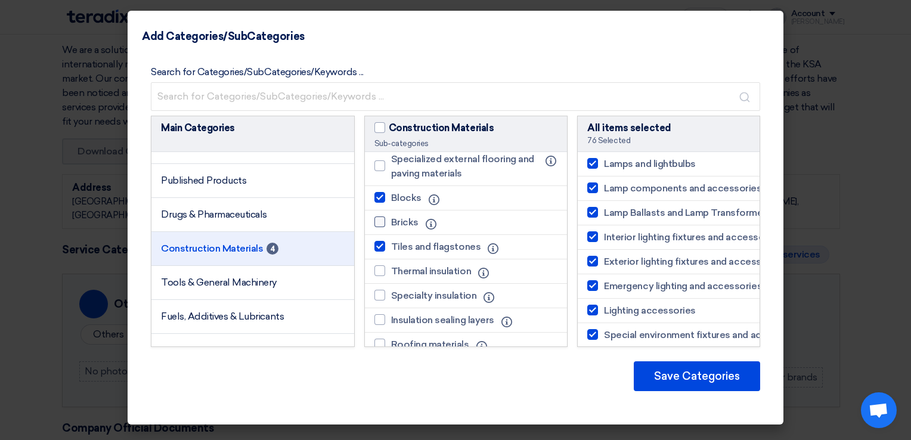
checkbox input "true"
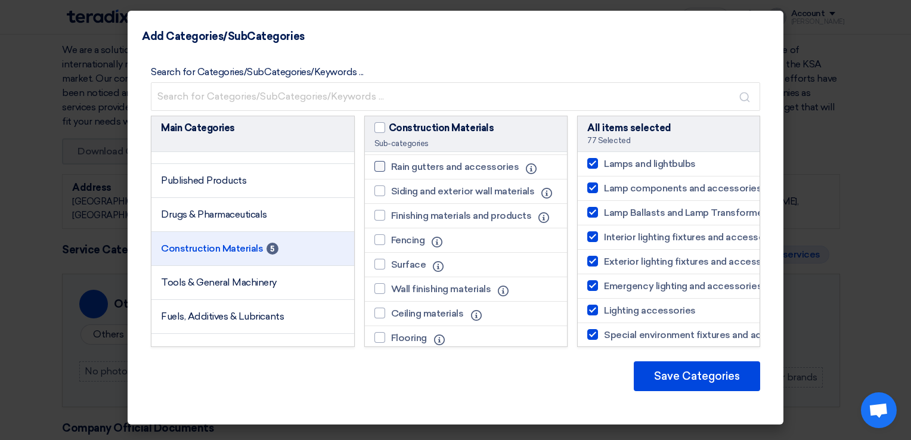
scroll to position [1014, 0]
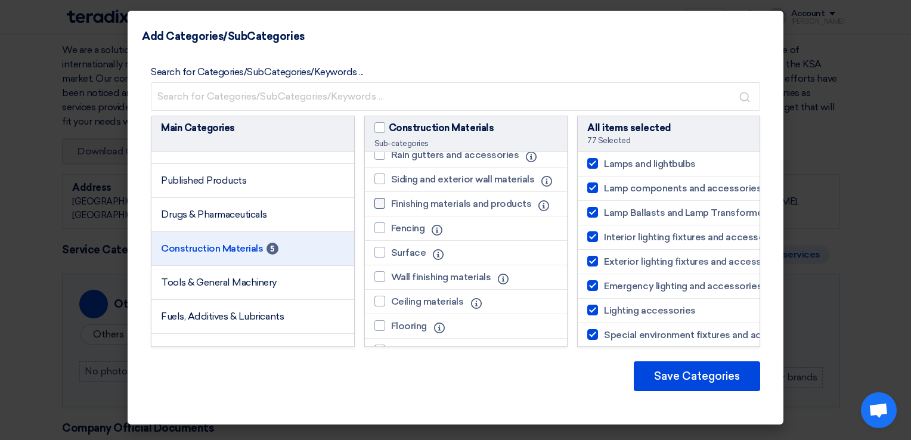
click at [382, 209] on div at bounding box center [379, 203] width 11 height 11
click at [391, 208] on input "Finishing materials and products" at bounding box center [395, 204] width 8 height 8
checkbox input "true"
click at [376, 184] on div at bounding box center [379, 179] width 11 height 11
click at [391, 183] on input "Siding and exterior wall materials" at bounding box center [395, 179] width 8 height 8
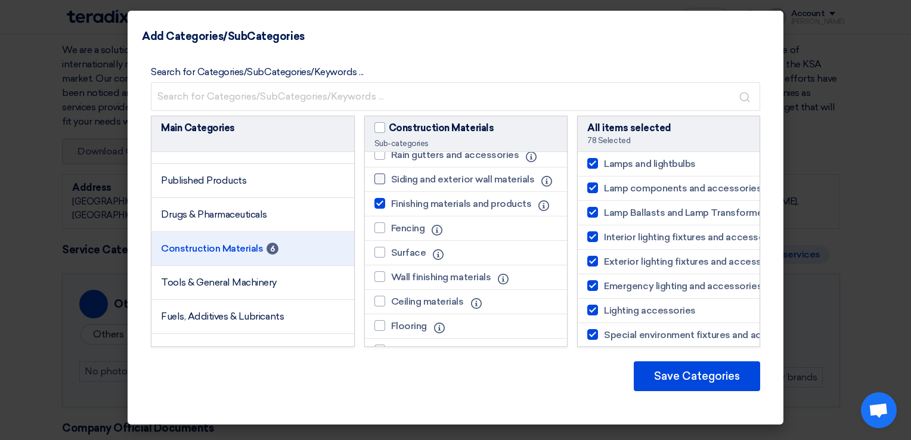
checkbox input "true"
click at [382, 236] on label "Fencing" at bounding box center [402, 228] width 57 height 14
click at [391, 232] on input "Fencing" at bounding box center [395, 228] width 8 height 8
checkbox input "true"
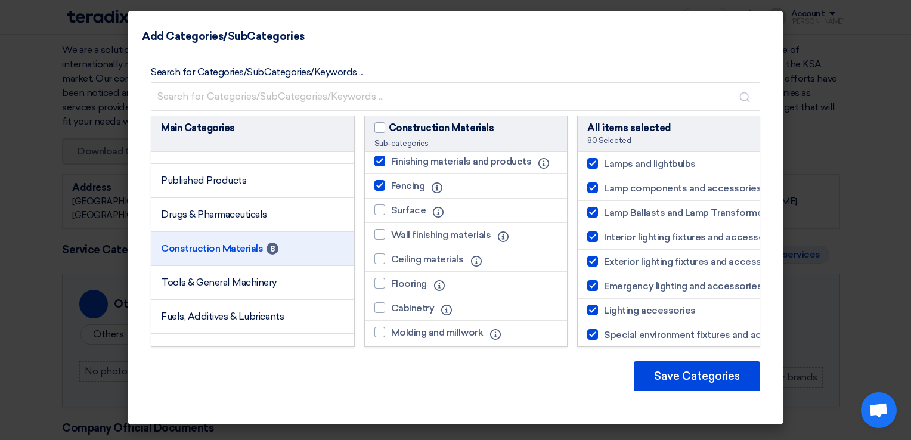
scroll to position [1073, 0]
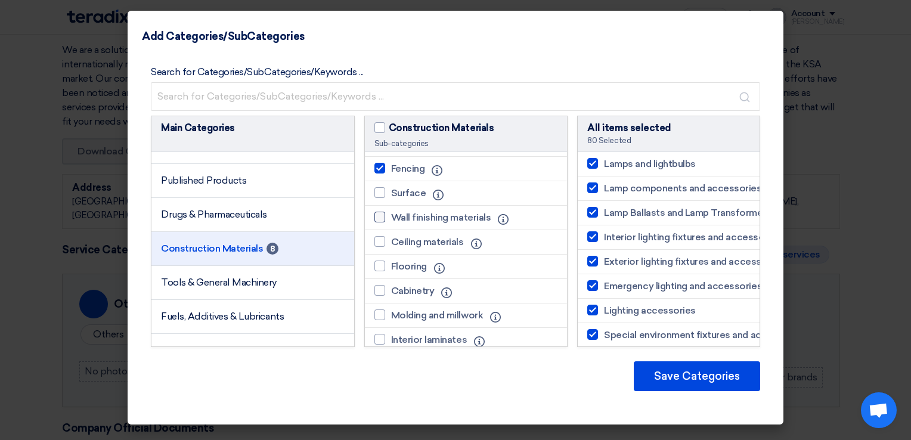
click at [379, 222] on div at bounding box center [379, 217] width 11 height 11
click at [391, 221] on input "Wall finishing materials" at bounding box center [395, 217] width 8 height 8
checkbox input "true"
click at [374, 255] on li "Ceiling materials Info" at bounding box center [466, 242] width 203 height 24
click at [383, 247] on div at bounding box center [379, 241] width 11 height 11
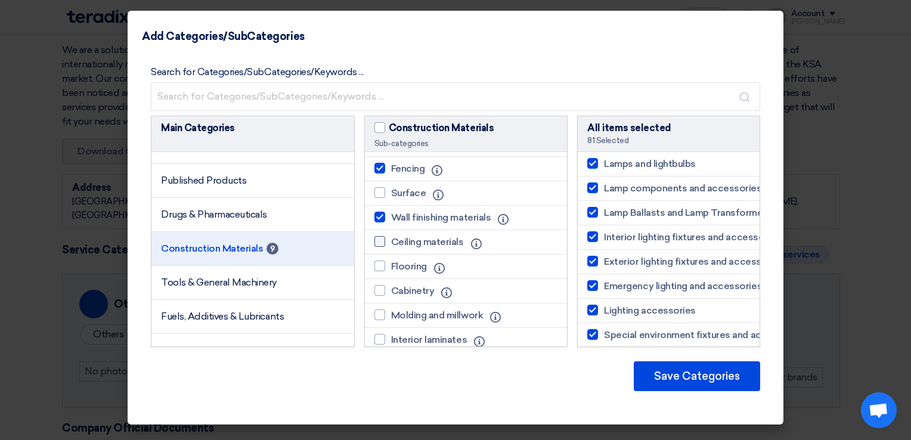
click at [391, 246] on input "Ceiling materials" at bounding box center [395, 242] width 8 height 8
checkbox input "true"
click at [375, 271] on div at bounding box center [379, 266] width 11 height 11
click at [391, 270] on input "Flooring" at bounding box center [395, 266] width 8 height 8
checkbox input "true"
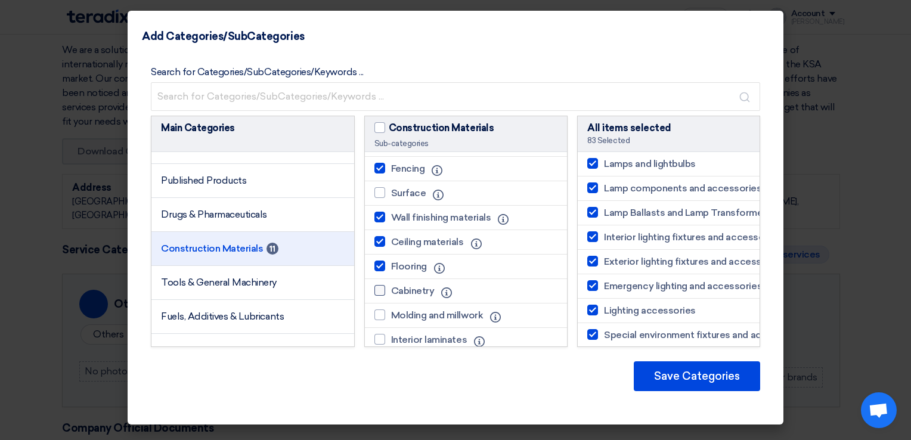
click at [378, 296] on div at bounding box center [379, 290] width 11 height 11
click at [391, 295] on input "Cabinetry" at bounding box center [395, 291] width 8 height 8
checkbox input "true"
click at [380, 198] on div at bounding box center [379, 192] width 11 height 11
click at [391, 197] on input "Surface" at bounding box center [395, 193] width 8 height 8
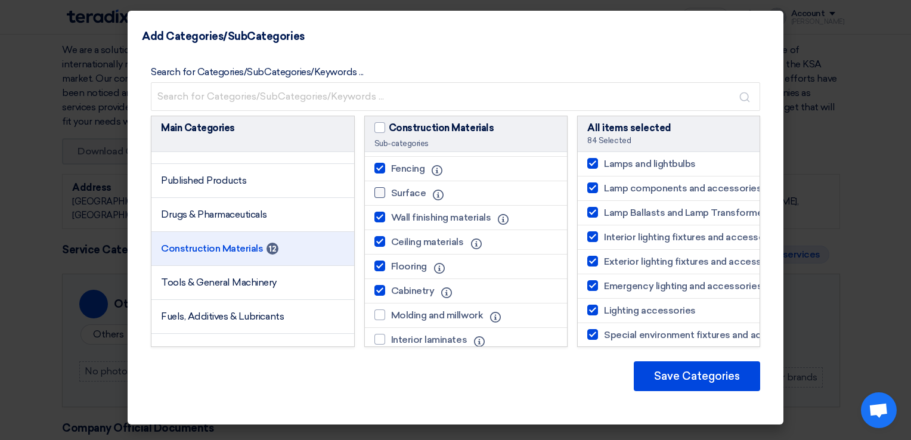
checkbox input "true"
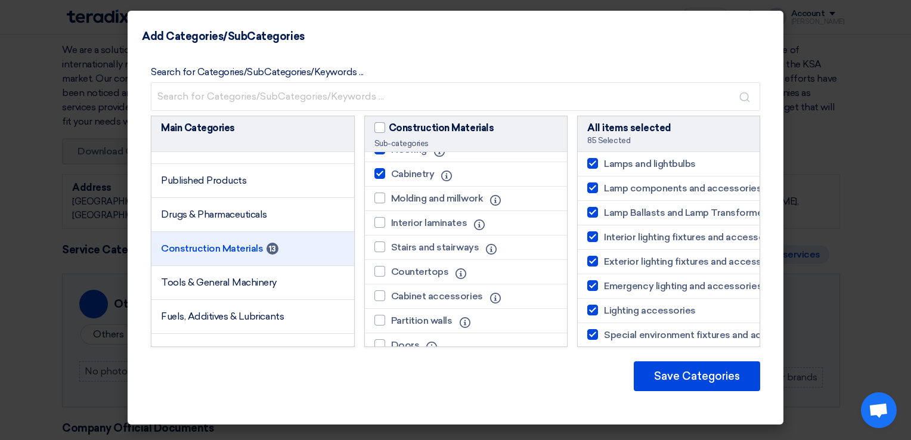
scroll to position [1193, 0]
click at [379, 225] on div at bounding box center [379, 220] width 11 height 11
click at [391, 224] on input "Interior laminates" at bounding box center [395, 220] width 8 height 8
checkbox input "true"
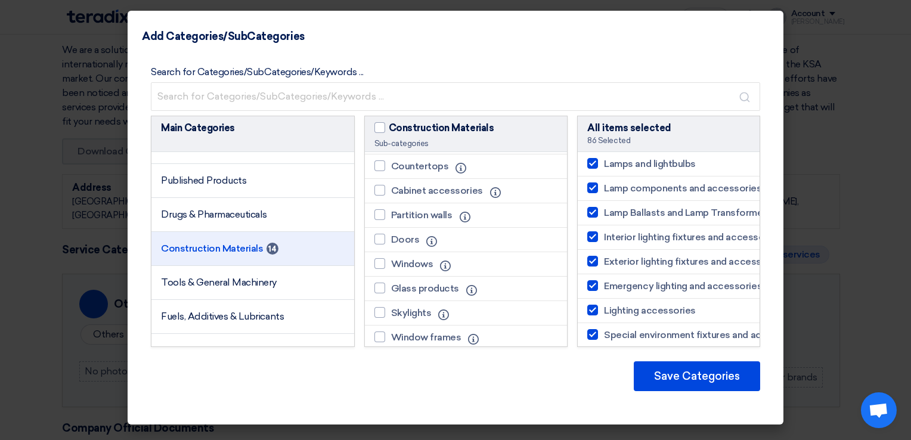
scroll to position [1312, 0]
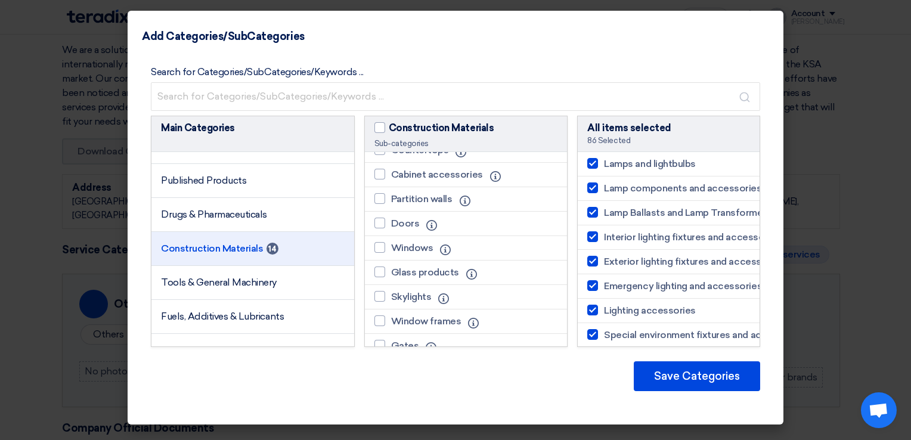
click at [377, 163] on li "Countertops Info" at bounding box center [466, 150] width 203 height 24
click at [377, 155] on div at bounding box center [379, 149] width 11 height 11
click at [391, 154] on input "Countertops" at bounding box center [395, 150] width 8 height 8
checkbox input "true"
click at [385, 212] on li "Partition walls Info" at bounding box center [466, 199] width 203 height 24
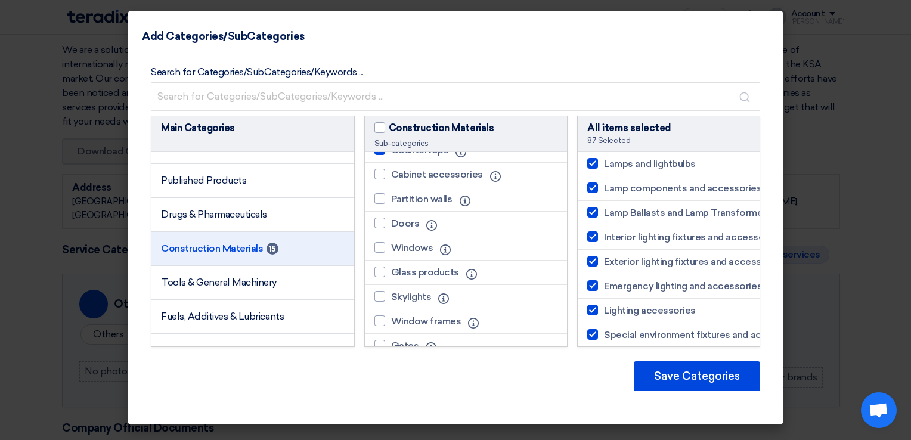
click at [380, 187] on li "Cabinet accessories Info" at bounding box center [466, 175] width 203 height 24
click at [380, 206] on label "Partition walls" at bounding box center [416, 199] width 84 height 14
click at [391, 203] on input "Partition walls" at bounding box center [395, 199] width 8 height 8
checkbox input "true"
click at [383, 179] on div at bounding box center [379, 174] width 11 height 11
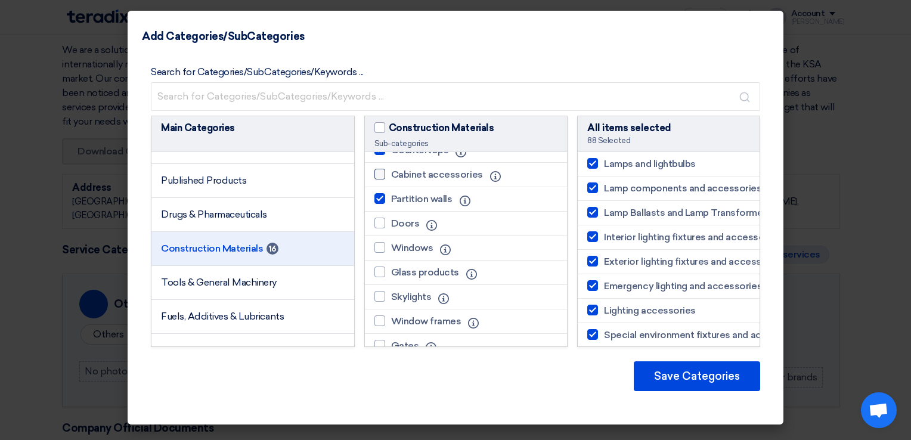
click at [391, 178] on input "Cabinet accessories" at bounding box center [395, 175] width 8 height 8
checkbox input "true"
click at [380, 228] on div at bounding box center [379, 223] width 11 height 11
click at [391, 227] on input "Doors" at bounding box center [395, 223] width 8 height 8
checkbox input "true"
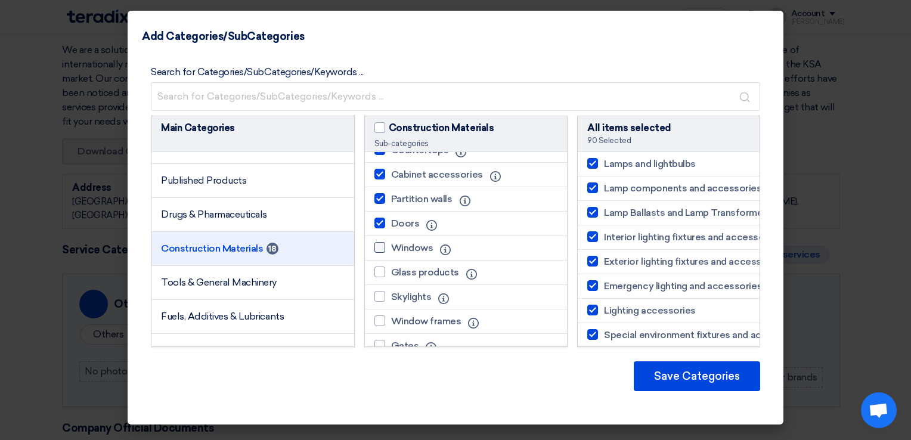
click at [382, 253] on div at bounding box center [379, 247] width 11 height 11
click at [391, 252] on input "Windows" at bounding box center [395, 248] width 8 height 8
checkbox input "true"
click at [378, 277] on div at bounding box center [379, 272] width 11 height 11
click at [391, 276] on input "Glass products" at bounding box center [395, 272] width 8 height 8
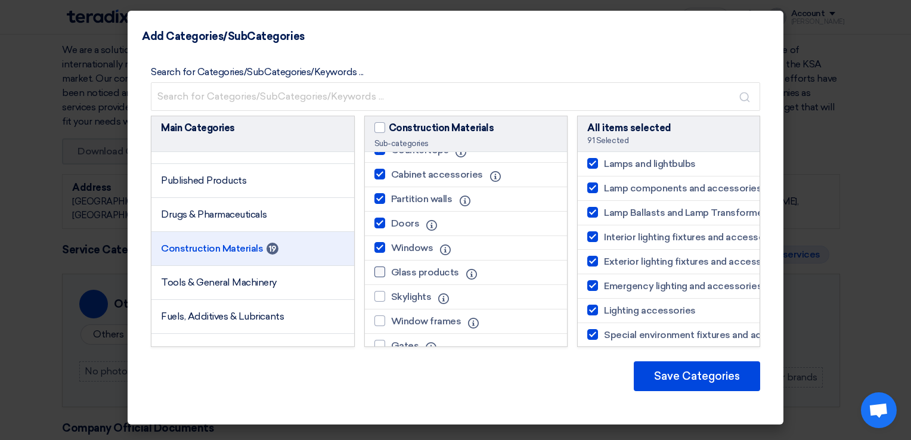
checkbox input "true"
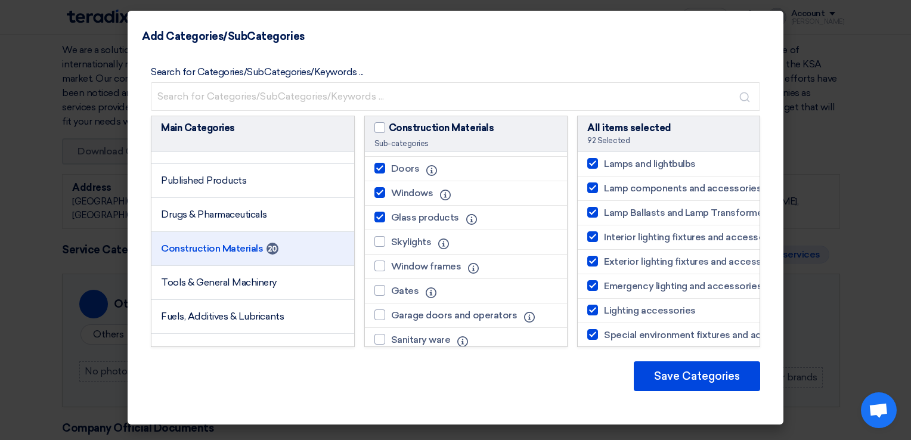
scroll to position [1431, 0]
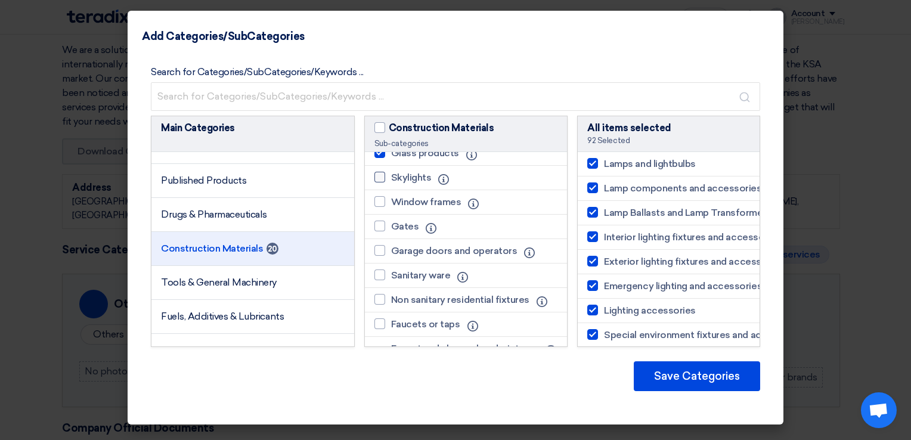
click at [382, 182] on div at bounding box center [379, 177] width 11 height 11
click at [391, 181] on input "Skylights" at bounding box center [395, 178] width 8 height 8
checkbox input "true"
click at [379, 207] on div at bounding box center [379, 201] width 11 height 11
click at [391, 206] on input "Window frames" at bounding box center [395, 202] width 8 height 8
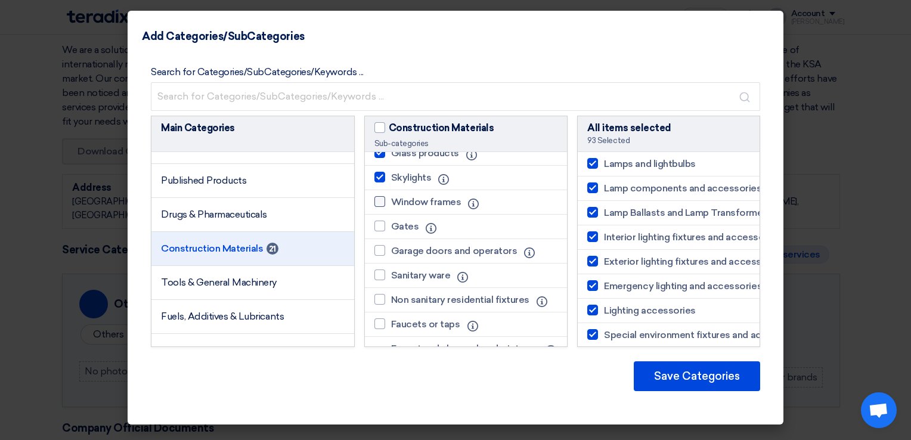
checkbox input "true"
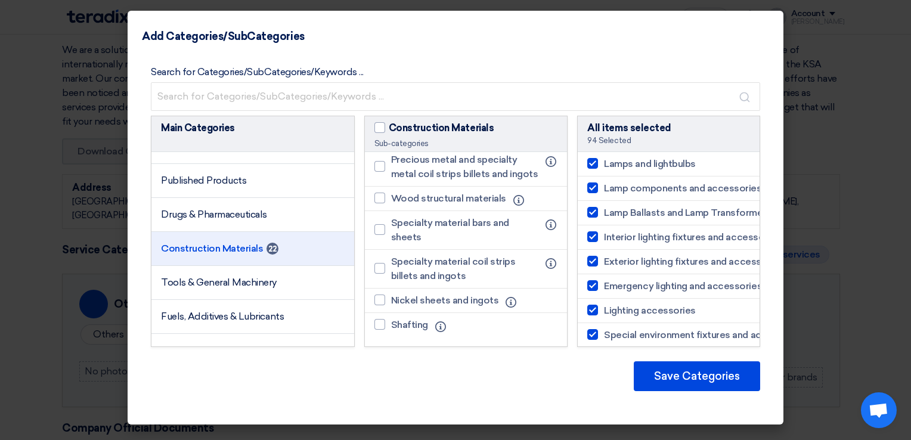
scroll to position [816, 0]
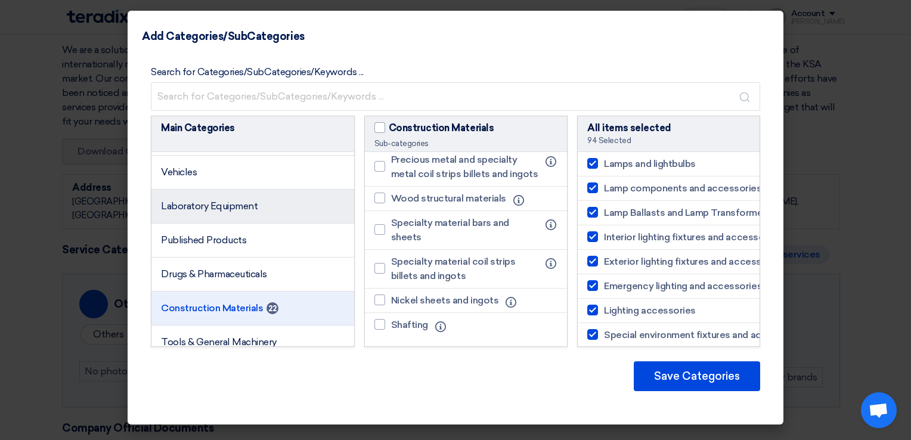
click at [225, 212] on span "Laboratory Equipment" at bounding box center [209, 205] width 97 height 11
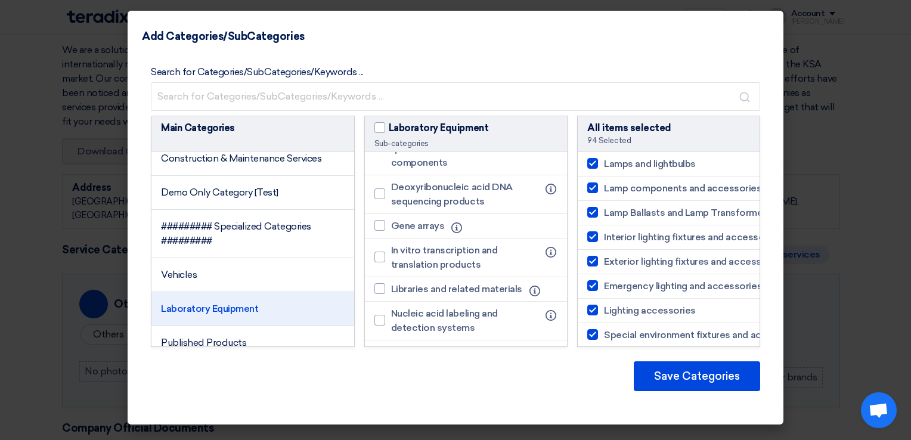
scroll to position [696, 0]
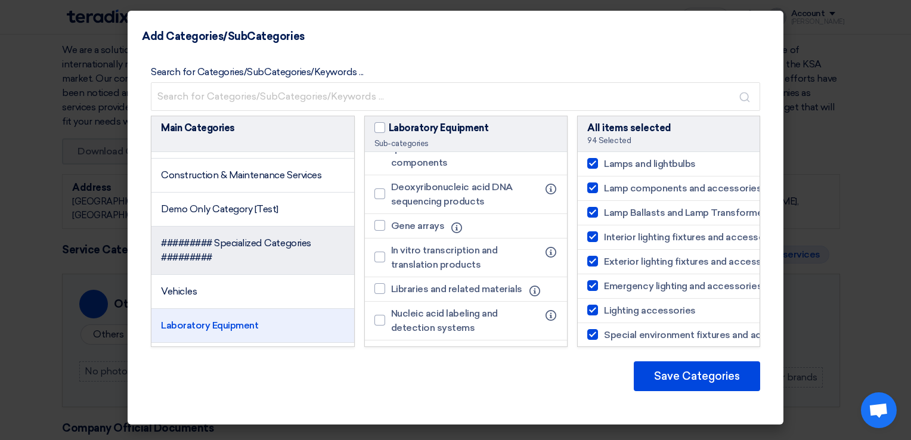
click at [243, 259] on span "######### Specialized Categories #########" at bounding box center [236, 250] width 150 height 26
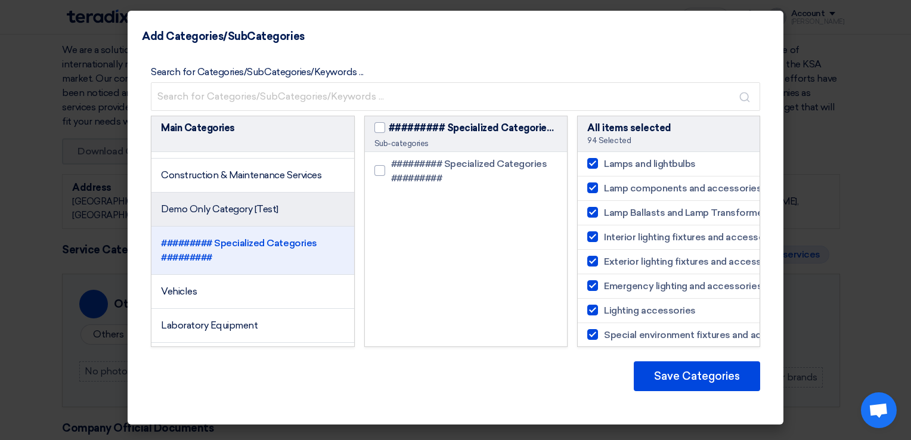
click at [262, 215] on span "Demo Only Category [Test]" at bounding box center [219, 208] width 117 height 11
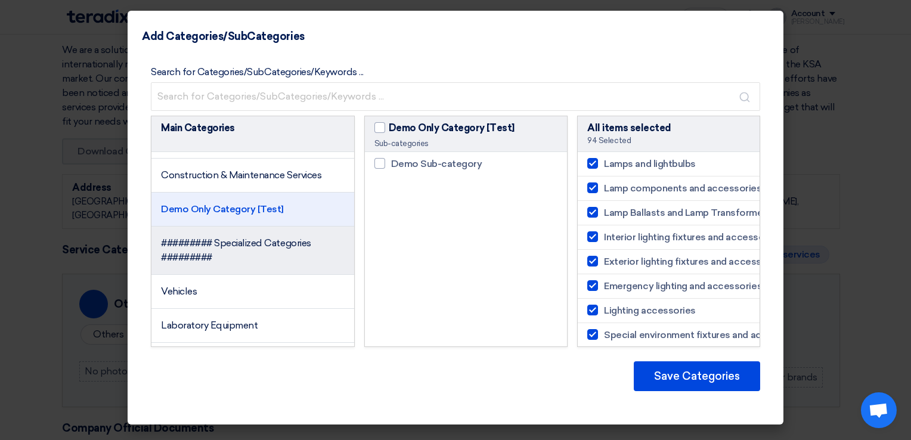
scroll to position [637, 0]
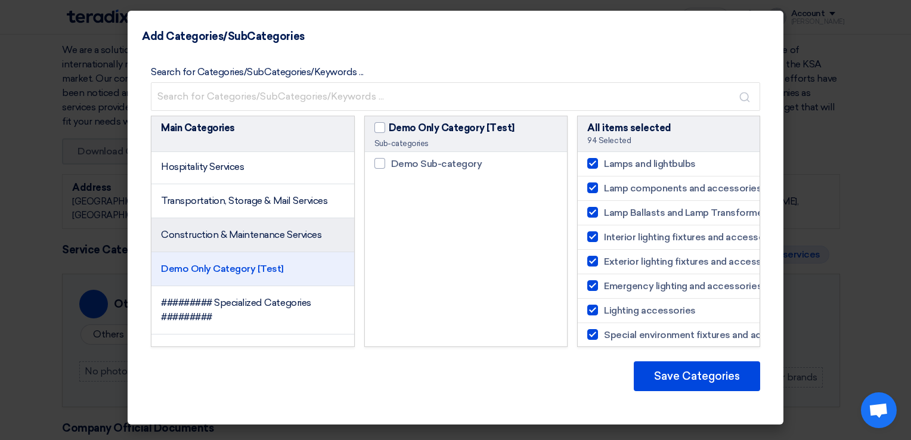
click at [243, 240] on span "Construction & Maintenance Services" at bounding box center [241, 234] width 160 height 11
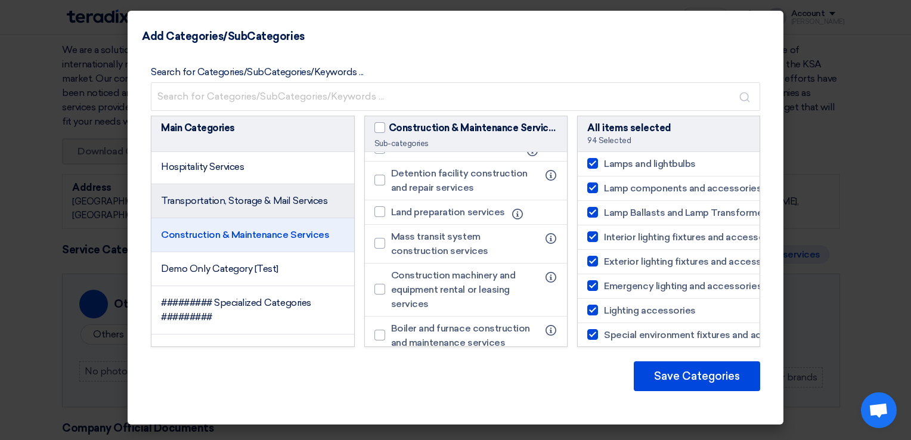
click at [247, 218] on li "Transportation, Storage & Mail Services" at bounding box center [252, 201] width 203 height 34
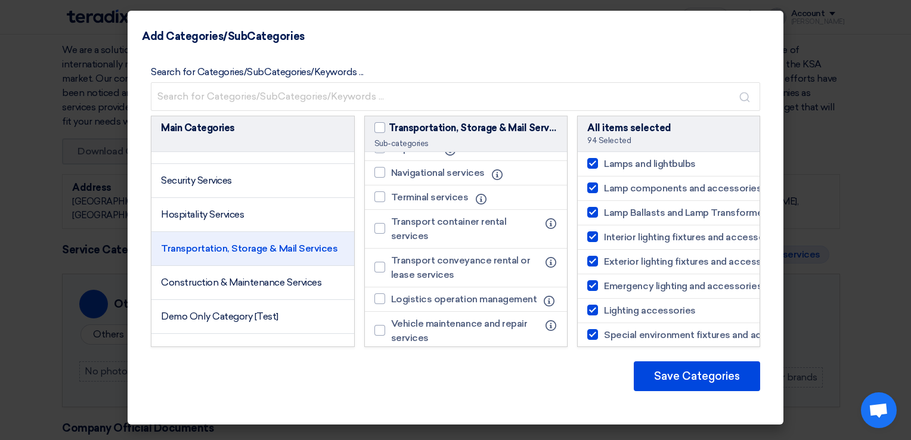
scroll to position [577, 0]
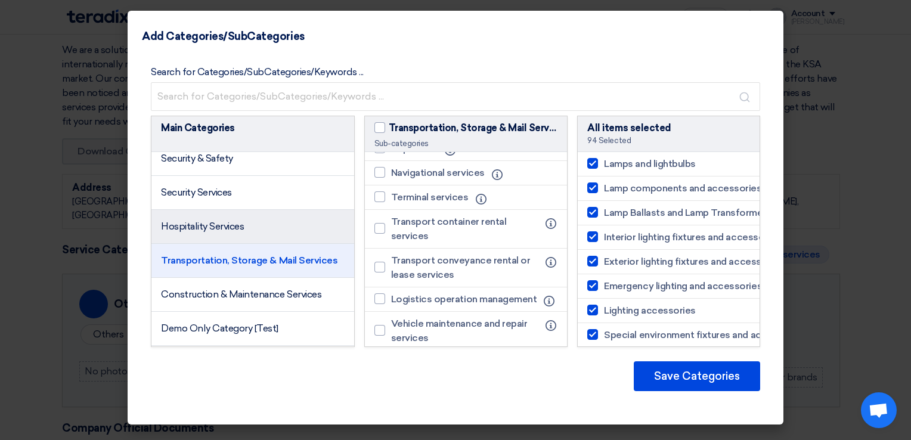
click at [234, 244] on li "Hospitality Services" at bounding box center [252, 227] width 203 height 34
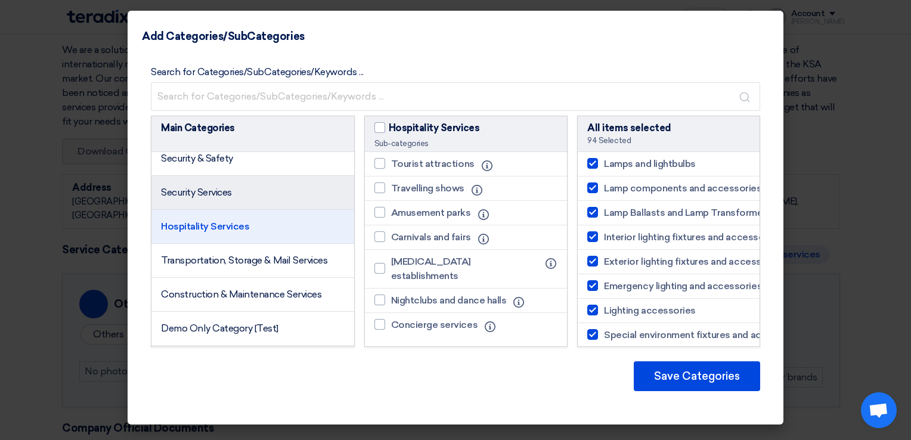
click at [222, 198] on span "Security Services" at bounding box center [196, 192] width 71 height 11
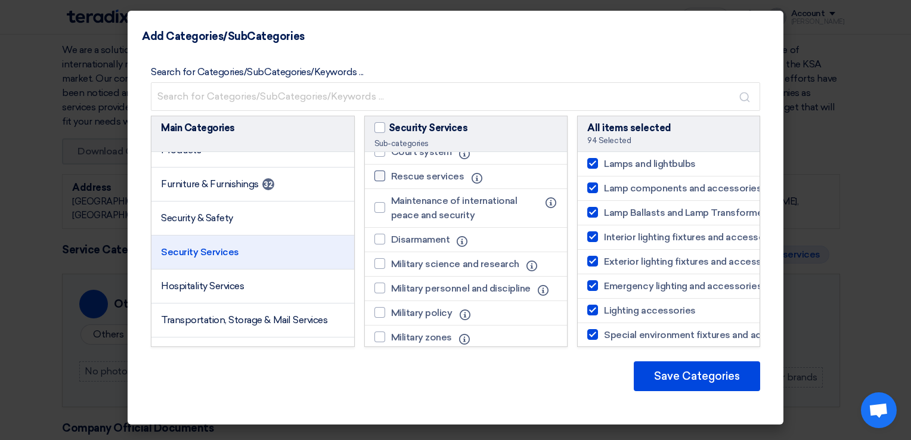
scroll to position [0, 0]
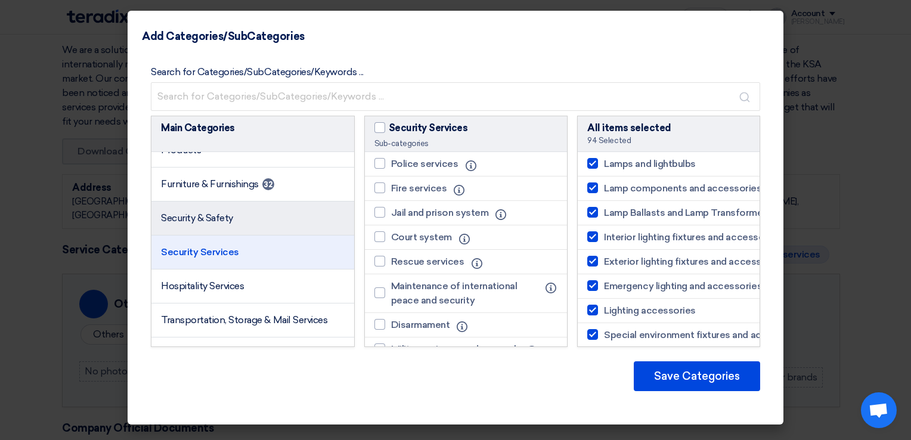
click at [217, 224] on span "Security & Safety" at bounding box center [197, 217] width 72 height 11
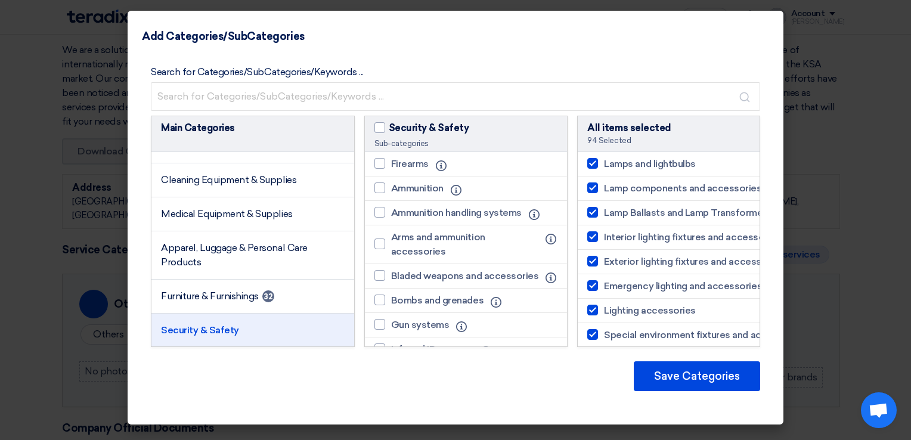
scroll to position [398, 0]
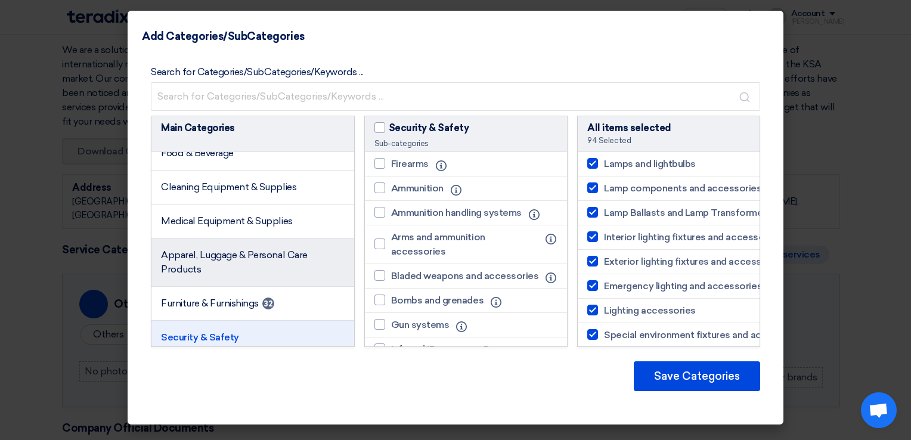
click at [193, 275] on span "Apparel, Luggage & Personal Care Products" at bounding box center [234, 262] width 147 height 26
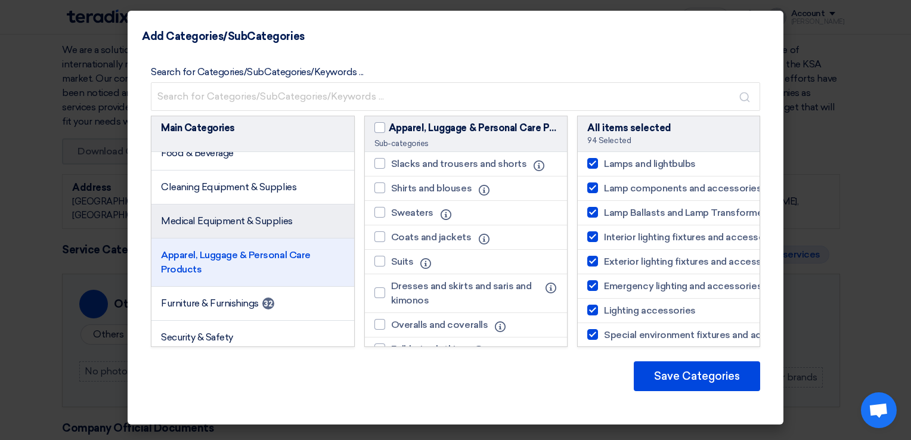
click at [224, 221] on li "Medical Equipment & Supplies" at bounding box center [252, 222] width 203 height 34
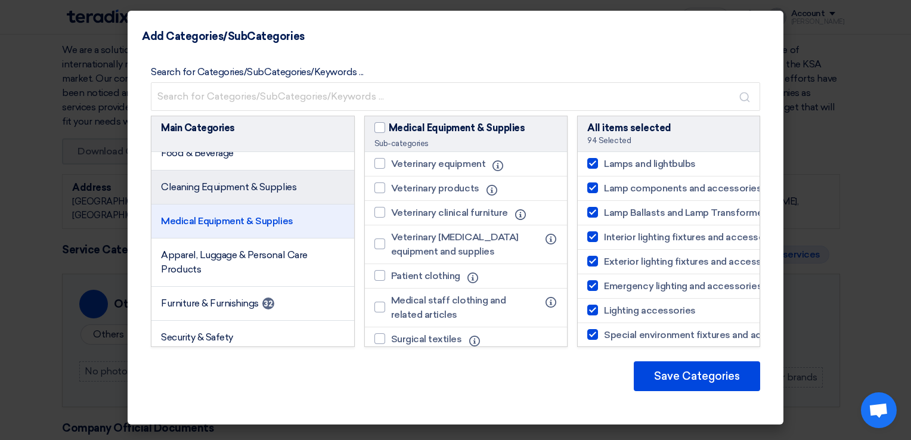
click at [224, 205] on li "Cleaning Equipment & Supplies" at bounding box center [252, 188] width 203 height 34
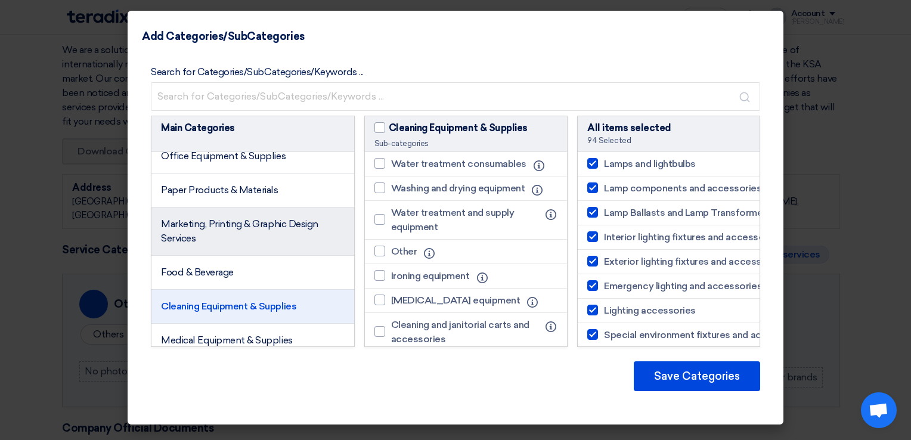
scroll to position [219, 0]
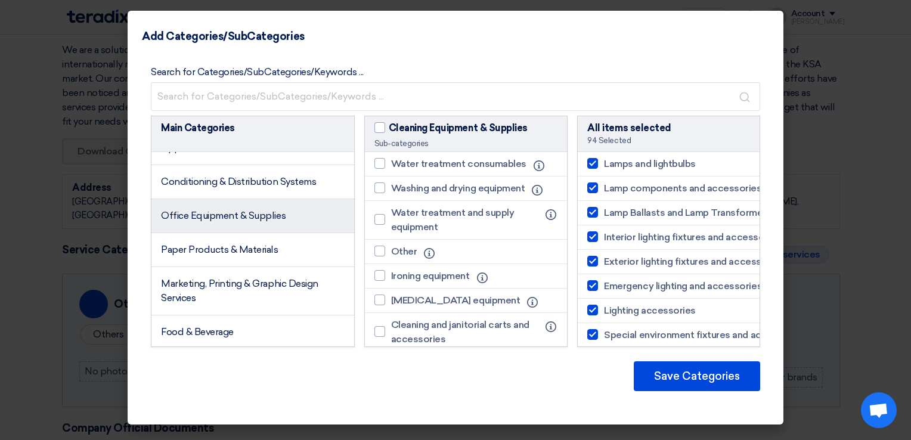
click at [271, 221] on span "Office Equipment & Supplies" at bounding box center [223, 215] width 125 height 11
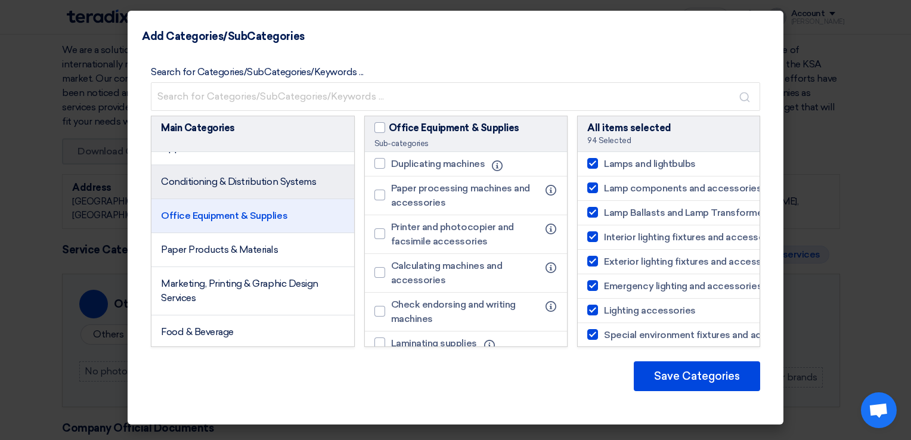
click at [247, 187] on span "Conditioning & Distribution Systems" at bounding box center [238, 181] width 155 height 11
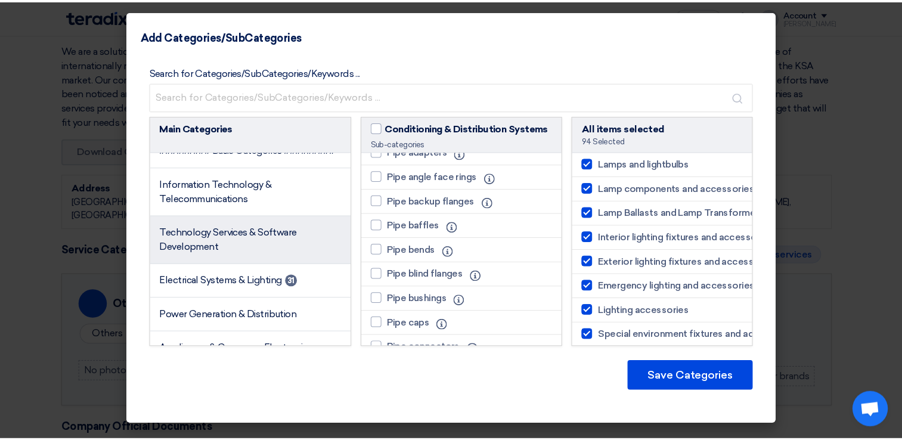
scroll to position [0, 0]
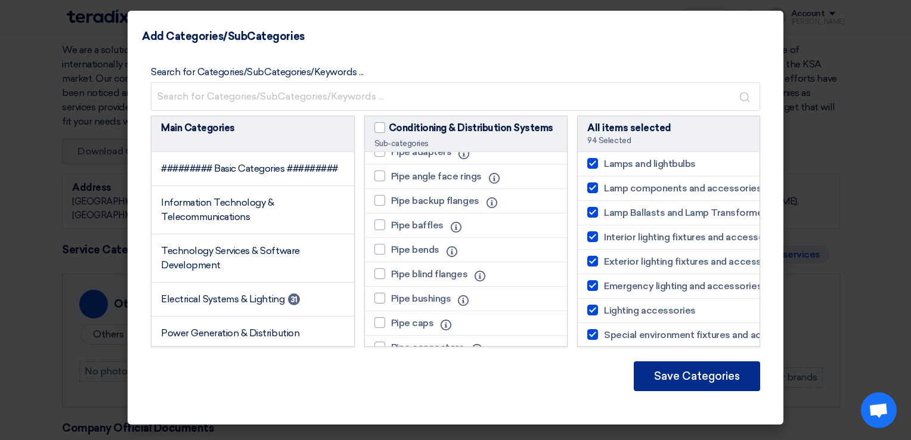
click at [688, 372] on button "Save Categories" at bounding box center [697, 376] width 126 height 30
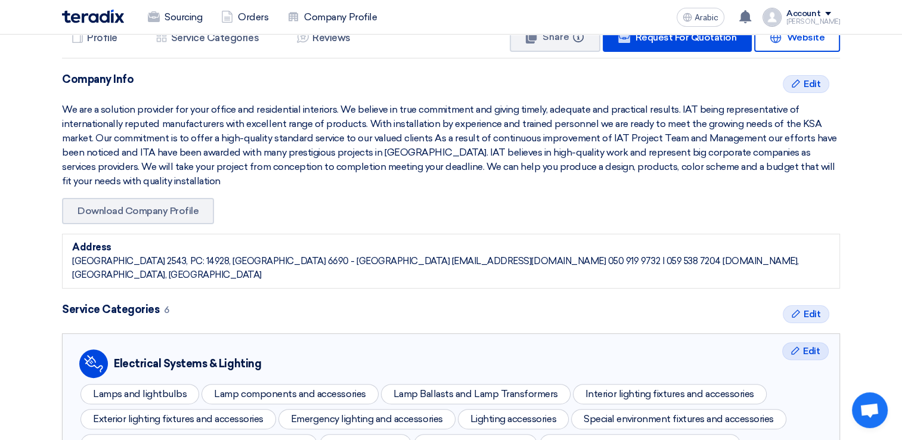
scroll to position [179, 0]
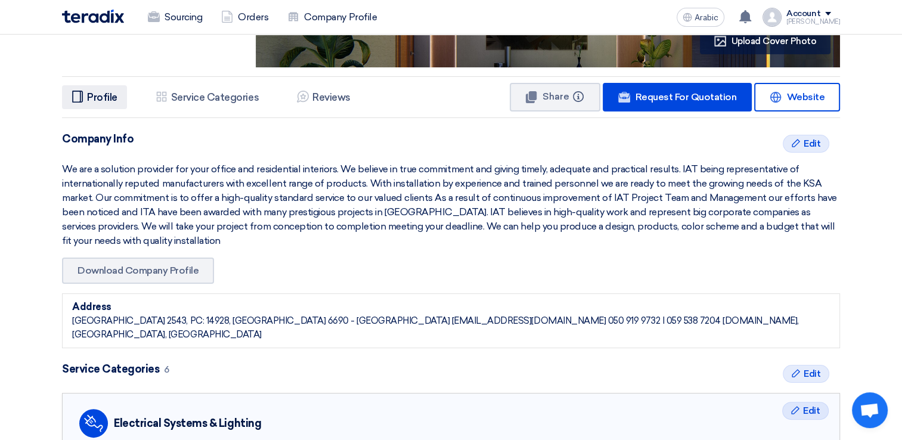
click at [104, 101] on h5 "Profile" at bounding box center [102, 97] width 30 height 12
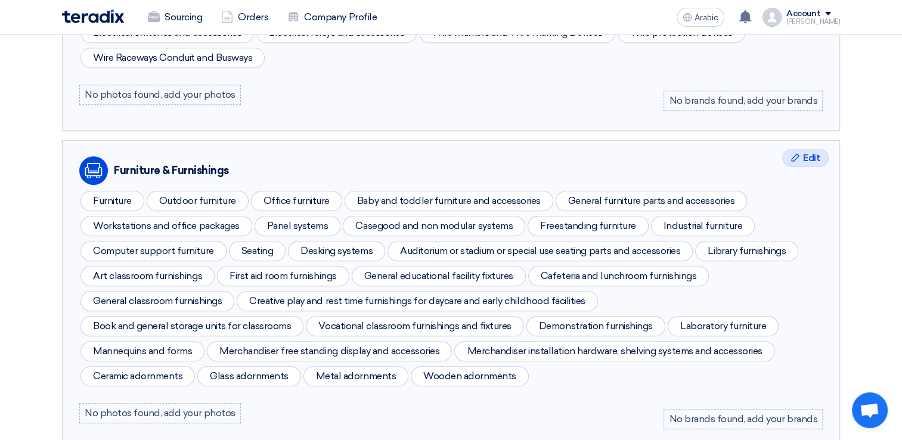
scroll to position [954, 0]
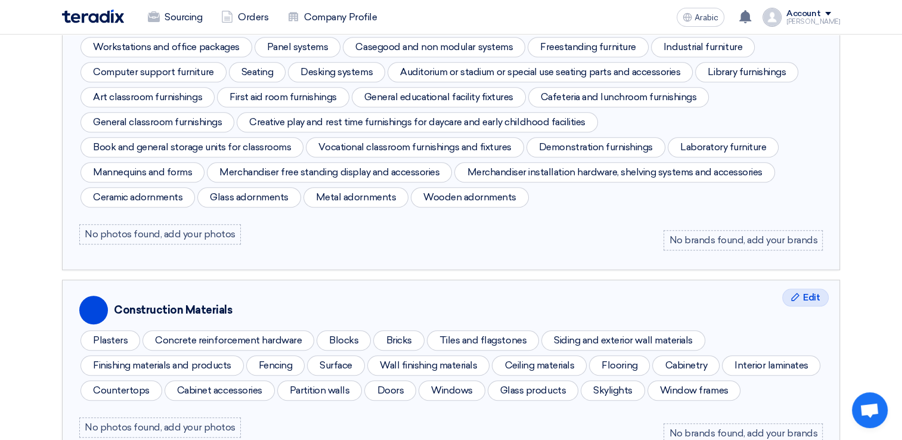
click at [165, 224] on div "No photos found, add your photos" at bounding box center [160, 234] width 162 height 20
click at [735, 230] on div "No brands found, add your brands" at bounding box center [743, 240] width 159 height 20
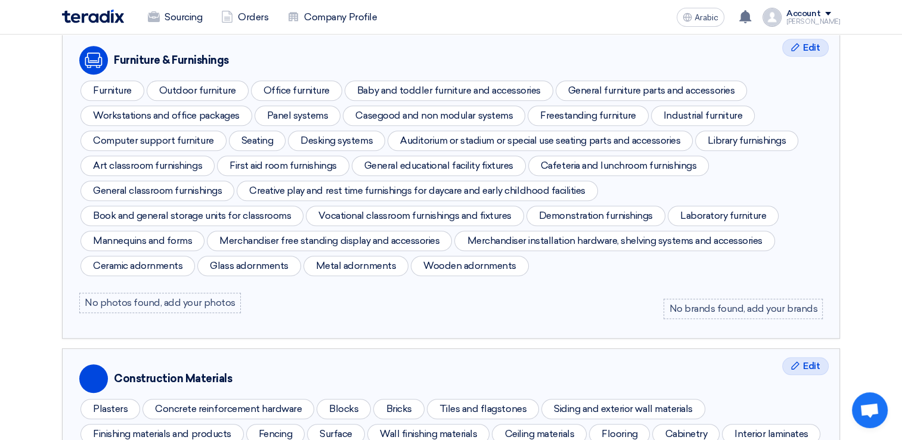
scroll to position [835, 0]
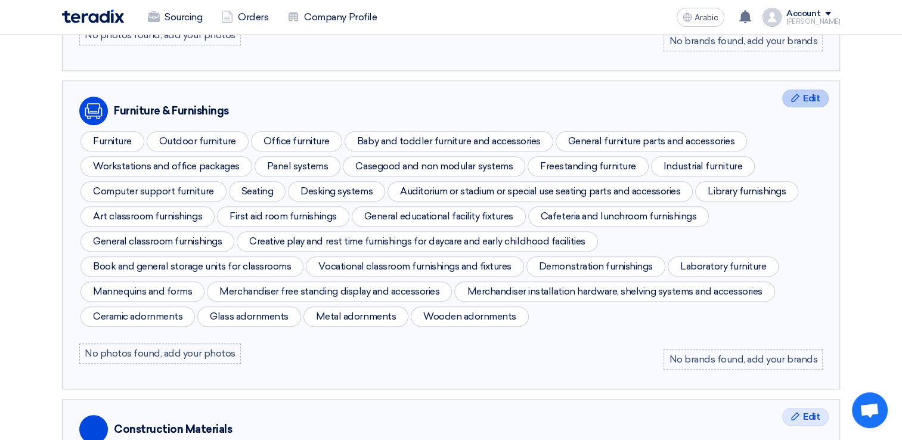
click at [806, 91] on span "Edit" at bounding box center [811, 98] width 17 height 14
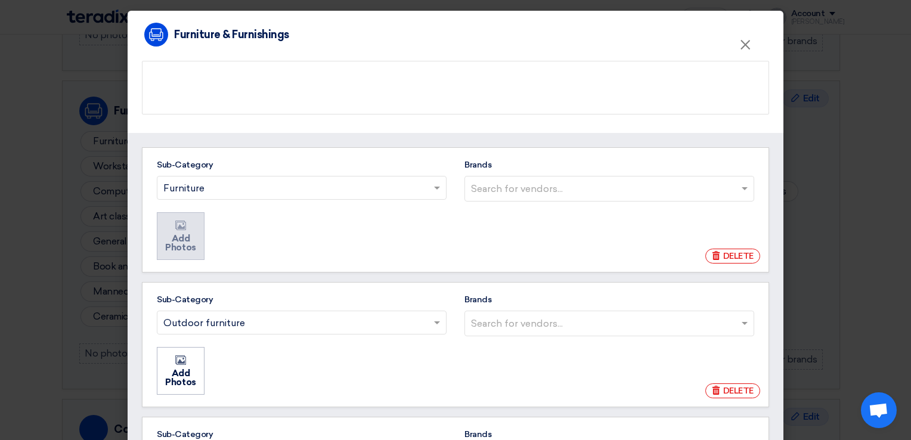
click at [179, 237] on font "Add Photos" at bounding box center [181, 243] width 42 height 18
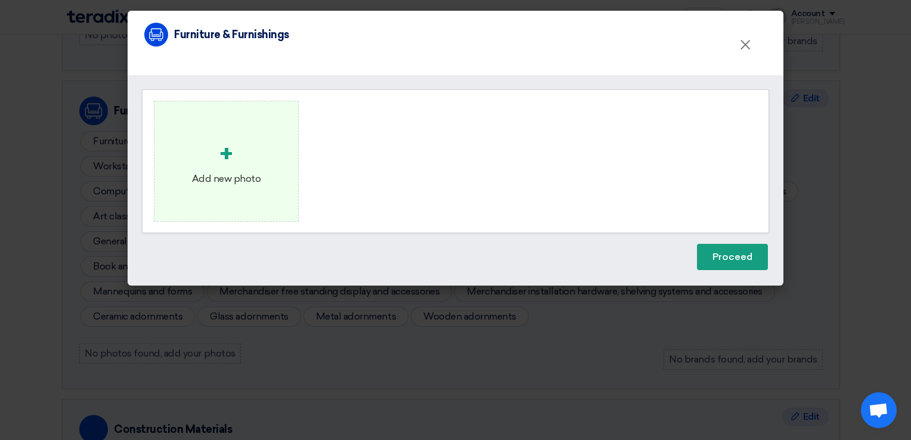
click at [214, 168] on div "+" at bounding box center [226, 154] width 69 height 36
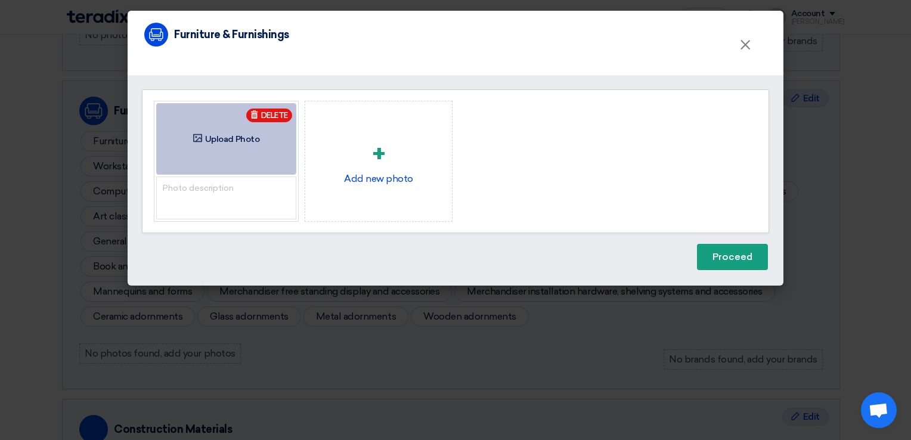
click at [250, 141] on span "Upload Photo" at bounding box center [232, 139] width 54 height 8
click at [0, 0] on input "Upload Photo Upload Photo" at bounding box center [0, 0] width 0 height 0
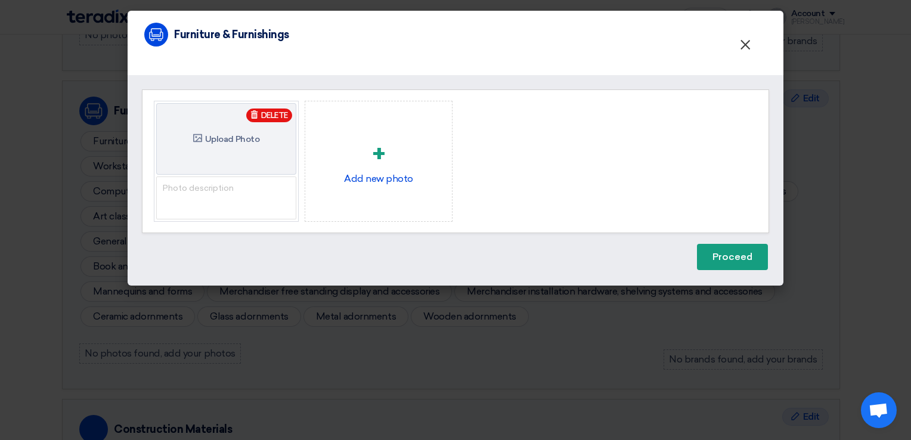
click at [749, 47] on span "×" at bounding box center [745, 48] width 12 height 24
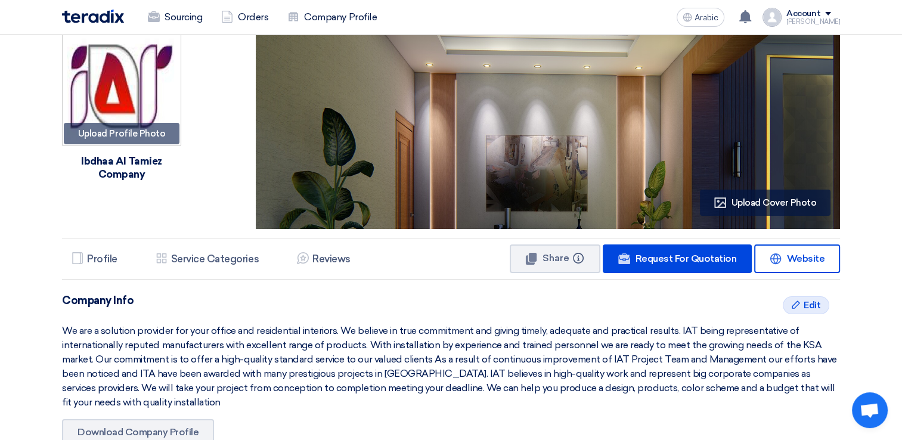
scroll to position [0, 0]
